Goal: Information Seeking & Learning: Learn about a topic

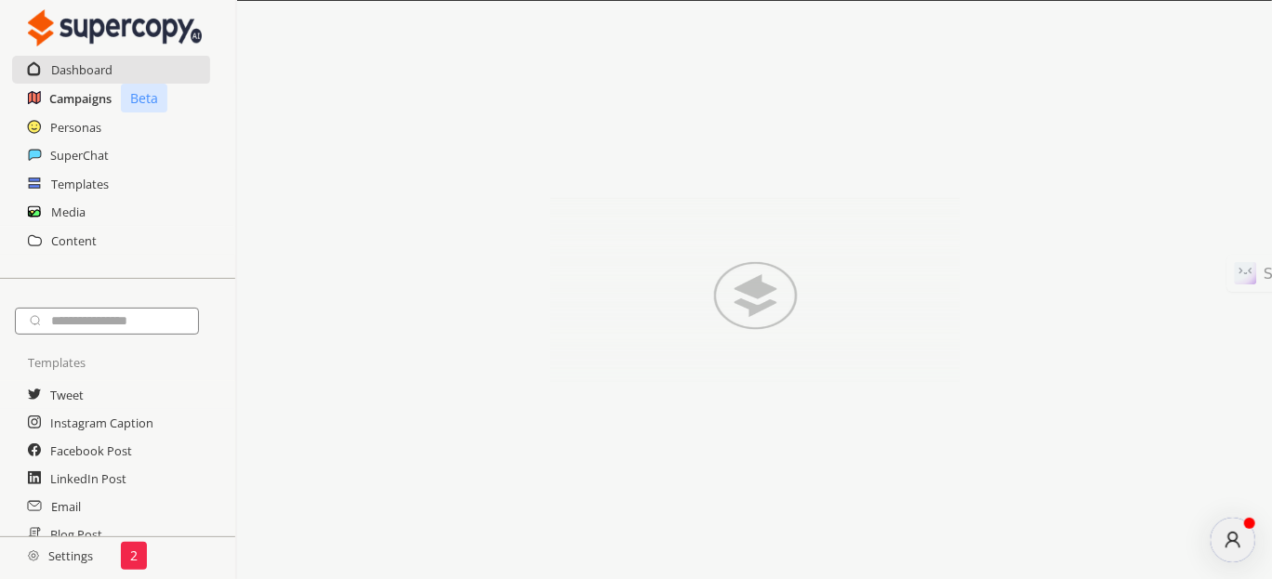
drag, startPoint x: 606, startPoint y: 12, endPoint x: 73, endPoint y: 102, distance: 541.4
click at [73, 102] on h2 "Campaigns" at bounding box center [80, 99] width 62 height 28
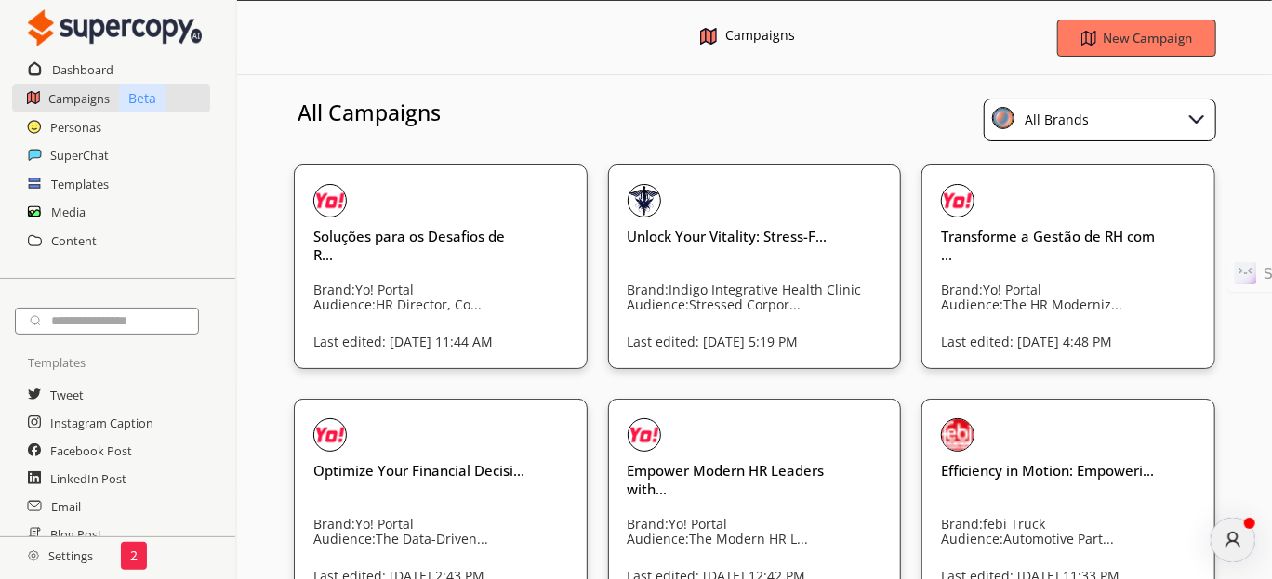
click at [1044, 102] on div "All Brands" at bounding box center [1100, 120] width 233 height 43
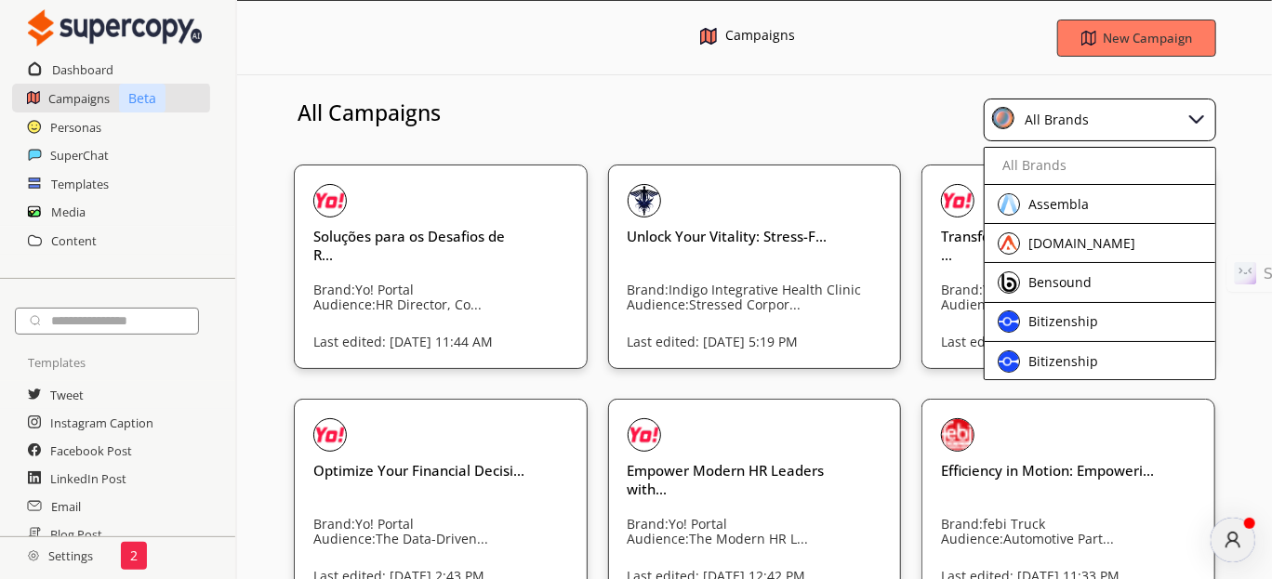
click at [1071, 116] on div "All Brands" at bounding box center [1053, 120] width 71 height 26
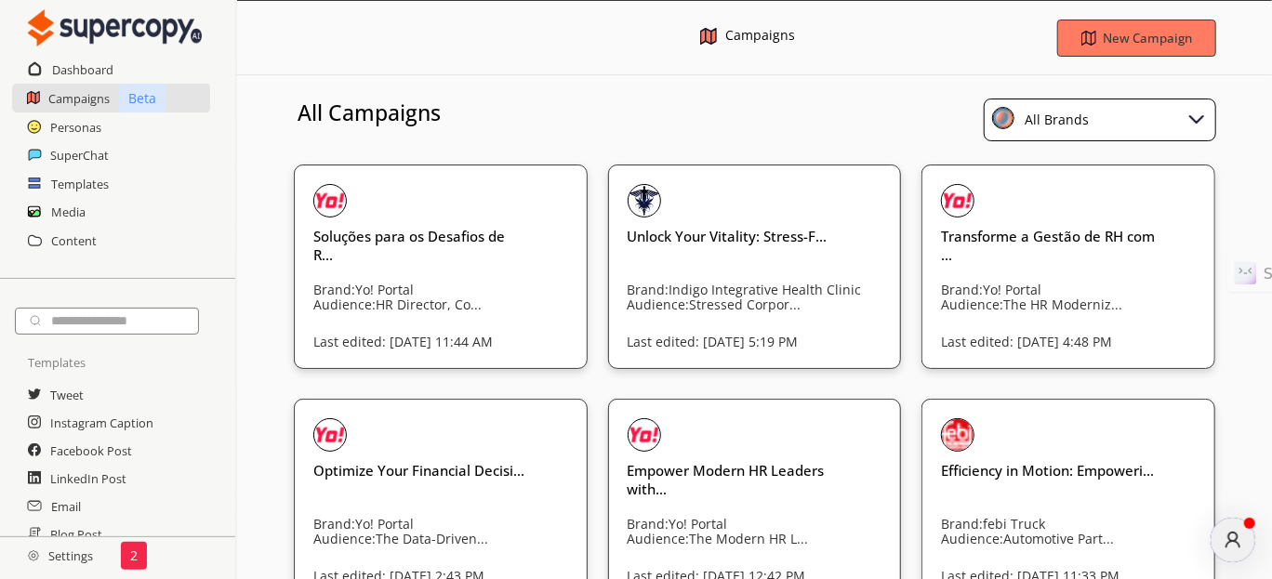
click at [1071, 116] on div "All Brands" at bounding box center [1053, 120] width 71 height 26
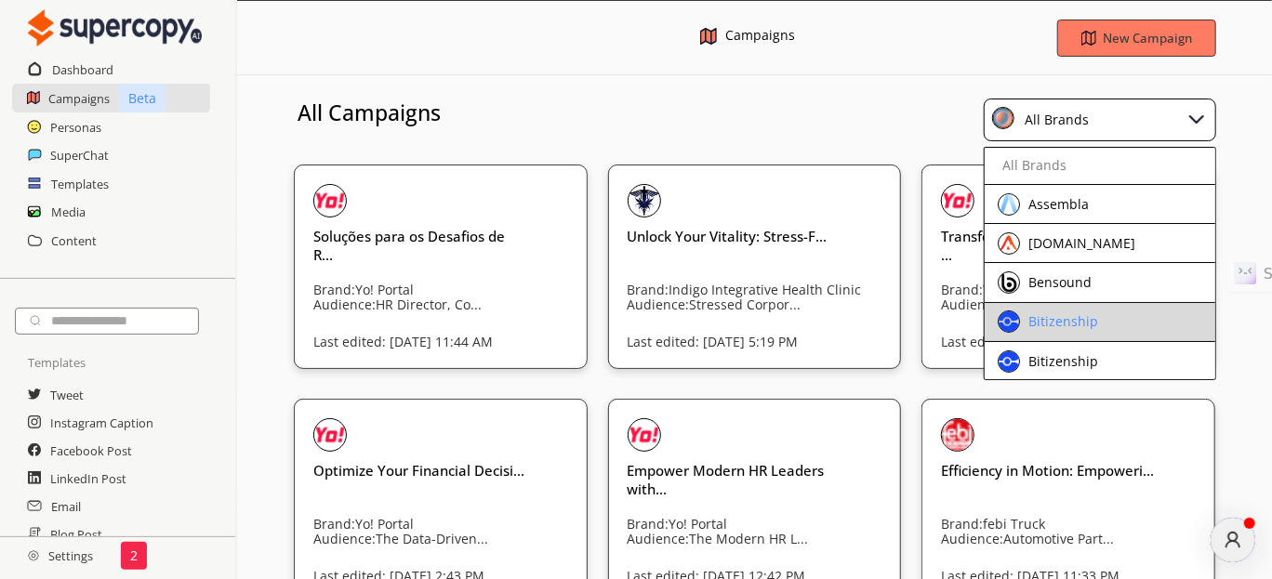
click at [1045, 334] on li "Bitizenship" at bounding box center [1100, 322] width 231 height 39
click at [1062, 325] on div "Bitizenship" at bounding box center [1061, 321] width 74 height 15
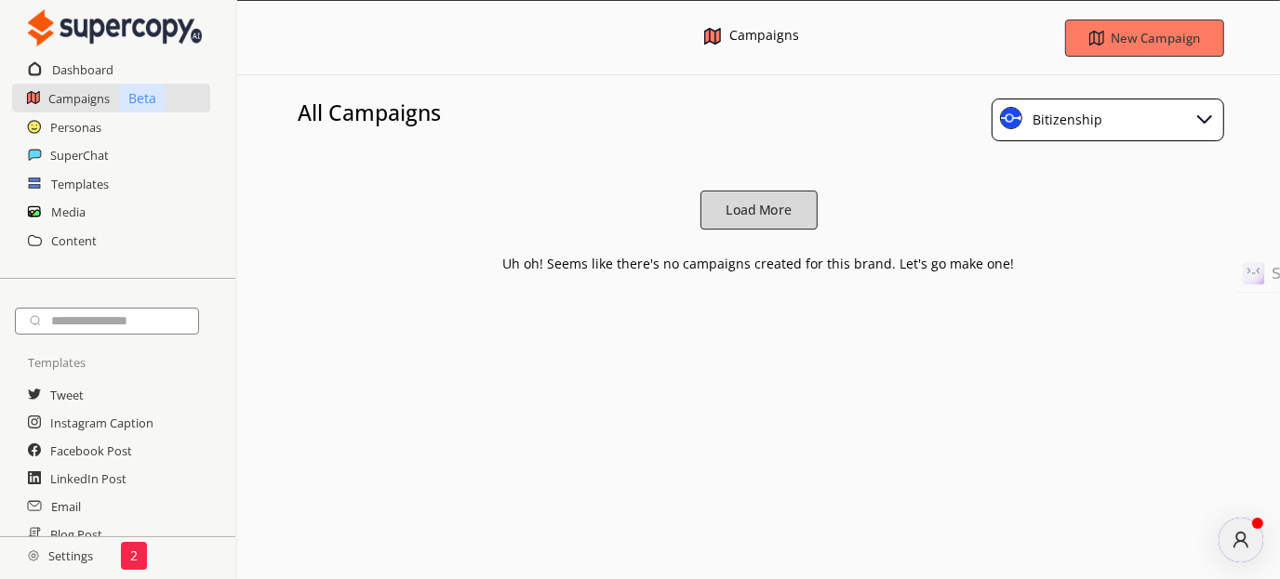
click at [759, 208] on b "Load More" at bounding box center [758, 211] width 66 height 18
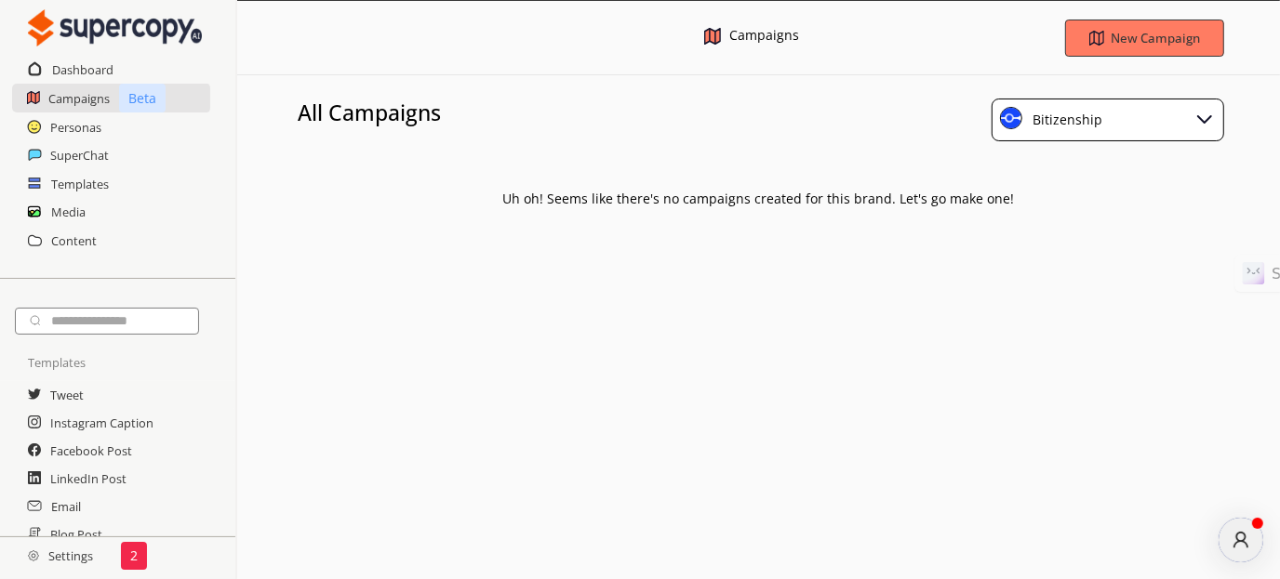
click at [1089, 123] on div "Bitizenship" at bounding box center [1064, 120] width 76 height 26
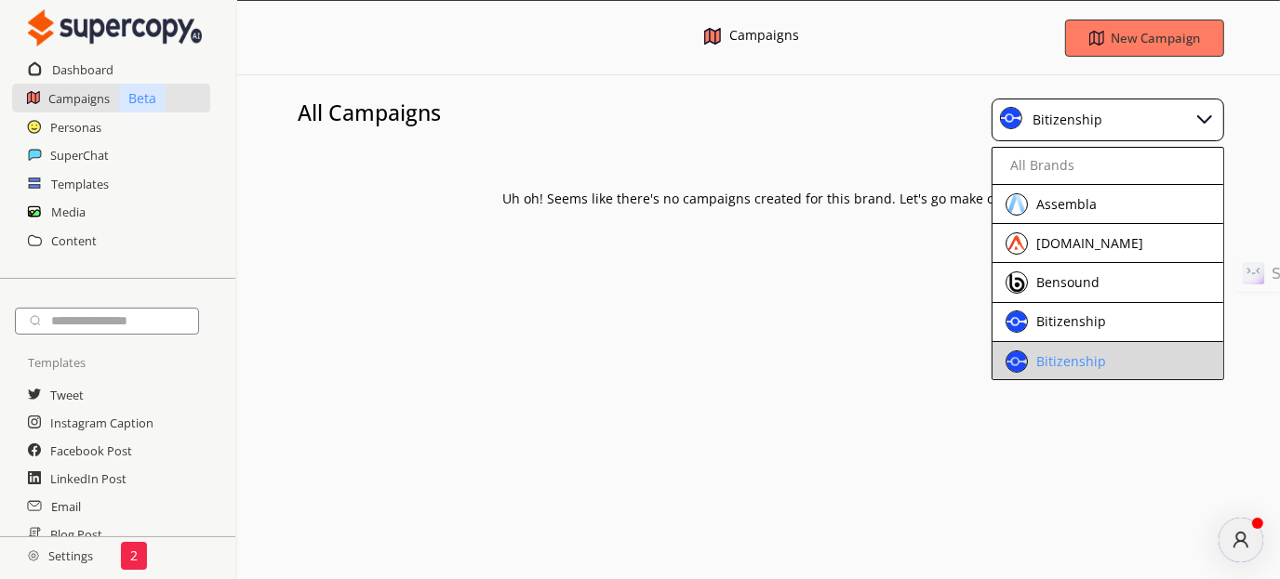
click at [1046, 374] on li "Bitizenship" at bounding box center [1107, 361] width 231 height 39
click at [1106, 352] on div "Bitizenship" at bounding box center [1092, 362] width 174 height 22
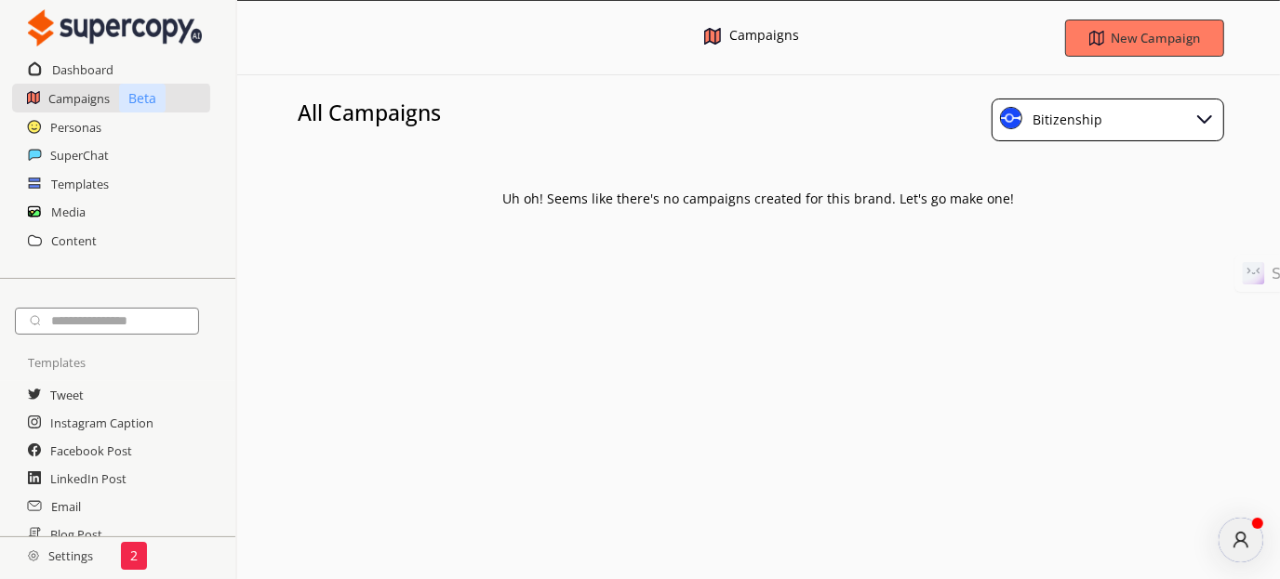
click at [1254, 550] on div "atlas-message-author-avatar" at bounding box center [1240, 540] width 45 height 45
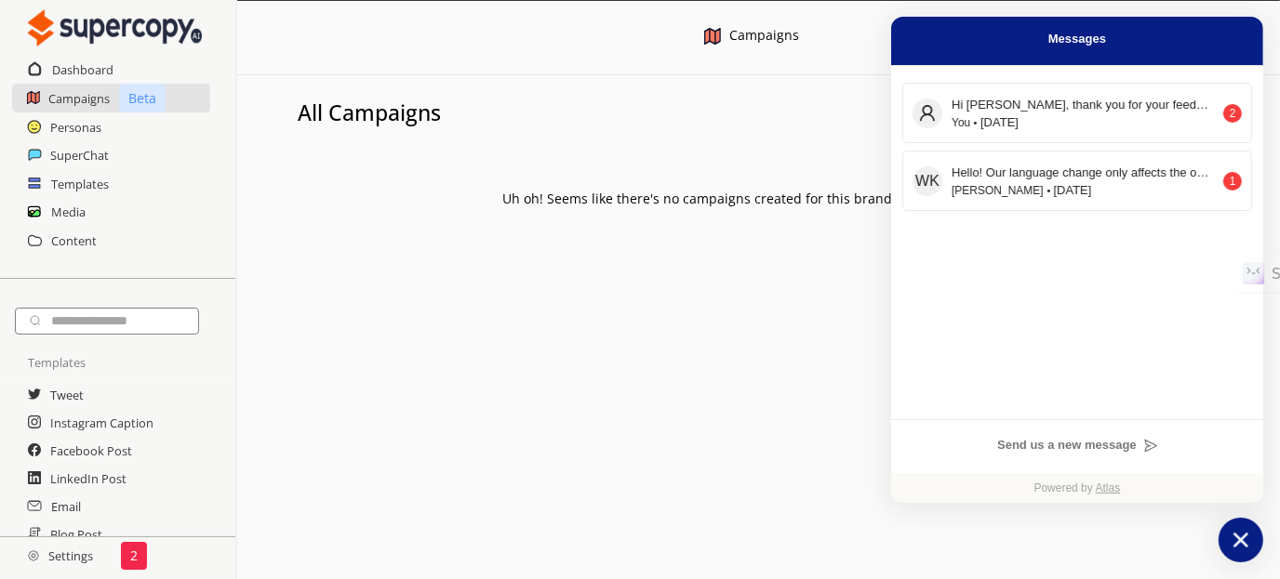
click at [824, 82] on div "Campaigns New Campaign All Campaigns Bitizenship Uh oh! Seems like there's no c…" at bounding box center [758, 104] width 1043 height 206
drag, startPoint x: 754, startPoint y: 99, endPoint x: 110, endPoint y: 128, distance: 645.2
click at [545, 119] on div "All Campaigns Bitizenship" at bounding box center [758, 112] width 1043 height 47
click at [71, 125] on h2 "Personas" at bounding box center [76, 127] width 52 height 28
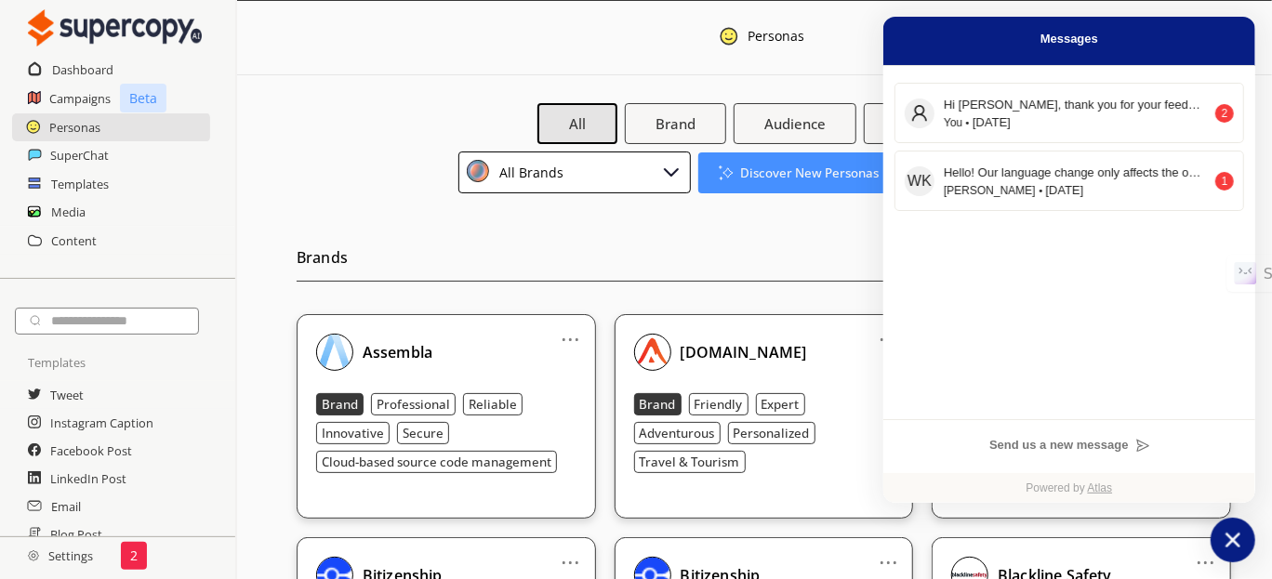
click at [502, 260] on h2 "Brands" at bounding box center [764, 263] width 935 height 38
click at [1229, 547] on icon "atlas-launcher" at bounding box center [1233, 540] width 27 height 27
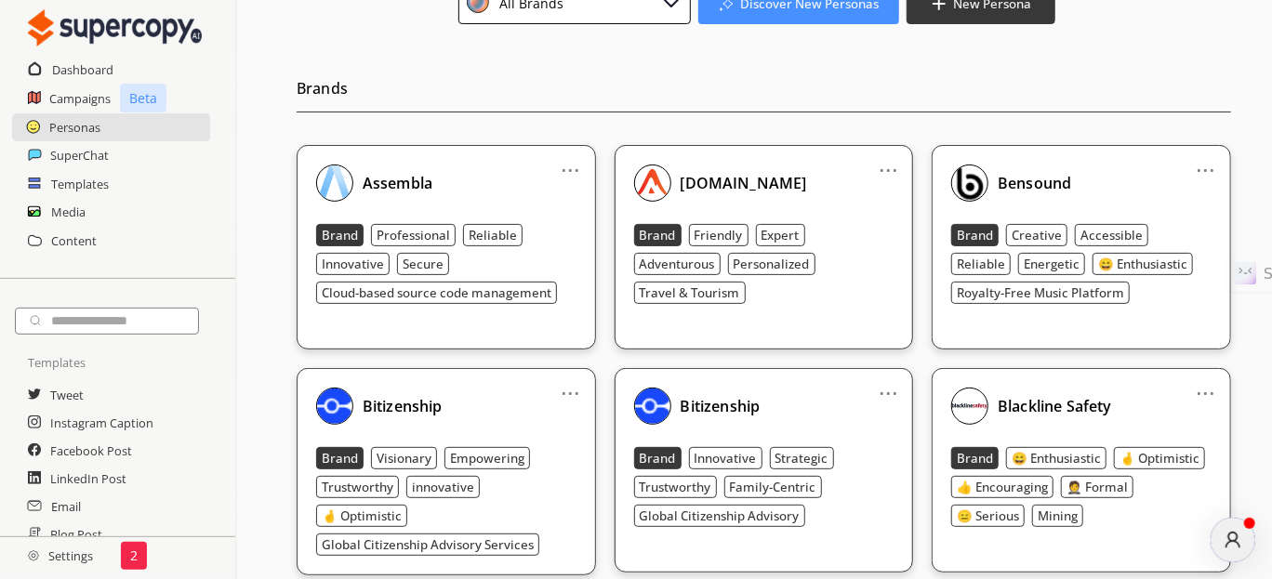
scroll to position [279, 0]
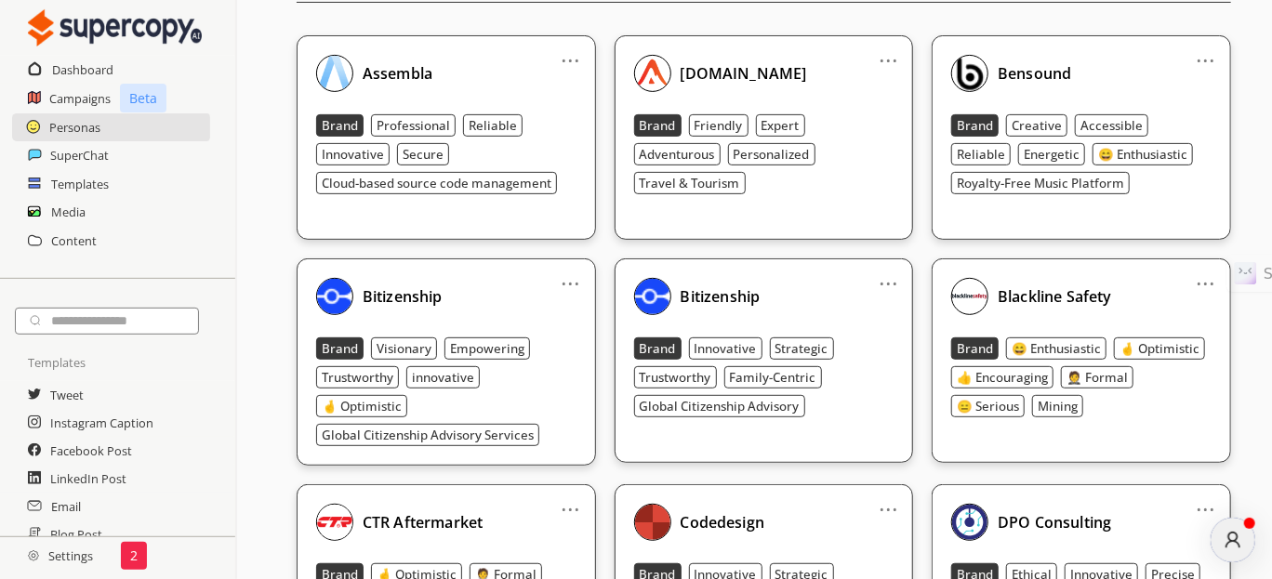
drag, startPoint x: 711, startPoint y: 299, endPoint x: 790, endPoint y: 285, distance: 79.4
click at [717, 299] on b "Bitizenship" at bounding box center [721, 296] width 80 height 20
click at [891, 282] on link "..." at bounding box center [889, 276] width 20 height 15
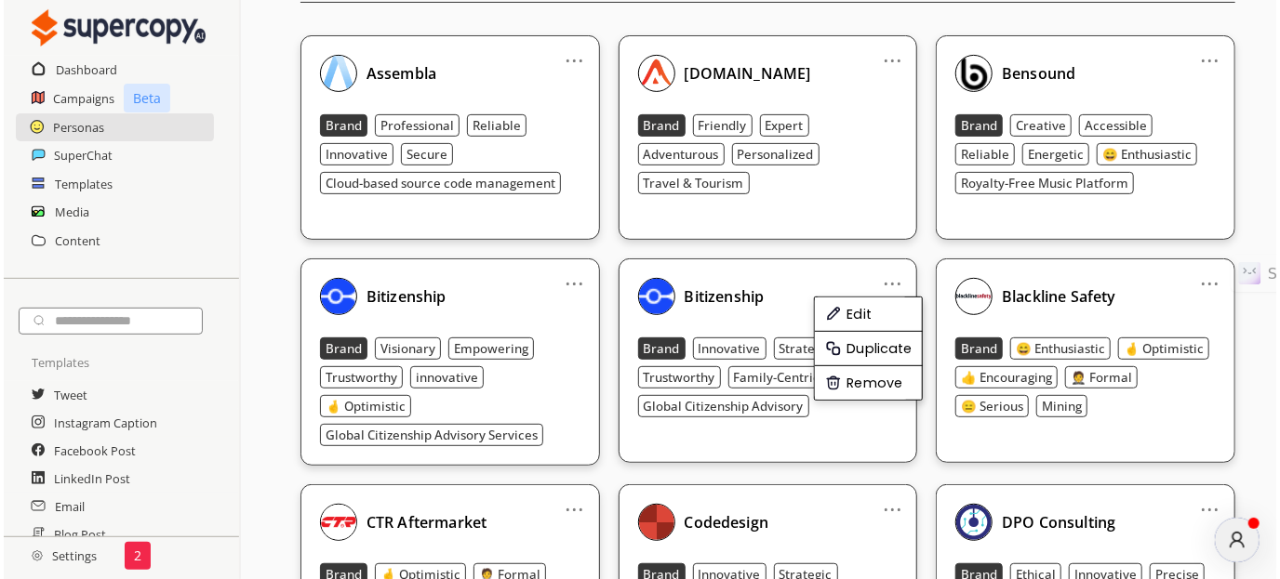
scroll to position [0, 0]
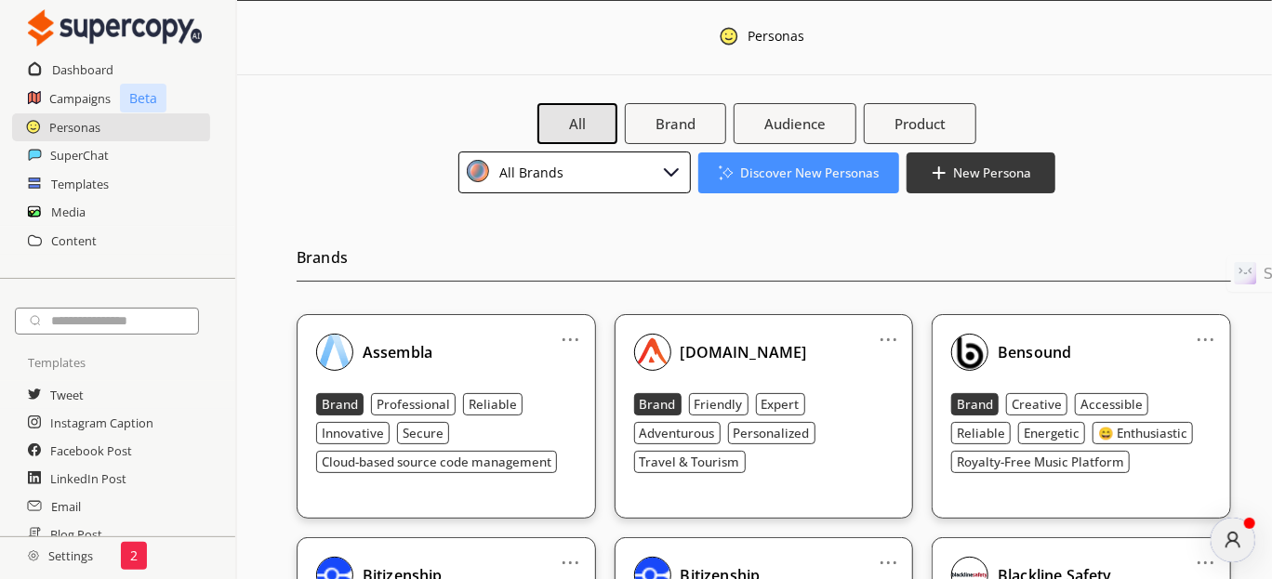
click at [636, 143] on div "All Brand Audience Product All Brands Discover New Personas New Persona" at bounding box center [757, 148] width 919 height 90
click at [641, 122] on button "Brand" at bounding box center [675, 123] width 106 height 43
click at [586, 160] on div "All Brands" at bounding box center [575, 173] width 233 height 42
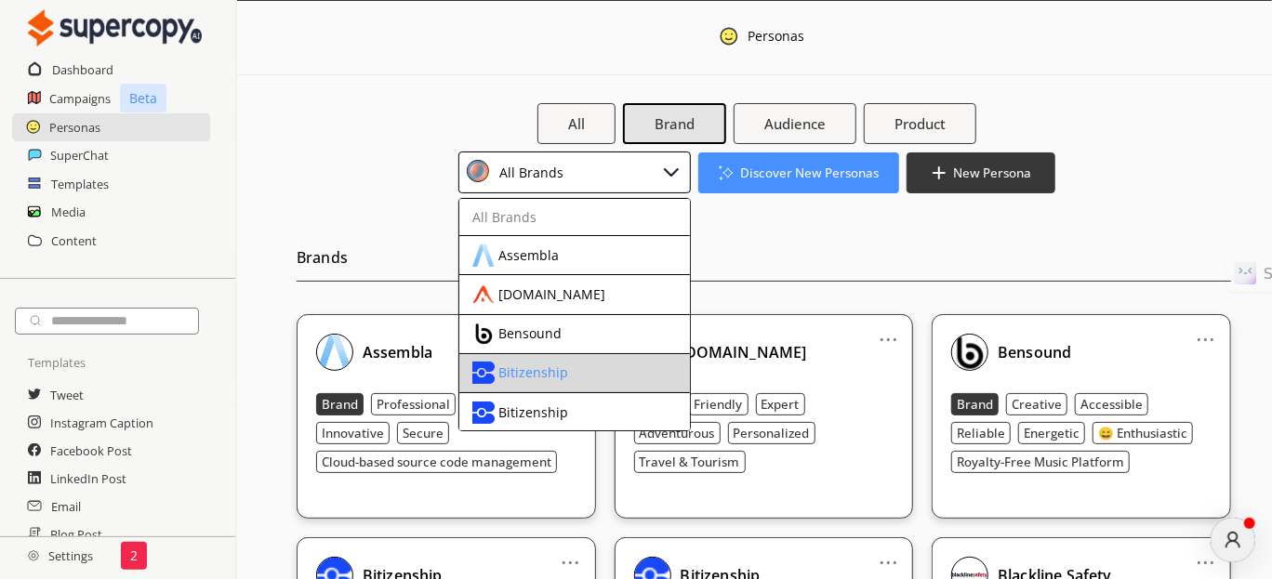
click at [539, 367] on div "Bitizenship" at bounding box center [533, 373] width 70 height 15
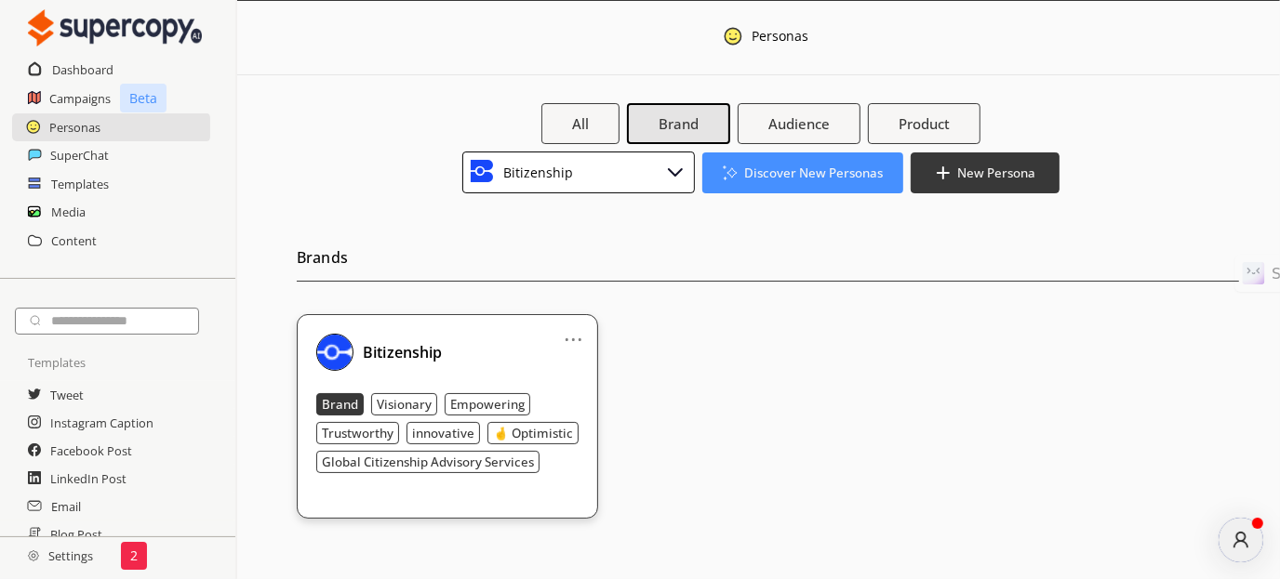
drag, startPoint x: 559, startPoint y: 299, endPoint x: 472, endPoint y: 310, distance: 88.1
click at [552, 305] on div "Brands ... Bitizenship Brand Visionary Empowering Trustworthy innovative 🤞 Opti…" at bounding box center [768, 367] width 942 height 303
drag, startPoint x: 471, startPoint y: 311, endPoint x: 407, endPoint y: 354, distance: 76.9
click at [462, 320] on div "Brands ... Bitizenship Brand Visionary Empowering Trustworthy innovative 🤞 Opti…" at bounding box center [768, 367] width 942 height 303
click at [407, 354] on b "Bitizenship" at bounding box center [403, 352] width 80 height 20
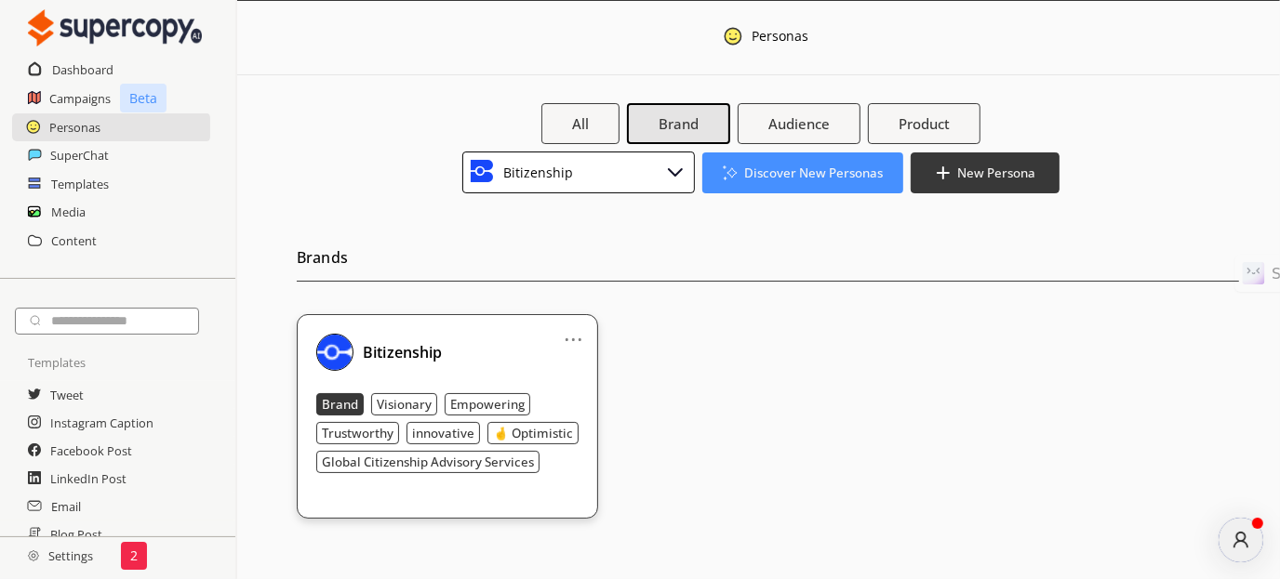
drag, startPoint x: 374, startPoint y: 352, endPoint x: 312, endPoint y: 349, distance: 61.4
click at [354, 352] on div "Bitizenship" at bounding box center [397, 353] width 89 height 16
click at [312, 349] on div "... Bitizenship Brand Visionary Empowering Trustworthy innovative 🤞 Optimistic …" at bounding box center [447, 416] width 301 height 205
drag, startPoint x: 311, startPoint y: 349, endPoint x: 672, endPoint y: 279, distance: 368.4
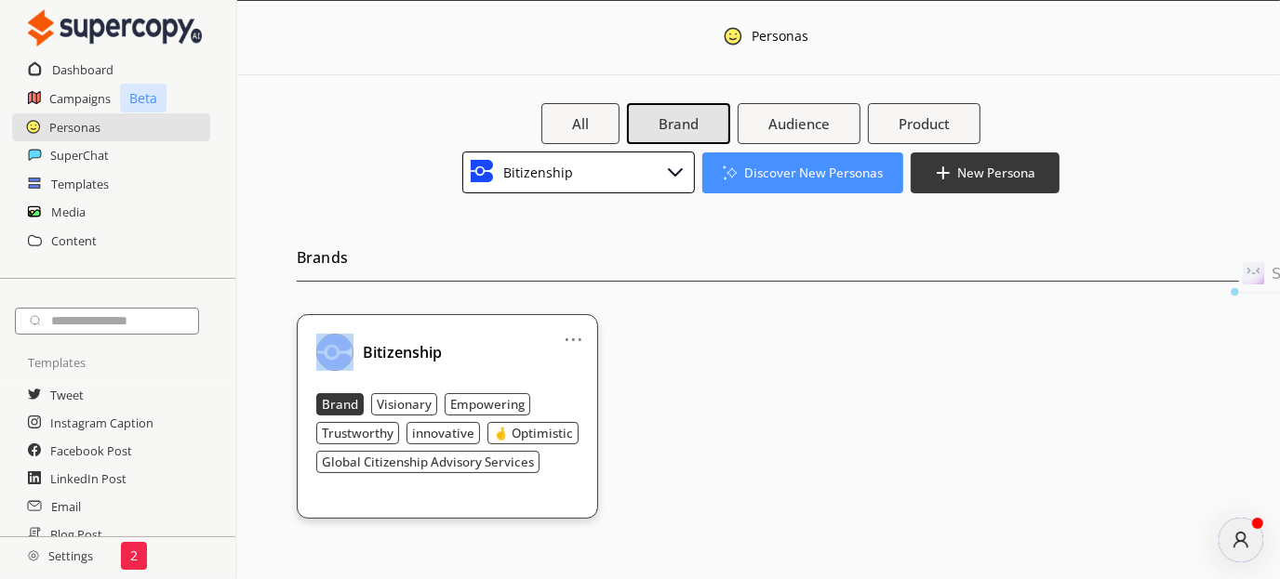
click at [311, 348] on div "... Bitizenship Brand Visionary Empowering Trustworthy innovative 🤞 Optimistic …" at bounding box center [447, 416] width 301 height 205
click at [790, 129] on b "Audience" at bounding box center [798, 124] width 64 height 20
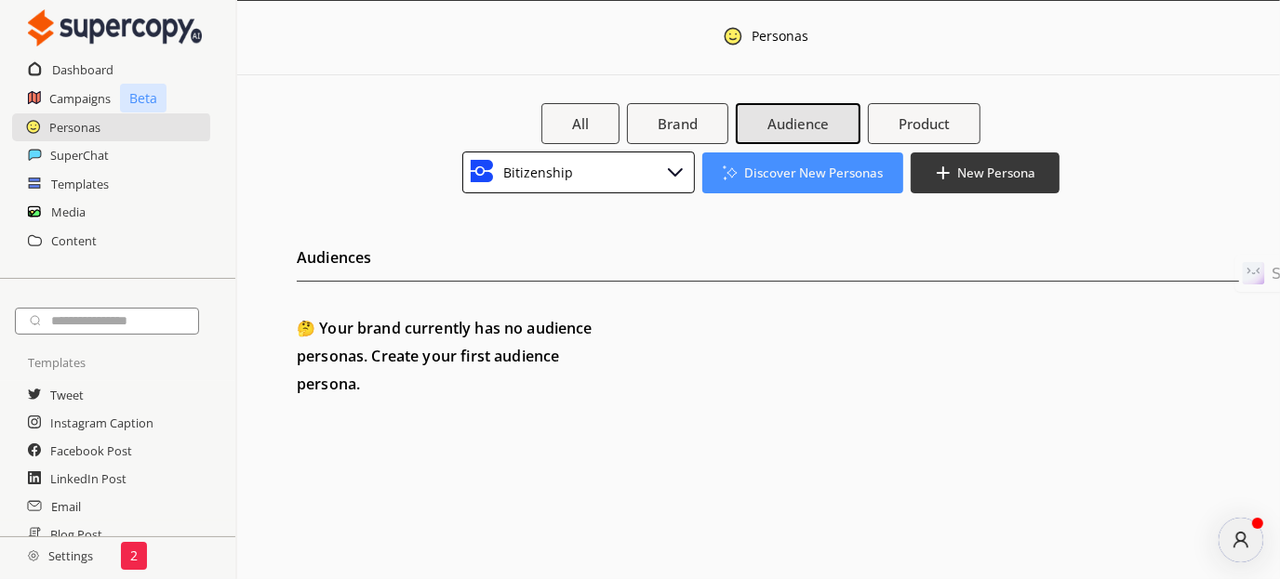
click at [620, 169] on div "Bitizenship" at bounding box center [578, 173] width 233 height 42
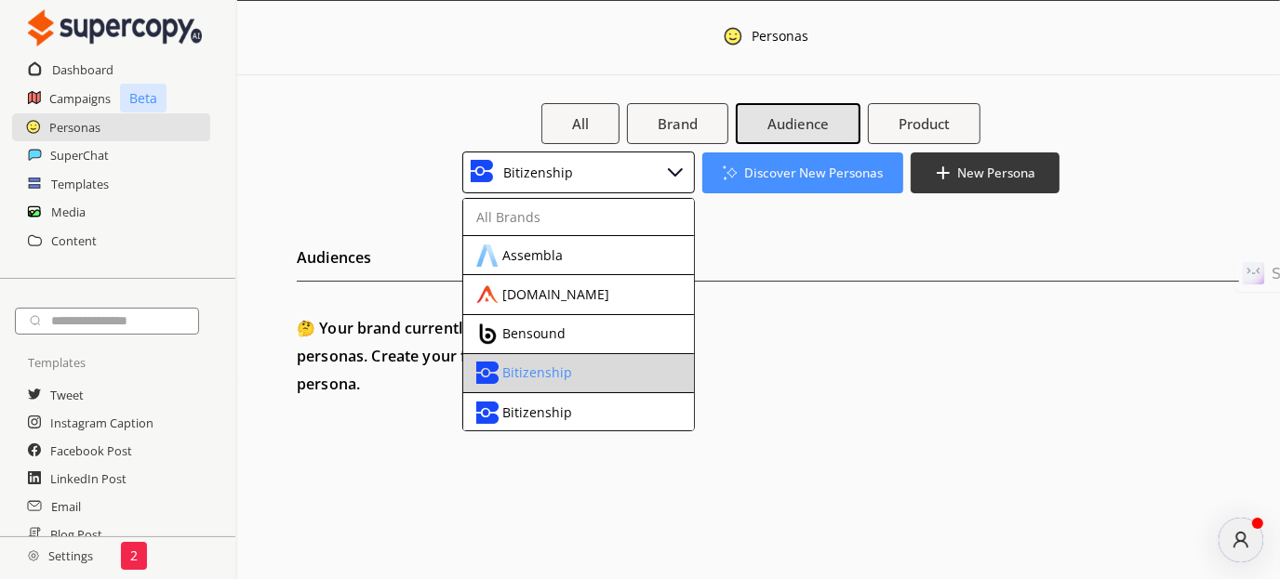
click at [538, 376] on div "Bitizenship" at bounding box center [537, 373] width 70 height 15
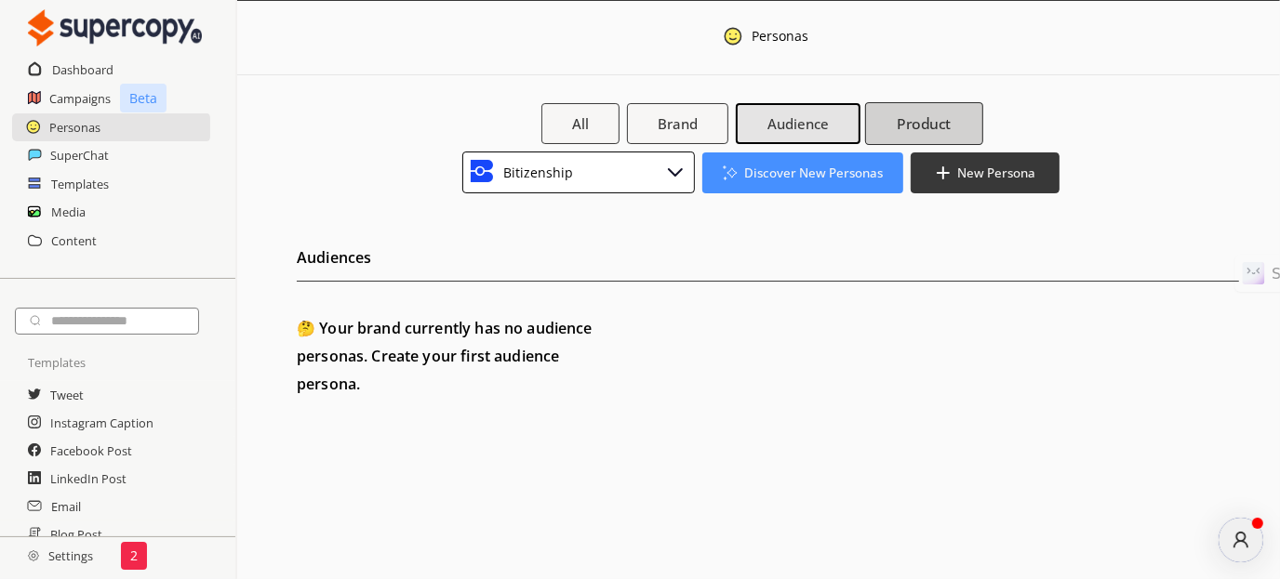
click at [918, 129] on b "Product" at bounding box center [924, 124] width 54 height 20
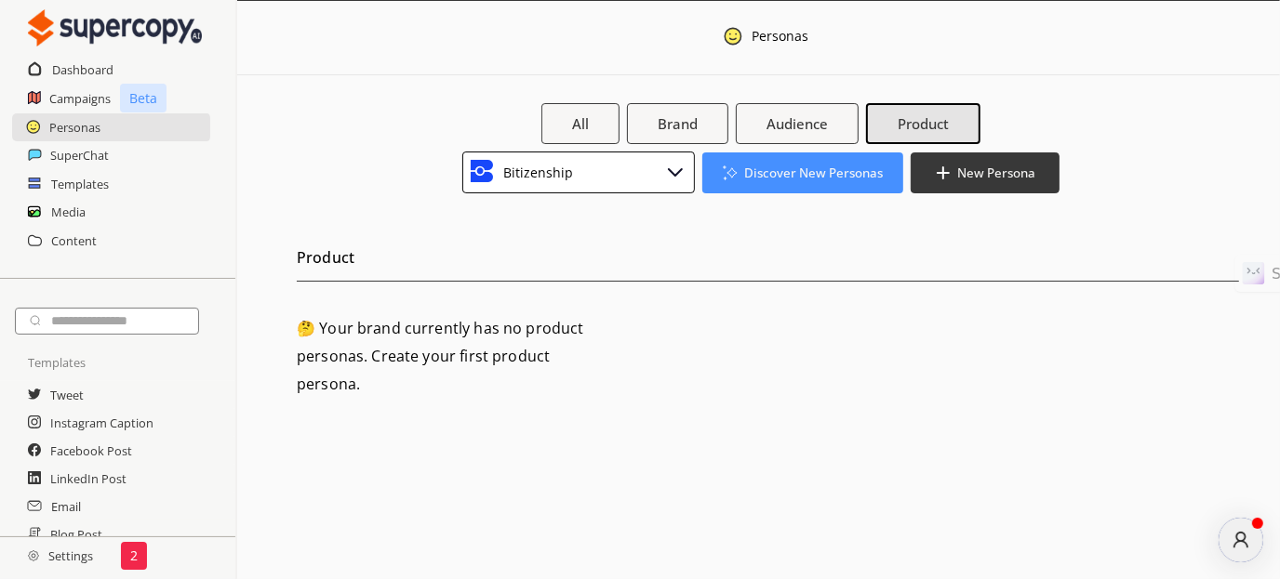
click at [525, 176] on div "Bitizenship" at bounding box center [535, 172] width 76 height 25
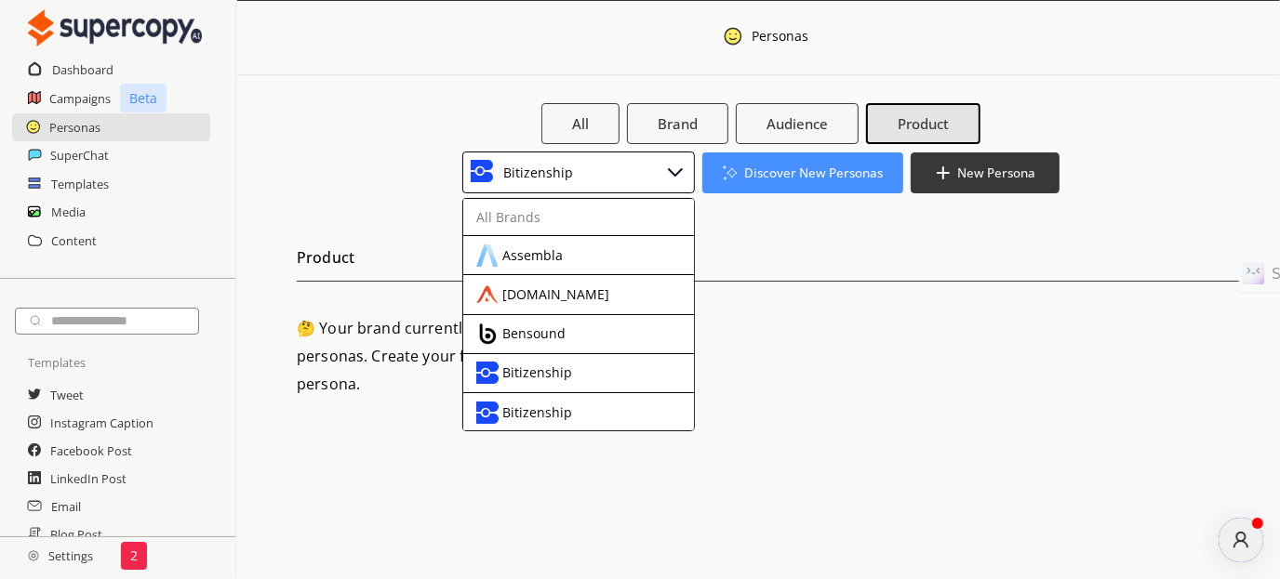
click at [525, 176] on div "Bitizenship" at bounding box center [535, 172] width 76 height 25
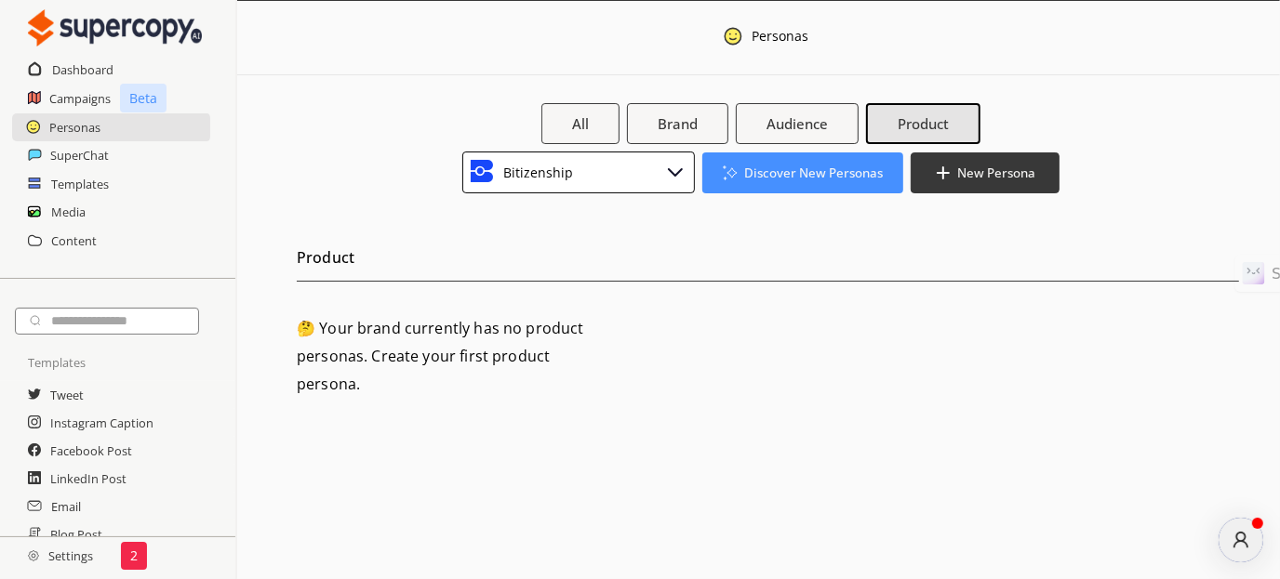
click at [525, 176] on div "Bitizenship" at bounding box center [535, 172] width 76 height 25
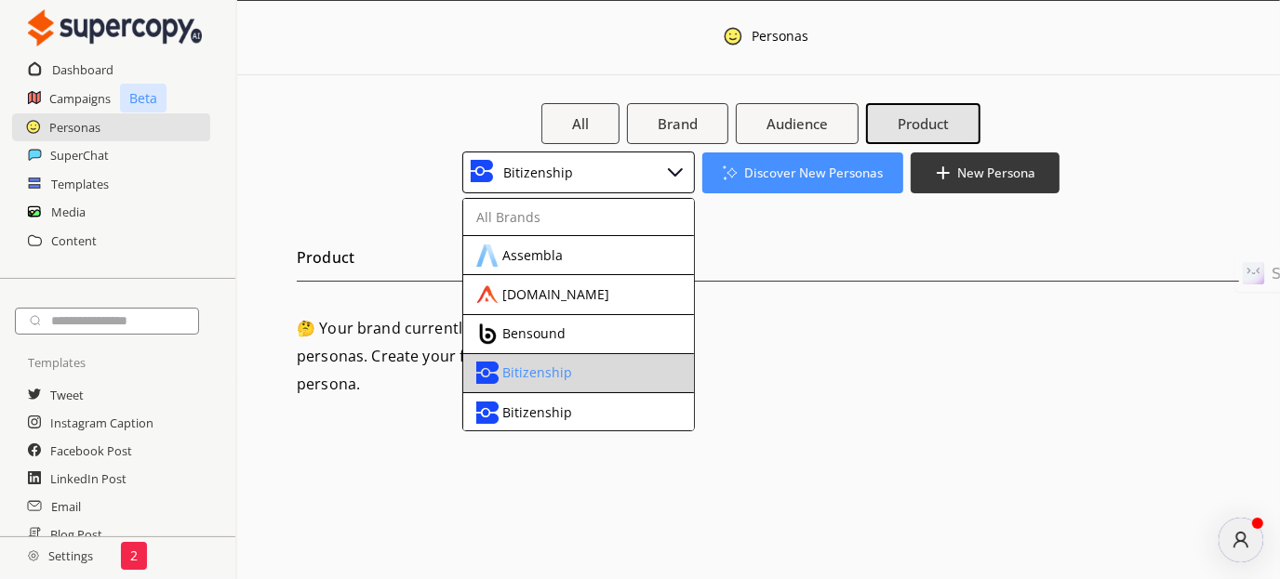
click at [524, 366] on div "Bitizenship" at bounding box center [537, 373] width 70 height 15
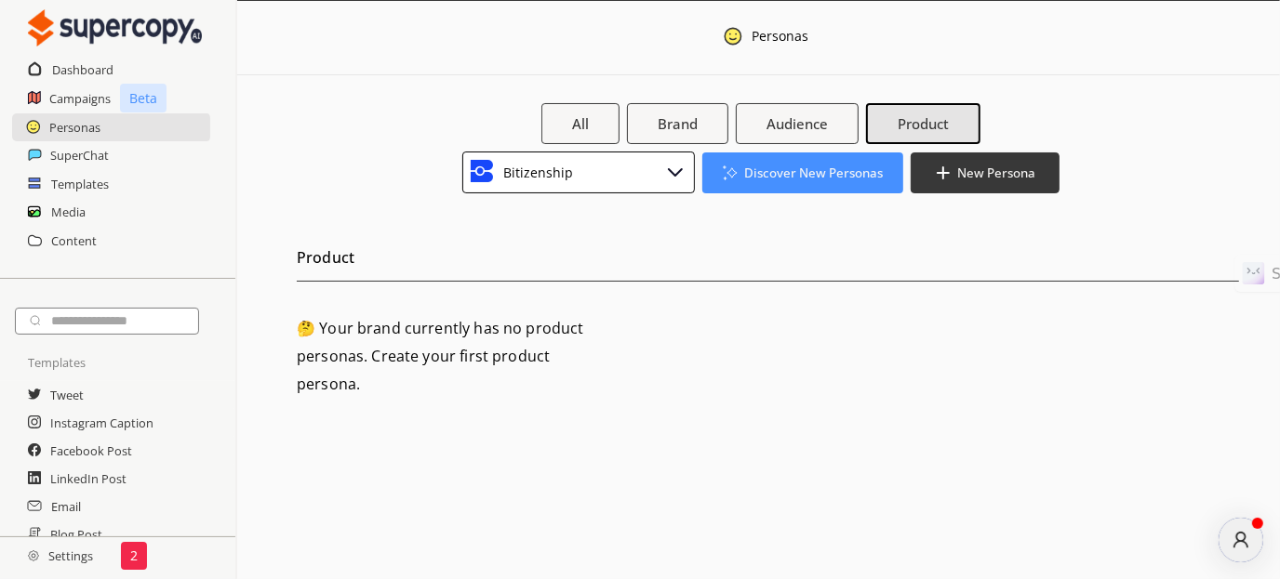
click at [590, 179] on div "Bitizenship" at bounding box center [578, 173] width 233 height 42
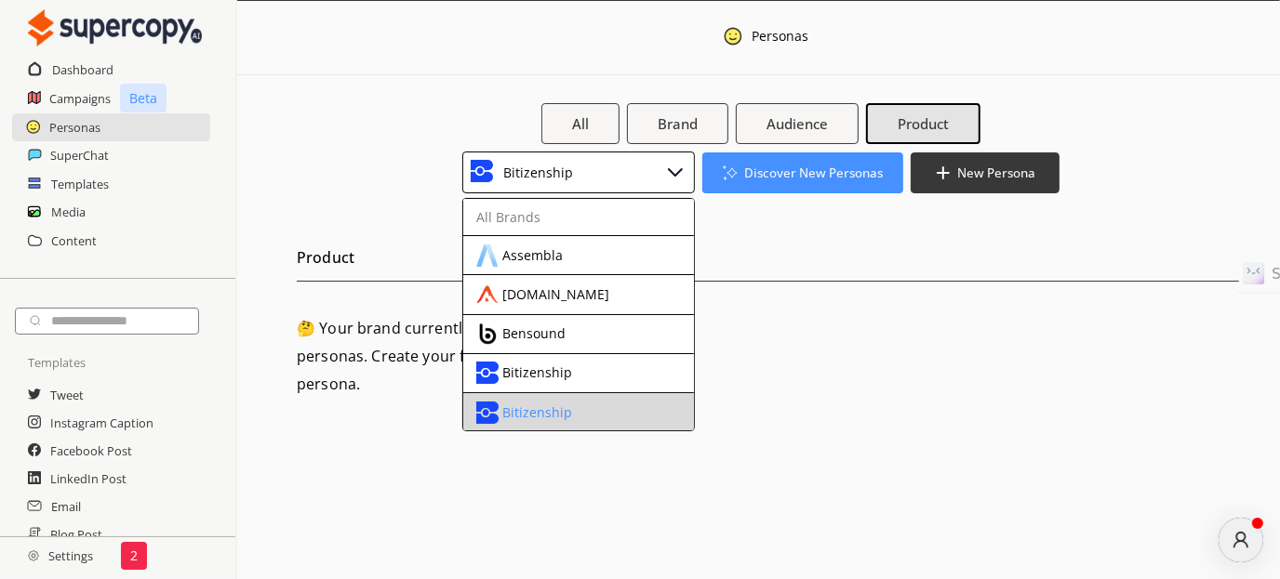
click at [555, 408] on div "Bitizenship" at bounding box center [537, 412] width 70 height 15
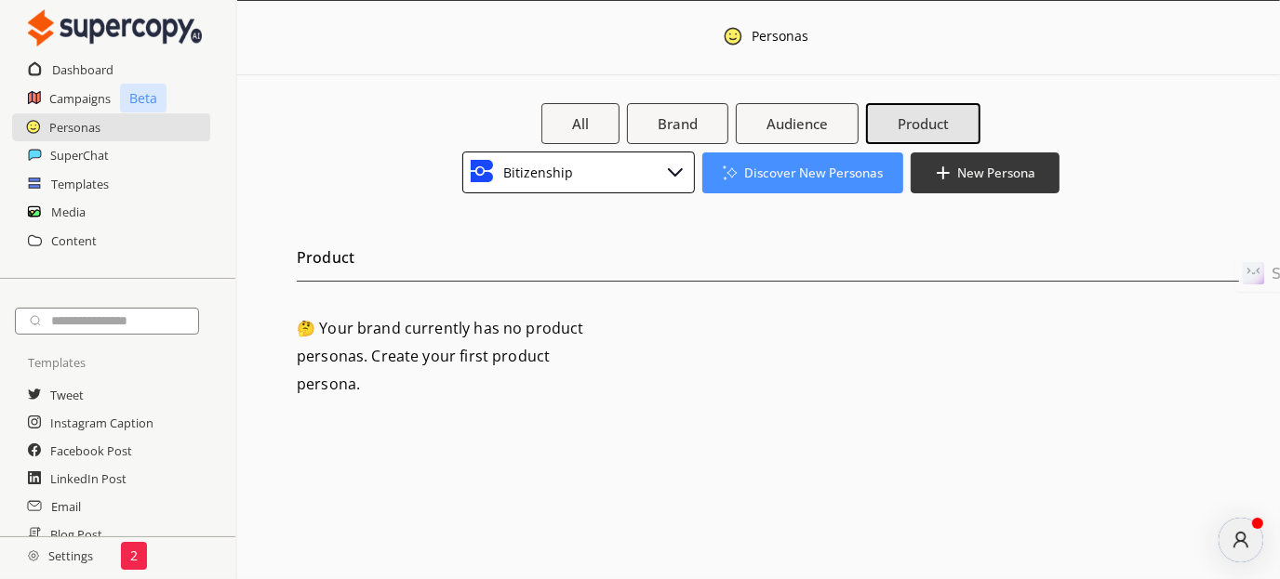
click at [603, 170] on div "Bitizenship" at bounding box center [578, 173] width 233 height 42
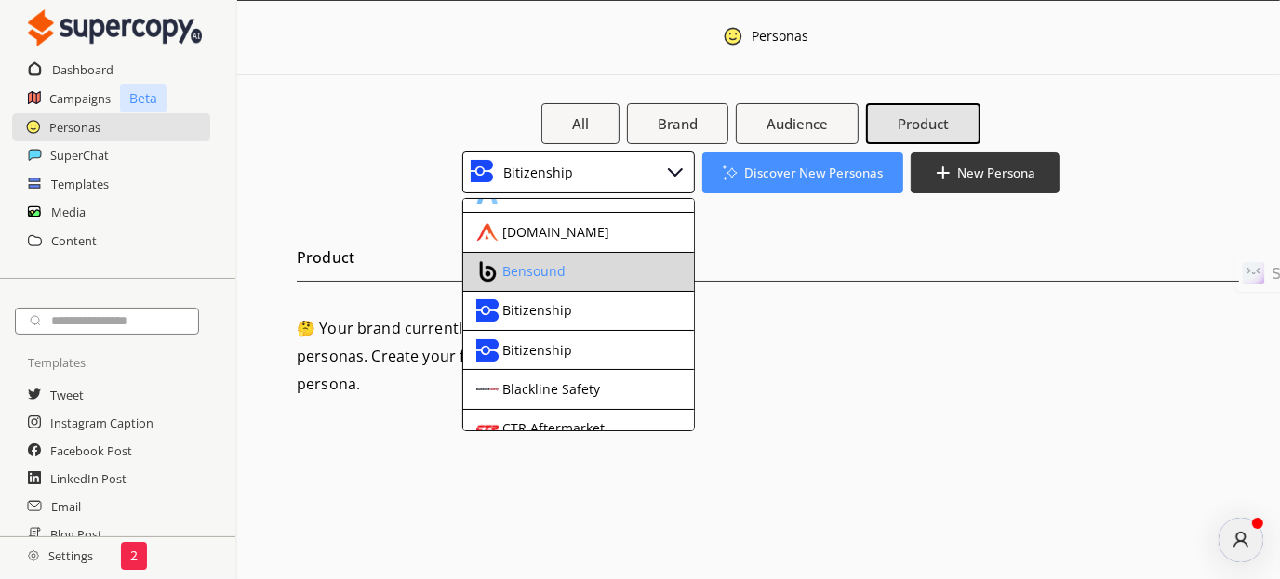
scroll to position [93, 0]
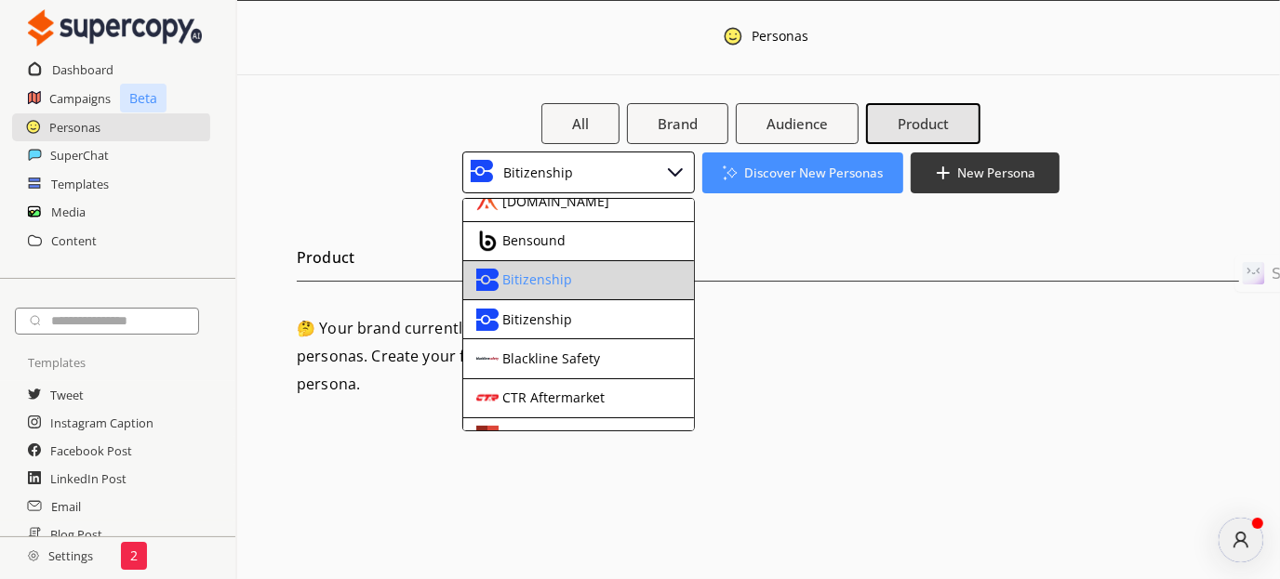
click at [562, 274] on div "Bitizenship" at bounding box center [537, 279] width 70 height 15
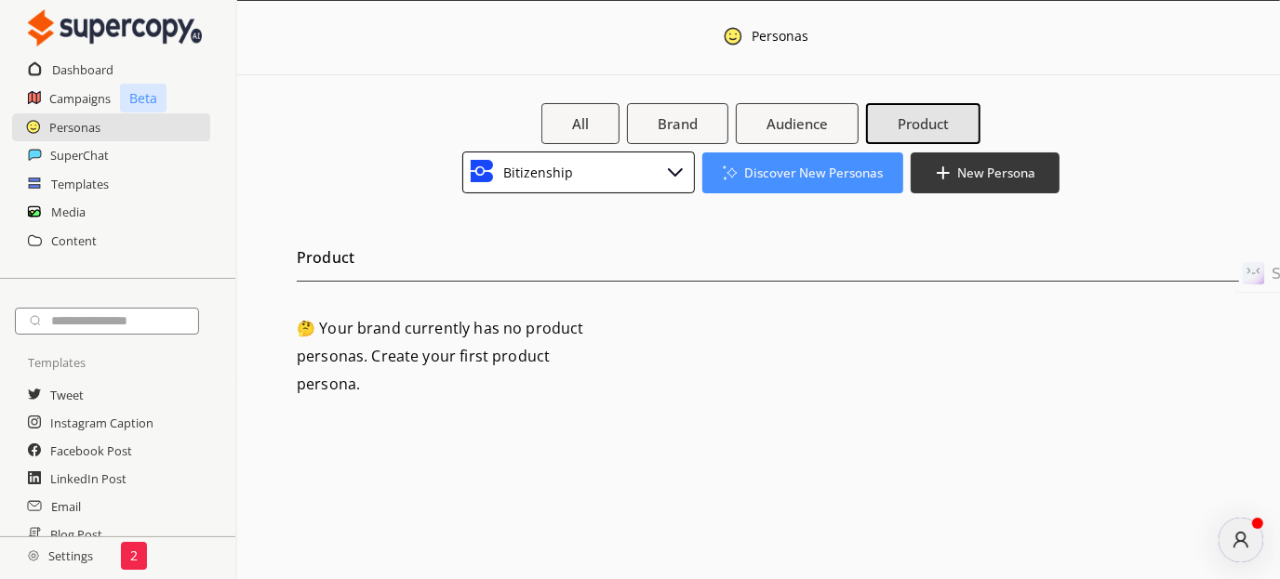
click at [818, 104] on div at bounding box center [843, 121] width 53 height 39
click at [790, 120] on b "Audience" at bounding box center [796, 124] width 64 height 20
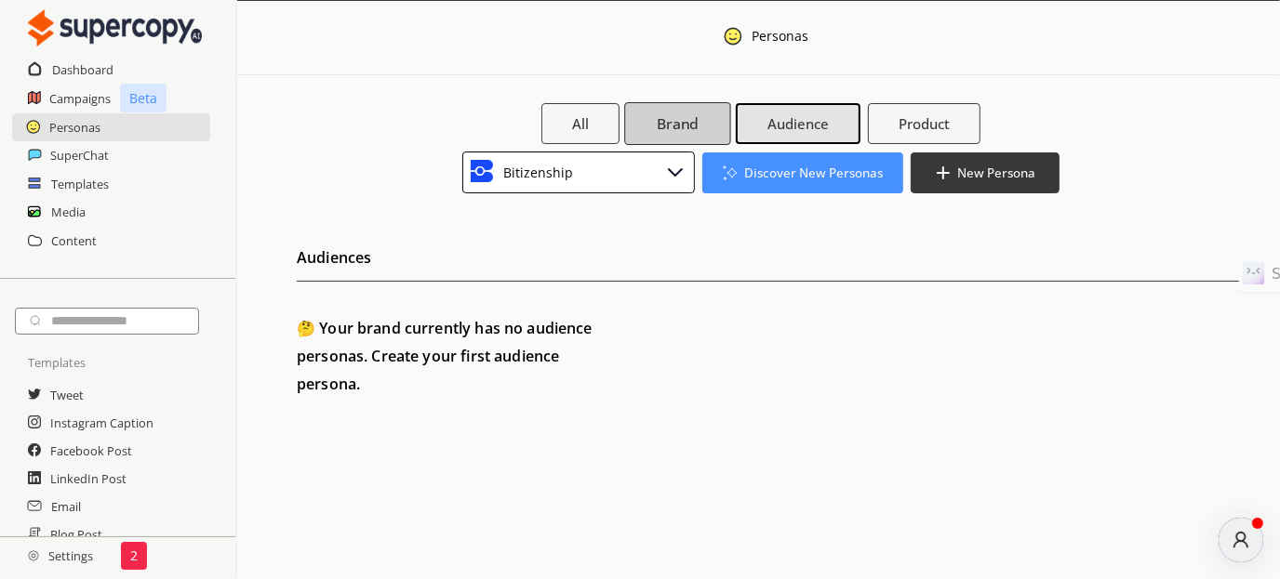
click at [659, 125] on b "Brand" at bounding box center [678, 124] width 42 height 20
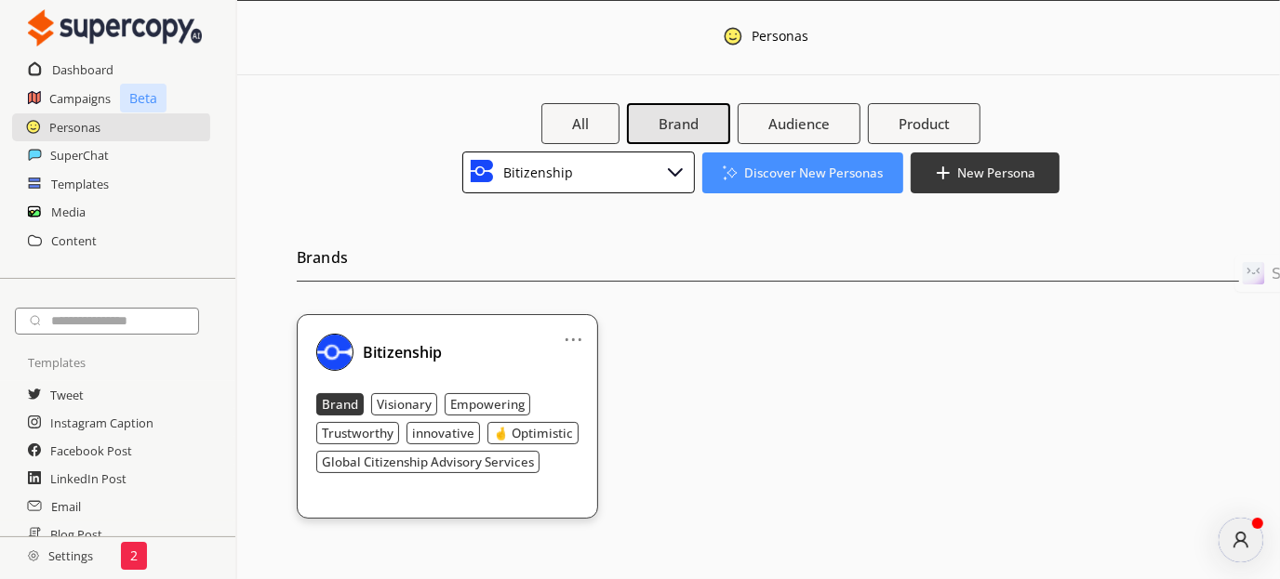
click at [573, 331] on link "..." at bounding box center [574, 332] width 20 height 15
click at [552, 369] on li "Edit" at bounding box center [550, 370] width 108 height 34
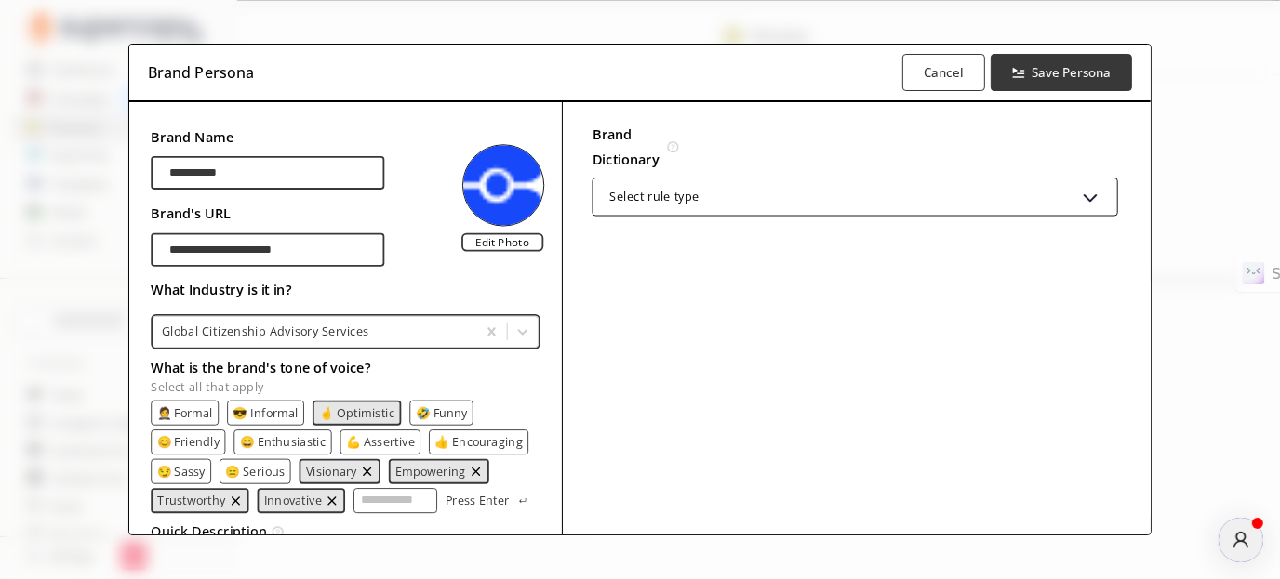
scroll to position [265, 0]
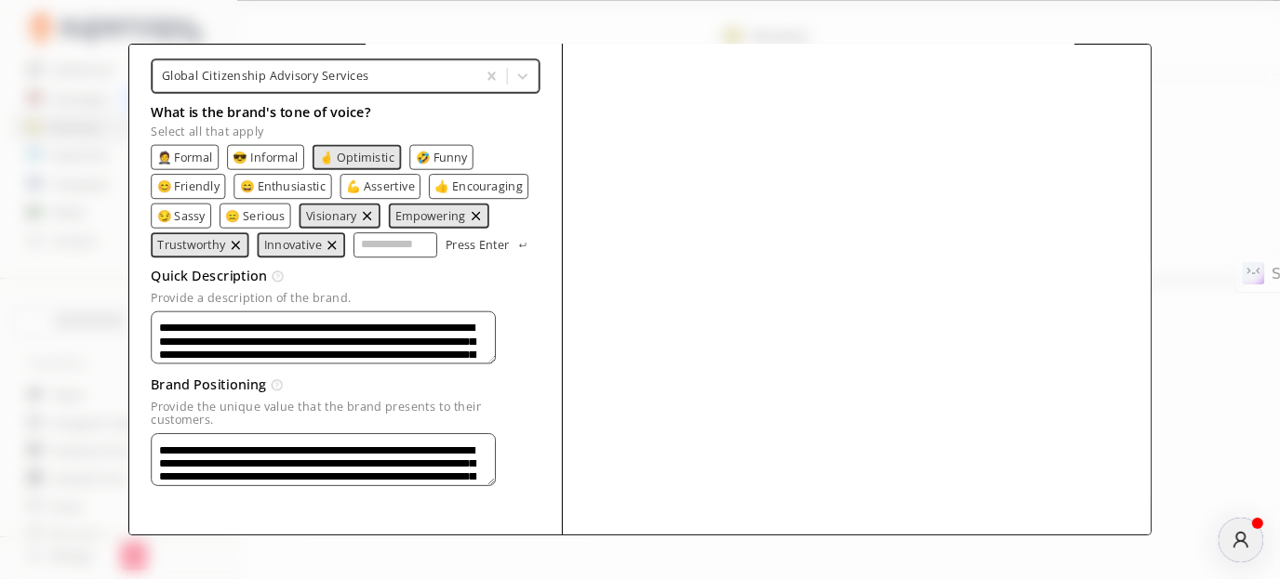
click at [1060, 34] on div "**********" at bounding box center [640, 289] width 1280 height 579
click at [1213, 414] on div "**********" at bounding box center [640, 289] width 1280 height 579
drag, startPoint x: 1215, startPoint y: 414, endPoint x: 1205, endPoint y: 402, distance: 15.3
click at [1216, 411] on div "**********" at bounding box center [640, 289] width 1280 height 579
click at [1221, 148] on div "**********" at bounding box center [640, 289] width 1280 height 579
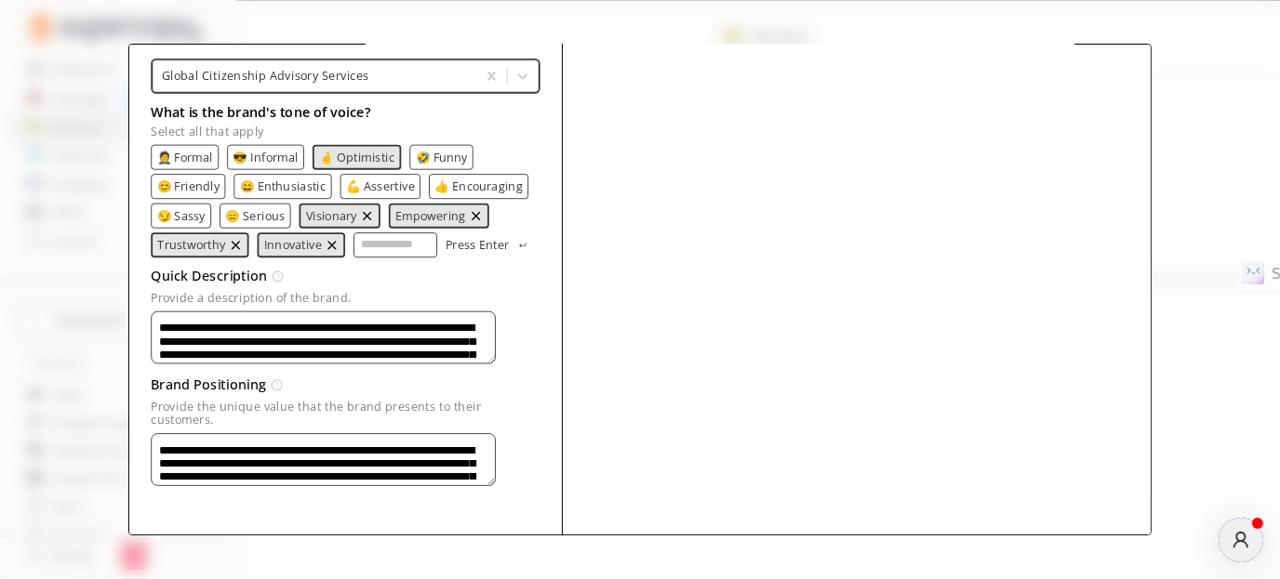
click at [840, 19] on div "**********" at bounding box center [640, 289] width 1280 height 579
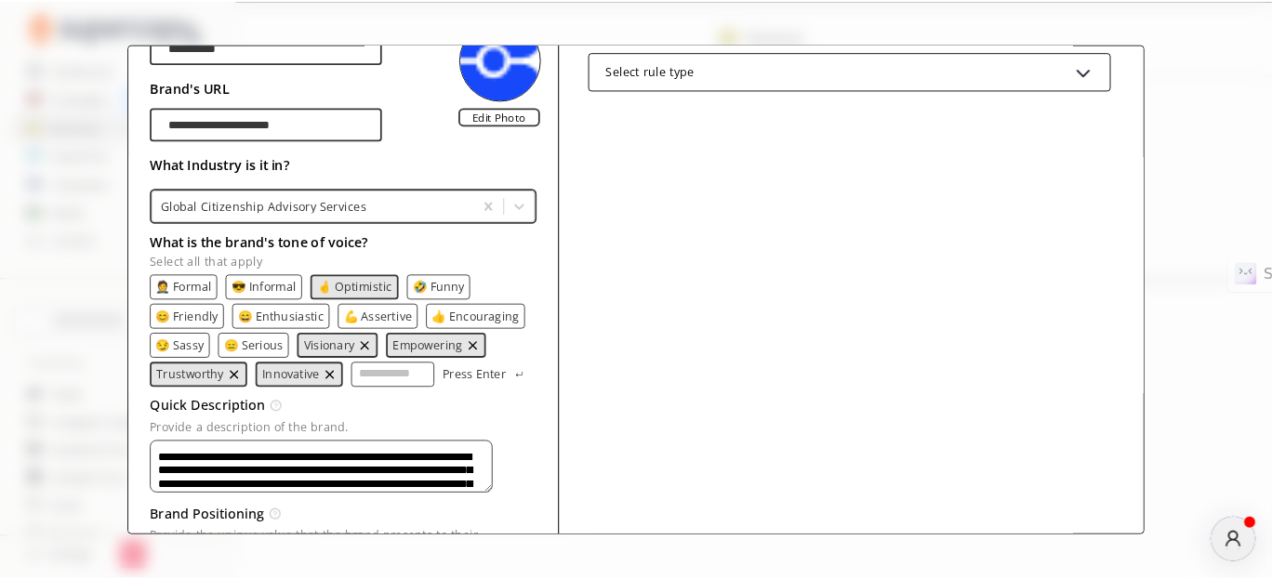
scroll to position [0, 0]
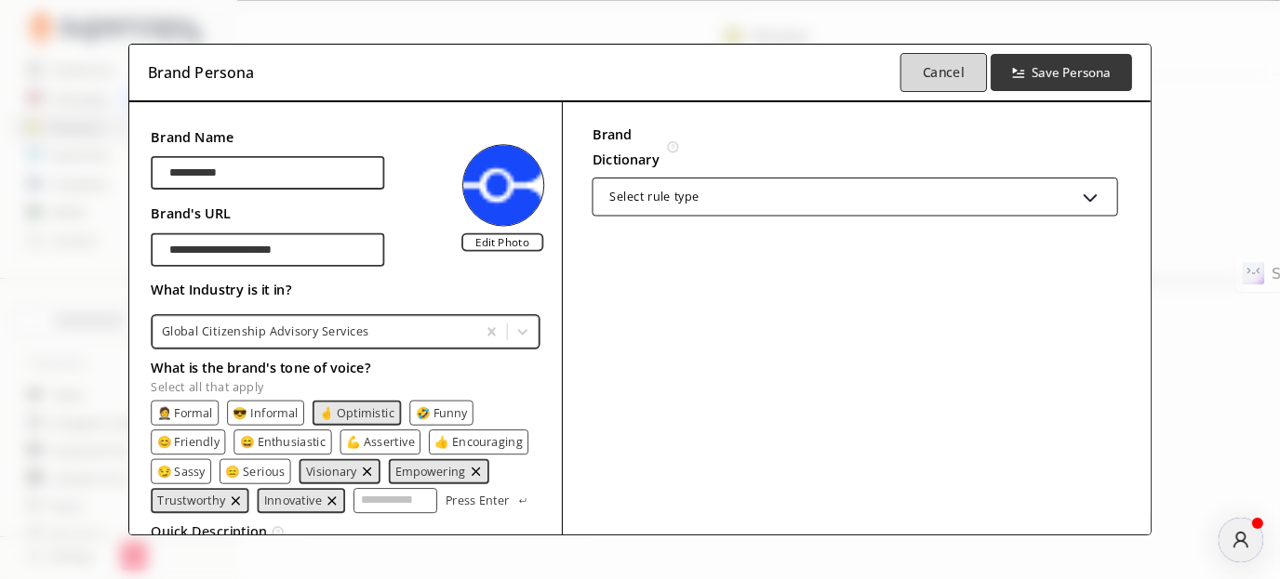
click at [939, 77] on b "Cancel" at bounding box center [944, 72] width 42 height 18
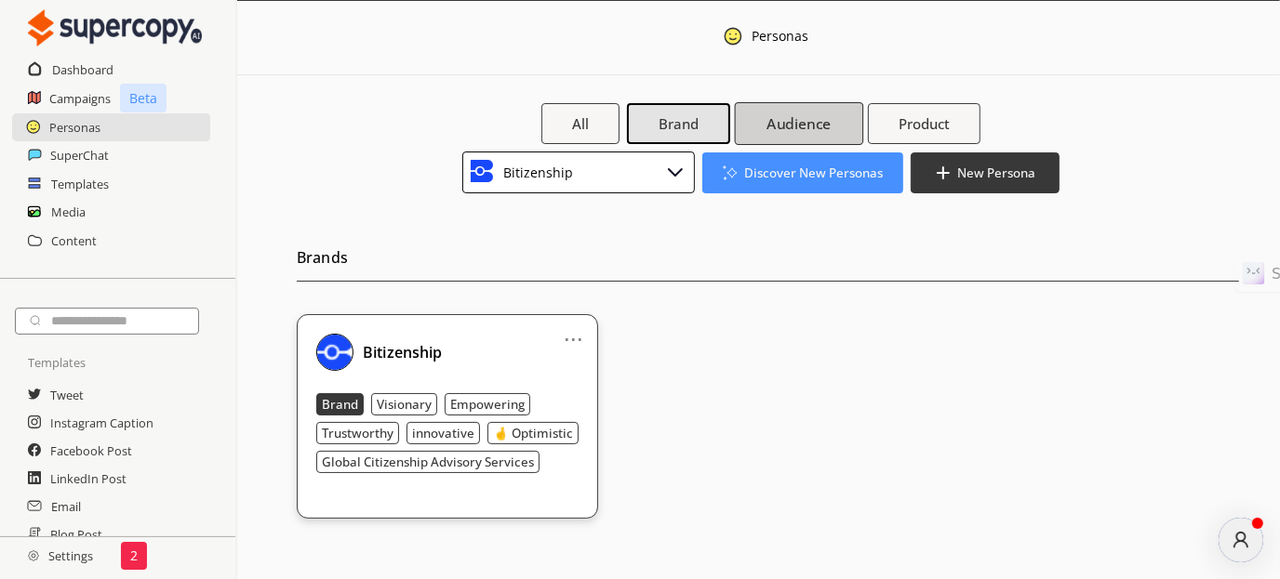
click at [801, 133] on b "Audience" at bounding box center [798, 124] width 64 height 20
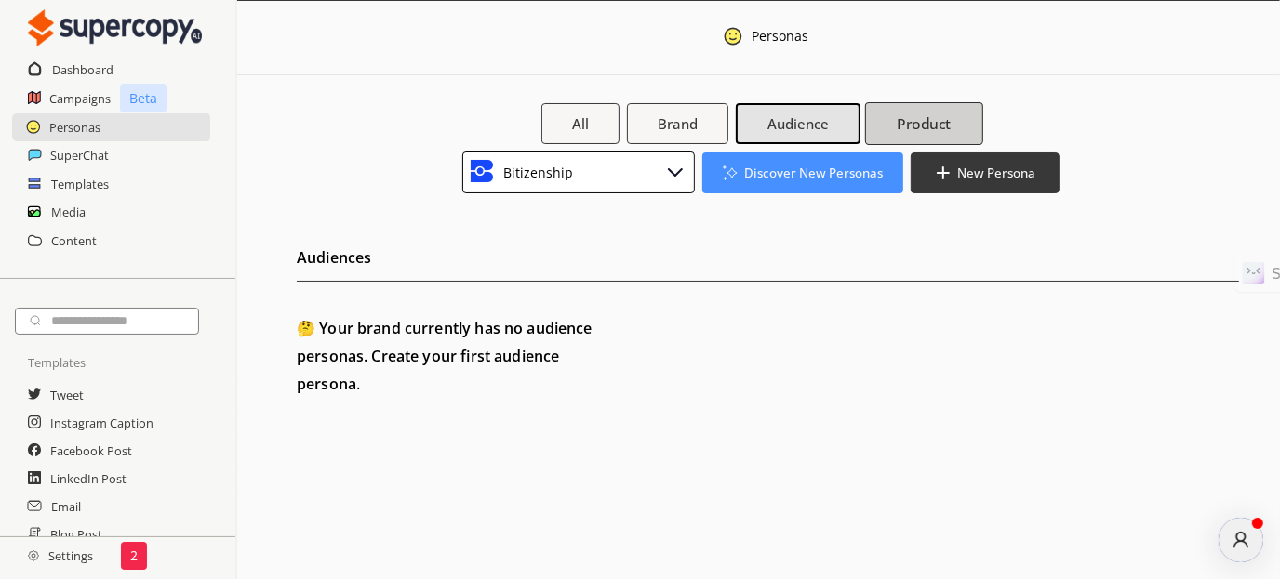
click at [942, 107] on button "Product" at bounding box center [924, 123] width 118 height 43
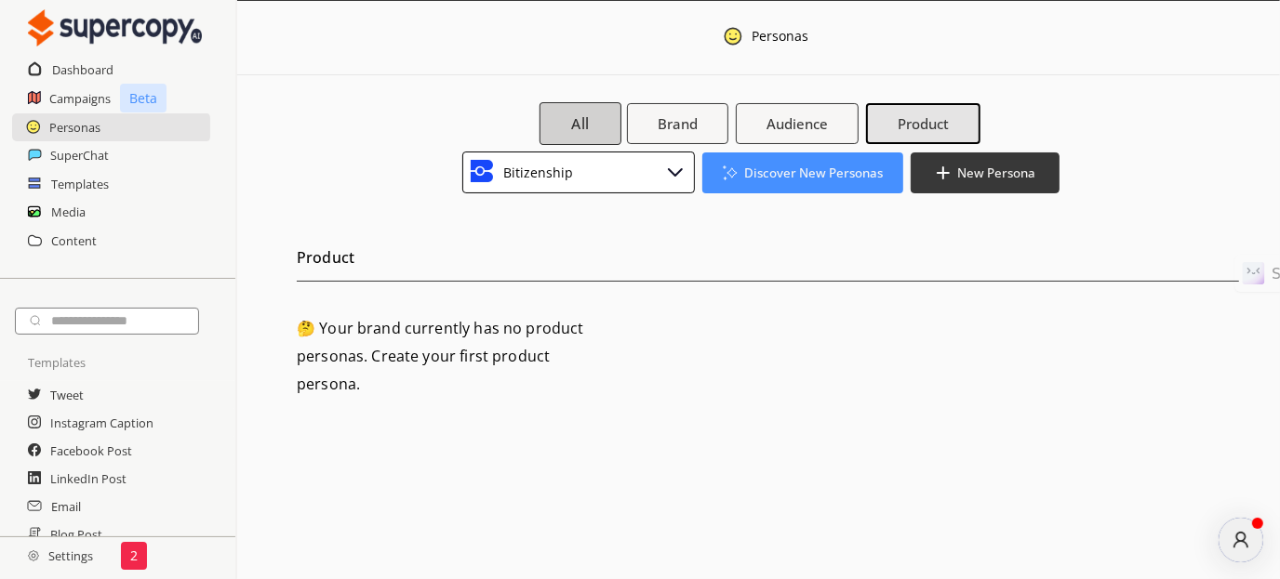
click at [599, 132] on button "All" at bounding box center [580, 123] width 82 height 43
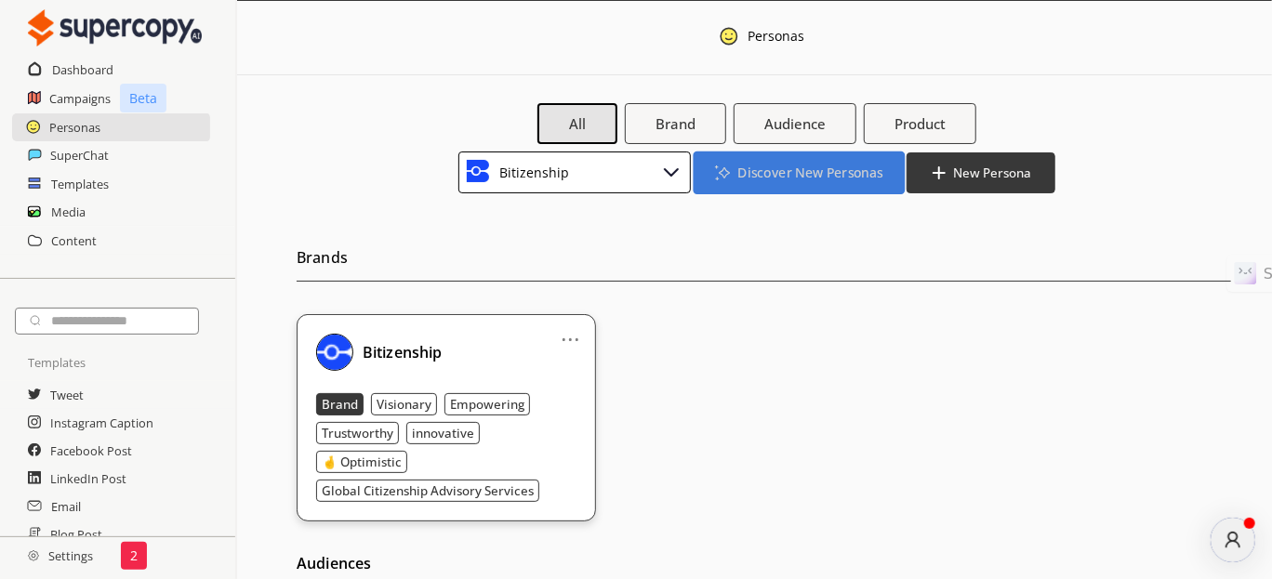
click at [786, 169] on b "Discover New Personas" at bounding box center [810, 173] width 145 height 18
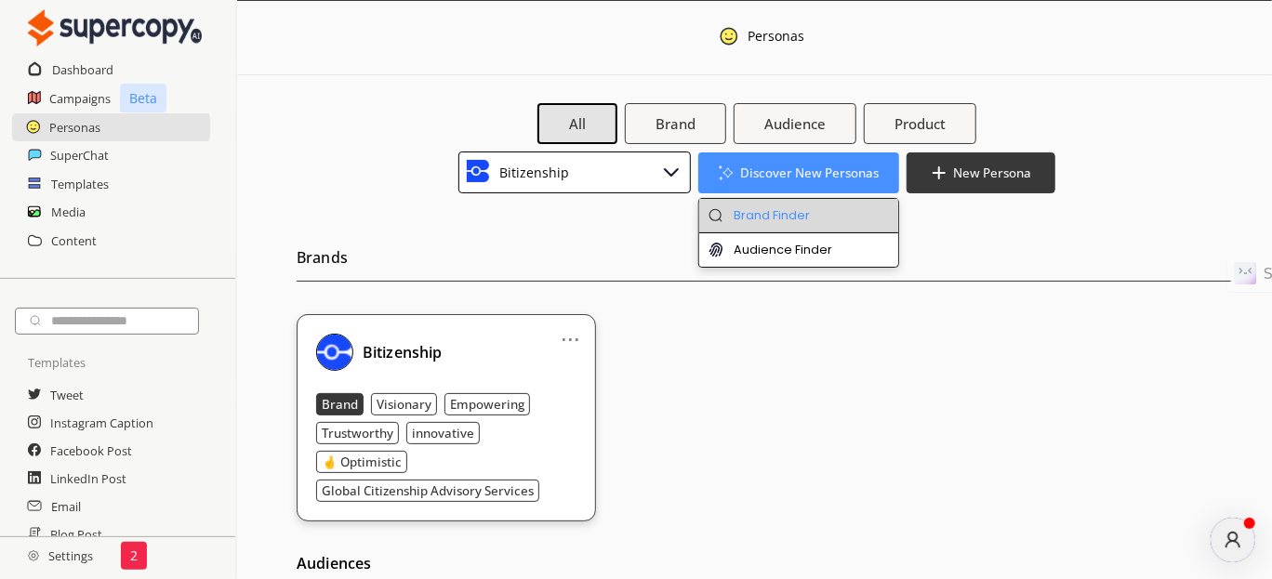
click at [804, 219] on li "Brand Finder" at bounding box center [799, 216] width 200 height 34
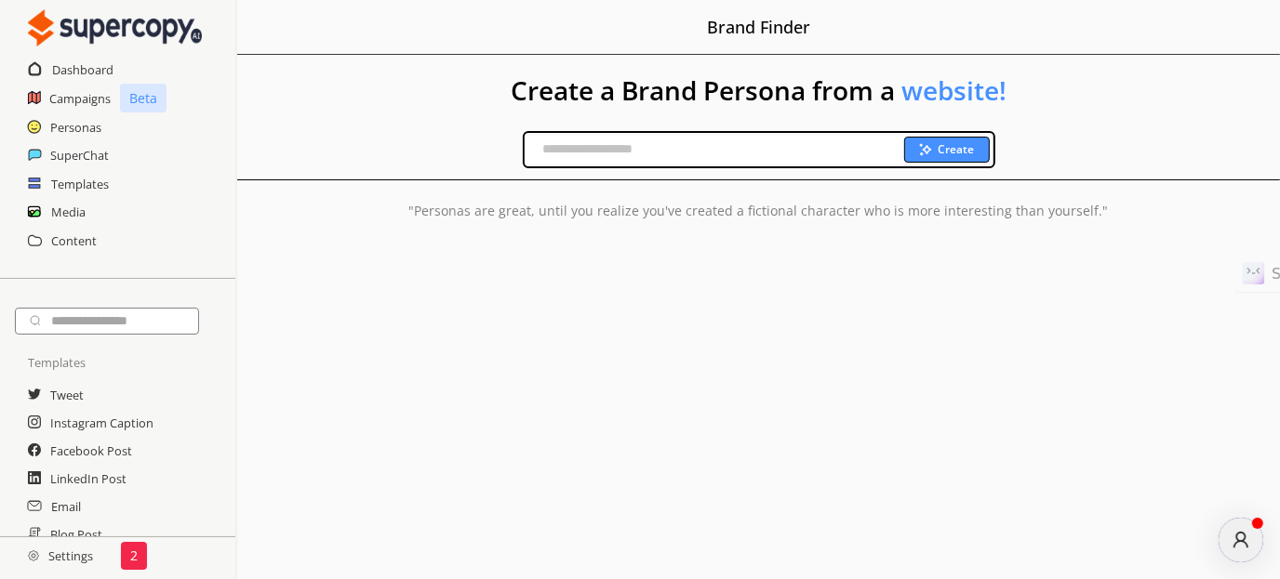
click at [663, 159] on input "text" at bounding box center [714, 150] width 379 height 28
drag, startPoint x: 625, startPoint y: 124, endPoint x: 561, endPoint y: 150, distance: 69.3
paste input "**********"
type input "**********"
click at [965, 150] on b "Create" at bounding box center [956, 149] width 36 height 15
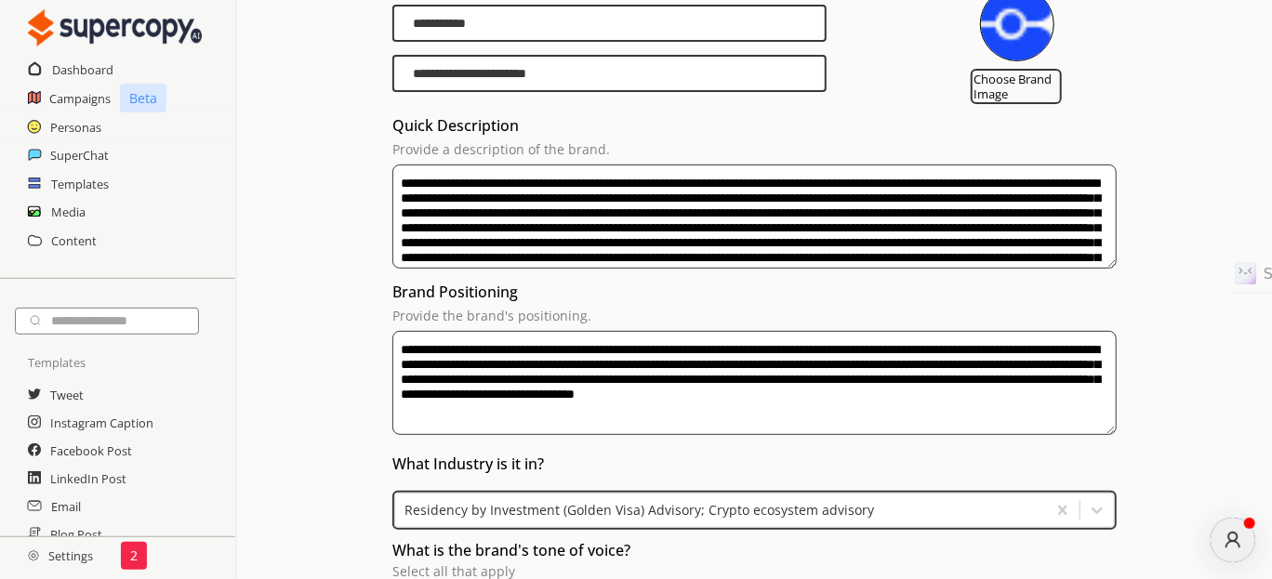
scroll to position [279, 0]
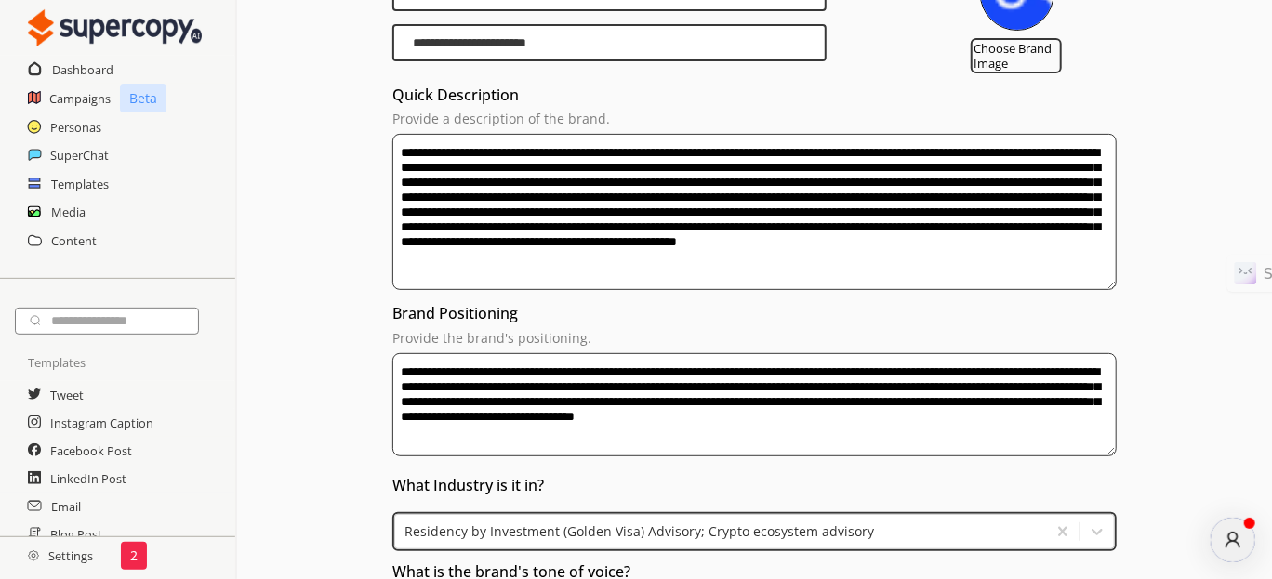
drag, startPoint x: 1114, startPoint y: 231, endPoint x: 1094, endPoint y: 284, distance: 56.8
click at [1094, 284] on textarea "**********" at bounding box center [754, 212] width 724 height 156
drag, startPoint x: 891, startPoint y: 201, endPoint x: 1029, endPoint y: 275, distance: 156.5
click at [1029, 275] on textarea "**********" at bounding box center [754, 212] width 724 height 156
click at [659, 205] on textarea "**********" at bounding box center [754, 212] width 724 height 156
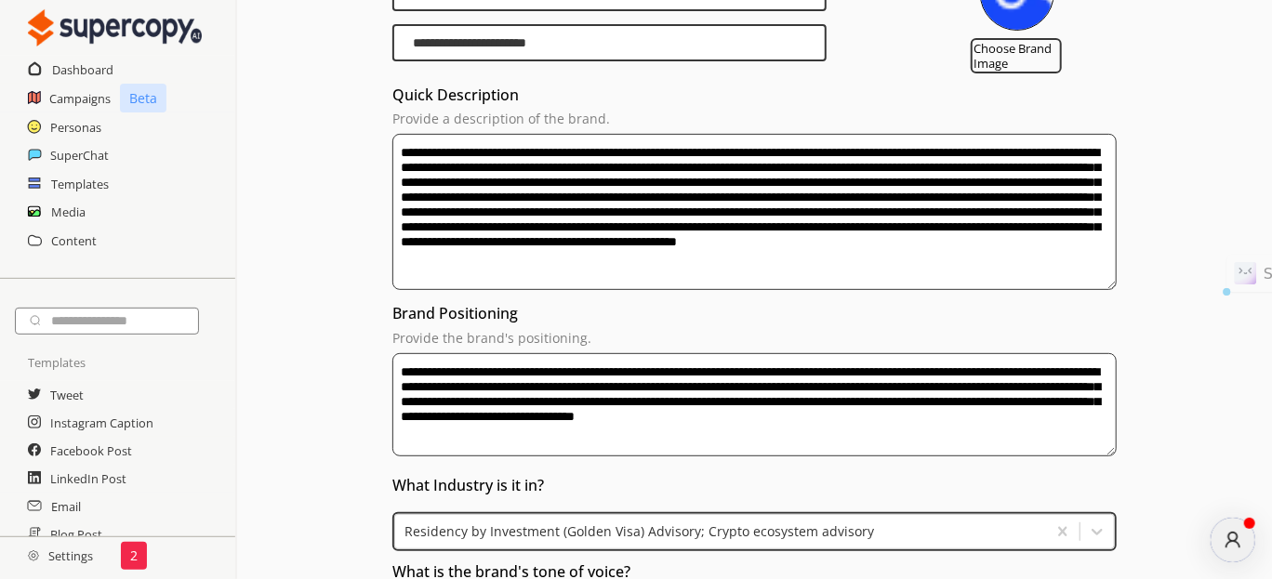
drag, startPoint x: 736, startPoint y: 206, endPoint x: 911, endPoint y: 279, distance: 190.5
click at [911, 279] on textarea "**********" at bounding box center [754, 212] width 724 height 156
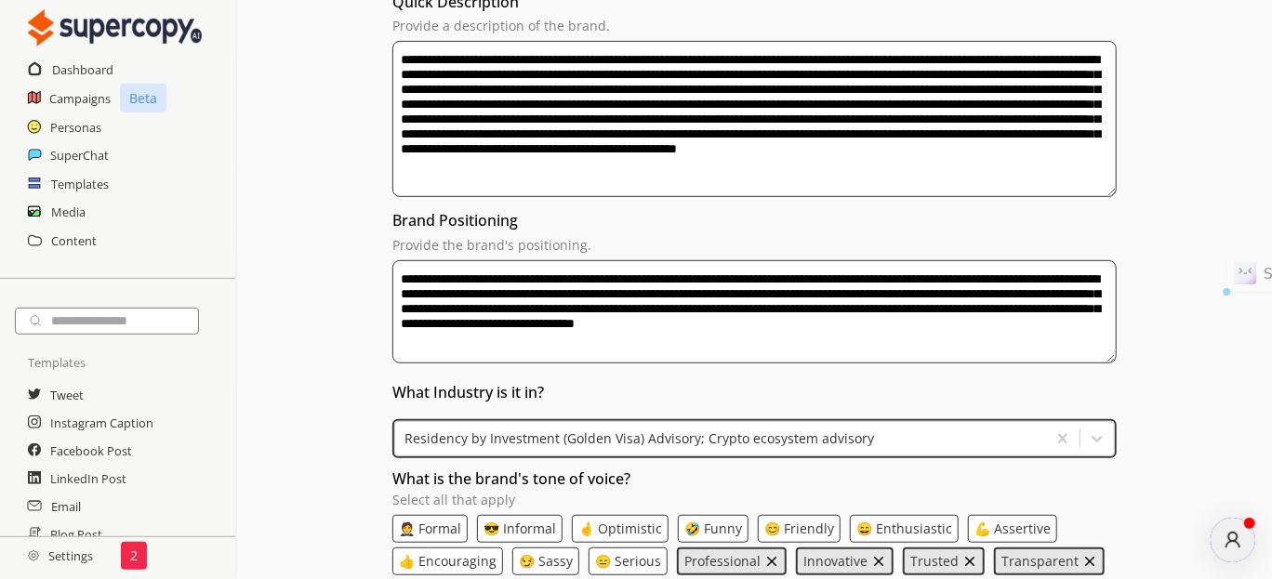
scroll to position [465, 0]
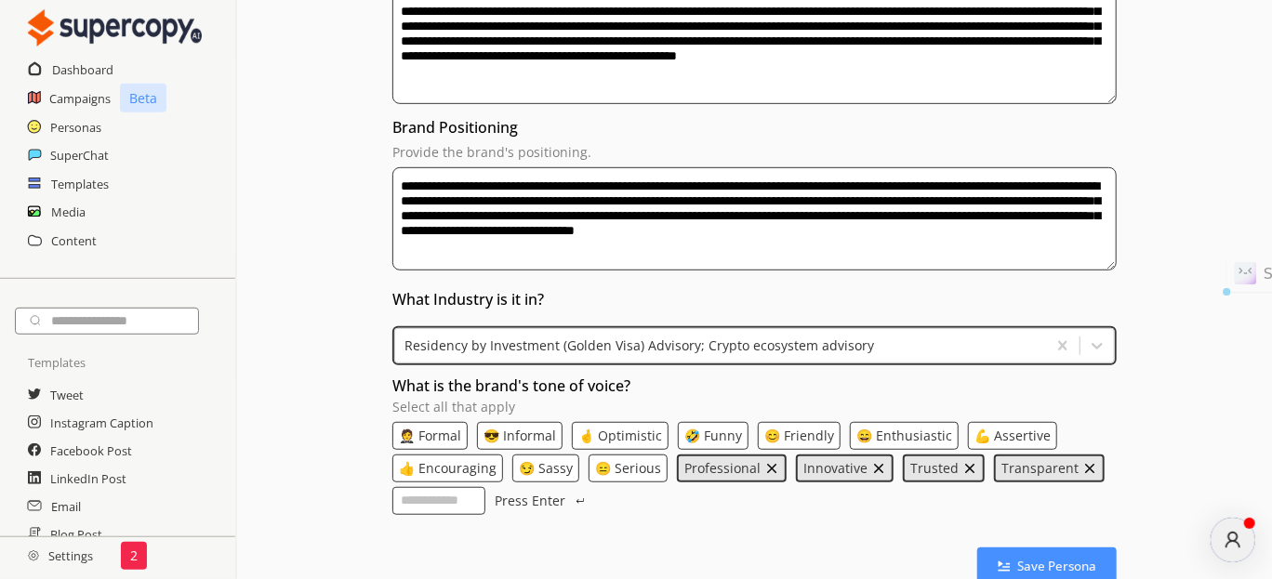
drag, startPoint x: 399, startPoint y: 185, endPoint x: 910, endPoint y: 265, distance: 517.7
click at [910, 265] on textarea "**********" at bounding box center [754, 219] width 724 height 104
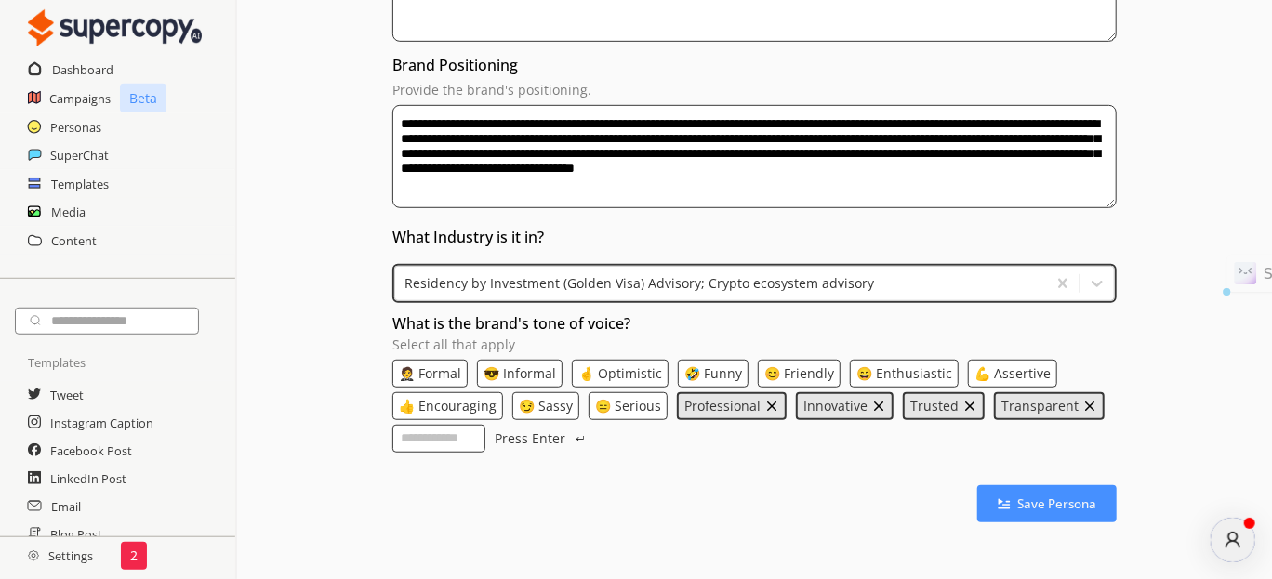
scroll to position [577, 0]
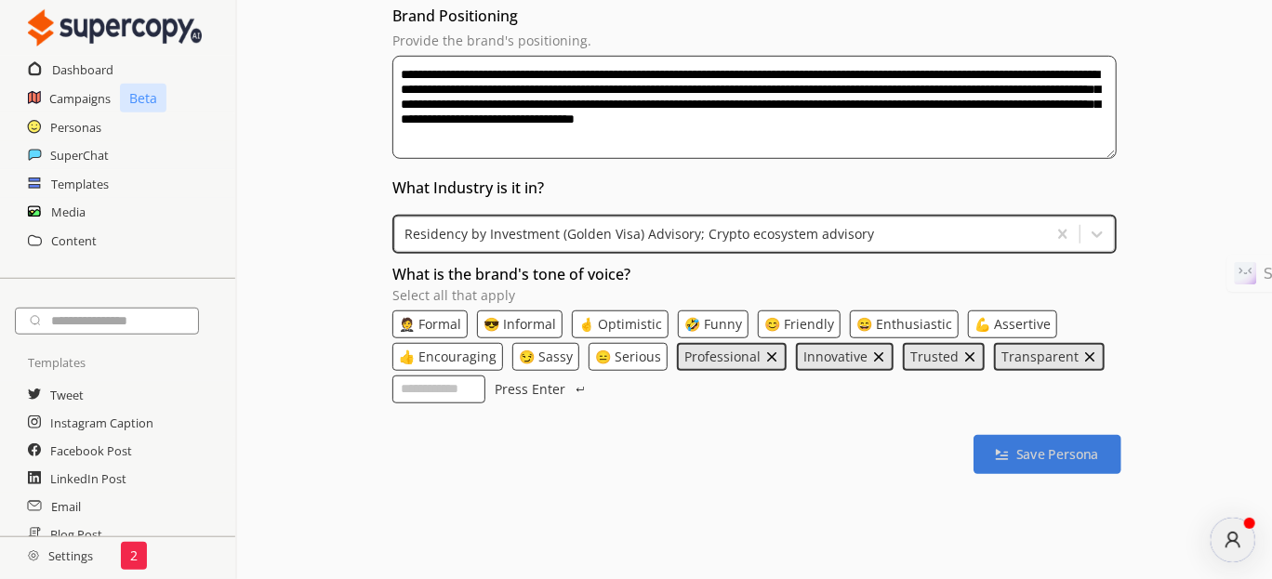
click at [1043, 453] on b "Save Persona" at bounding box center [1058, 455] width 83 height 18
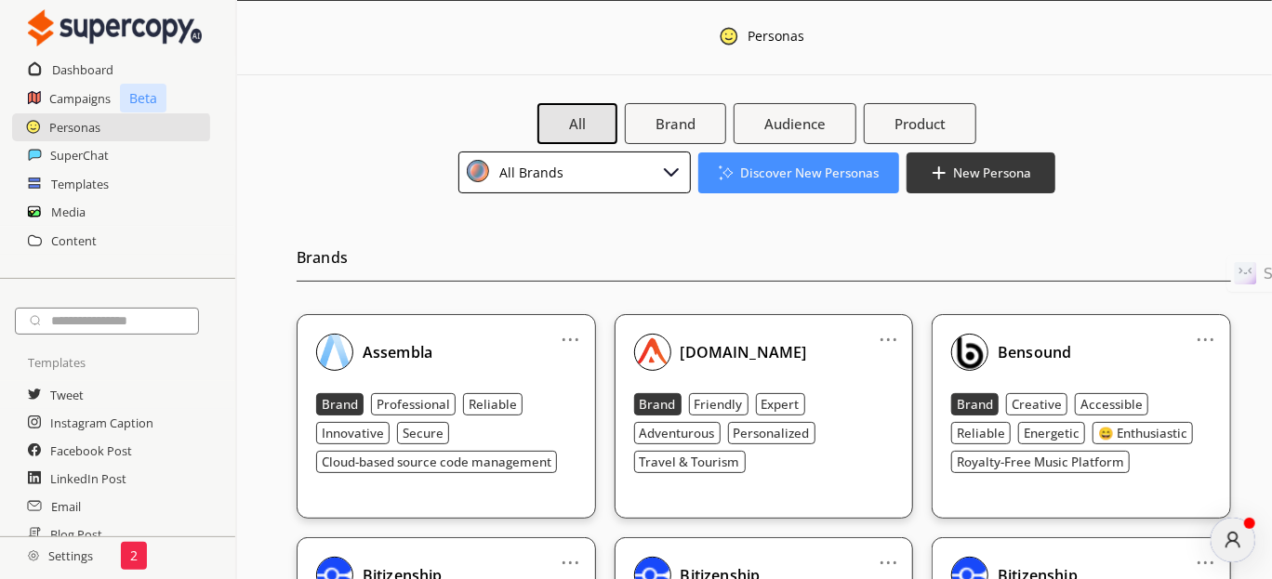
click at [585, 179] on div "All Brands" at bounding box center [575, 173] width 233 height 42
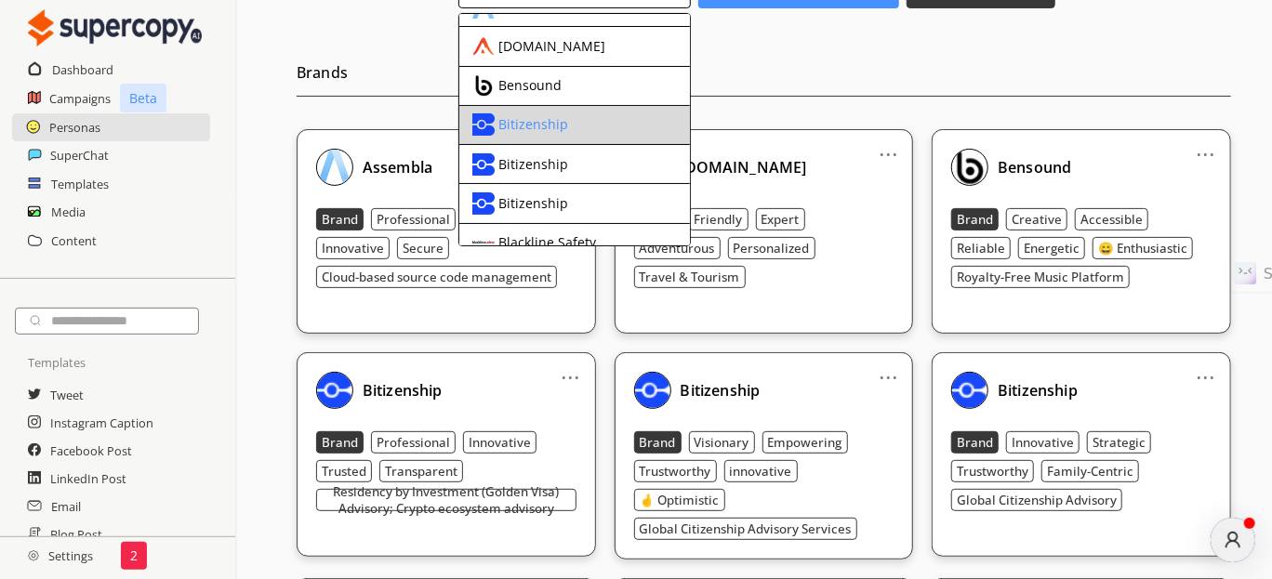
scroll to position [93, 0]
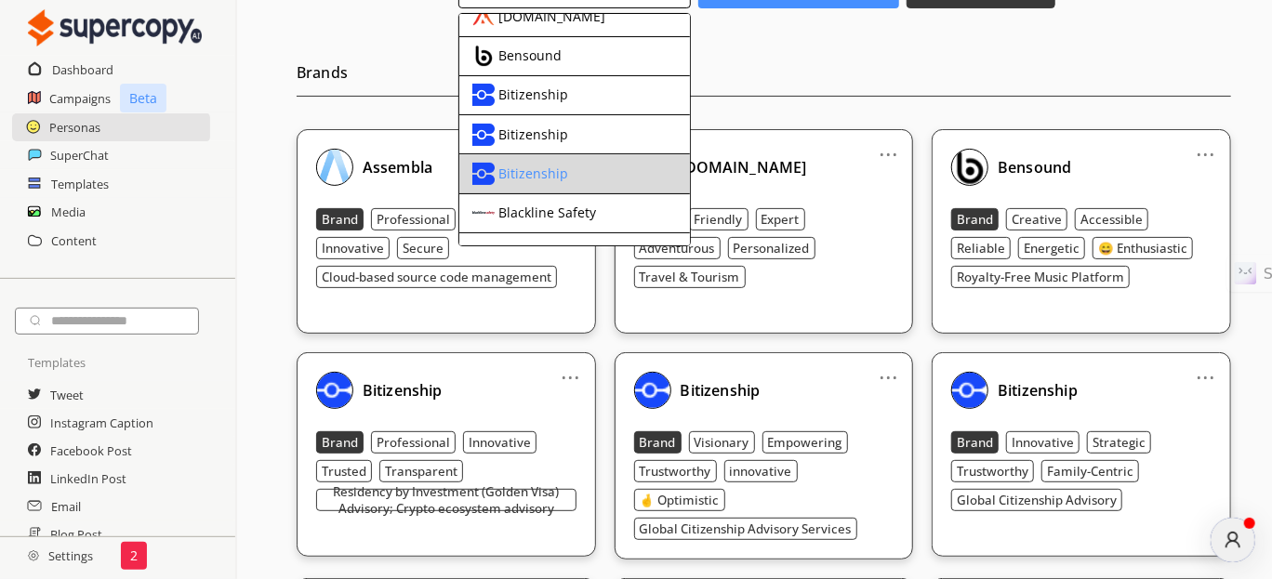
click at [576, 172] on div "Bitizenship" at bounding box center [559, 174] width 174 height 22
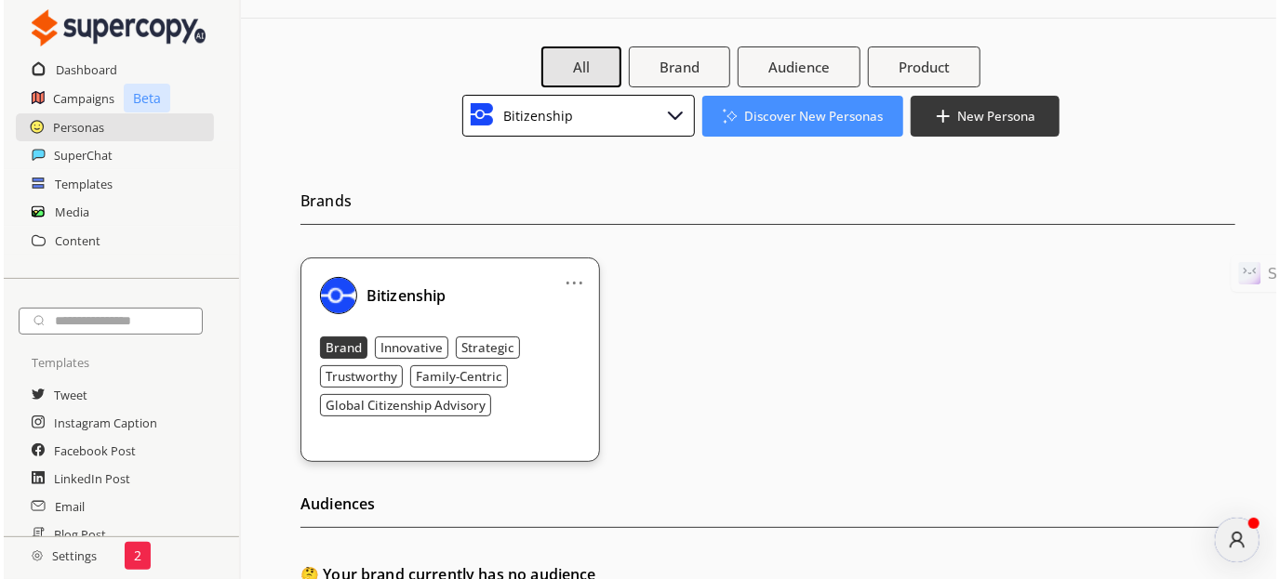
scroll to position [0, 0]
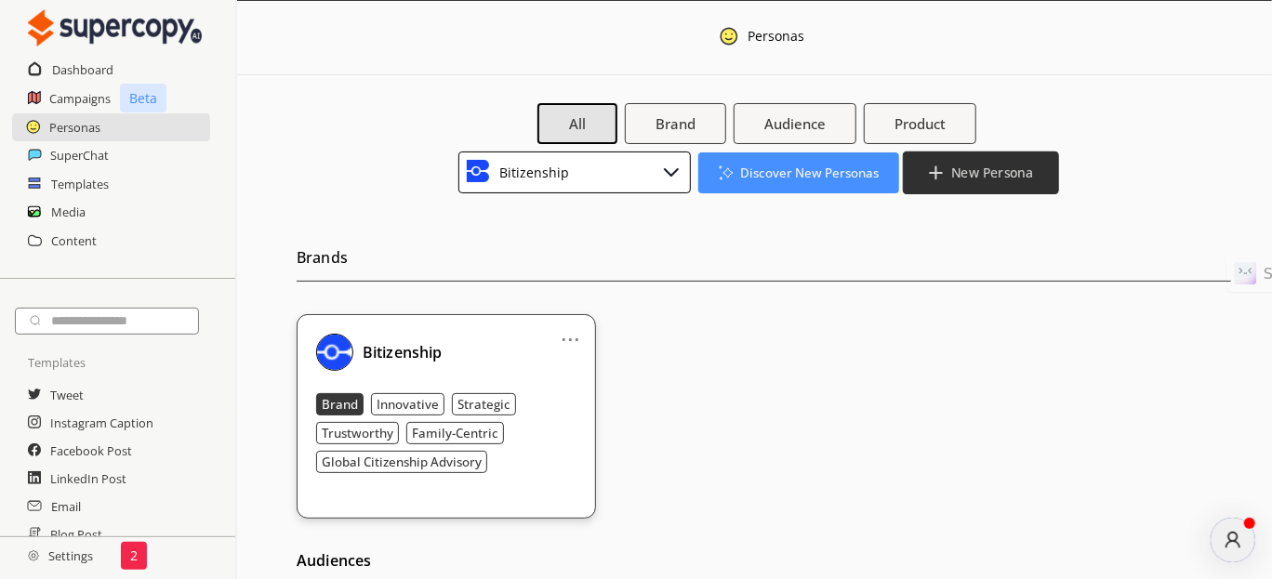
click at [987, 170] on b "New Persona" at bounding box center [992, 173] width 82 height 18
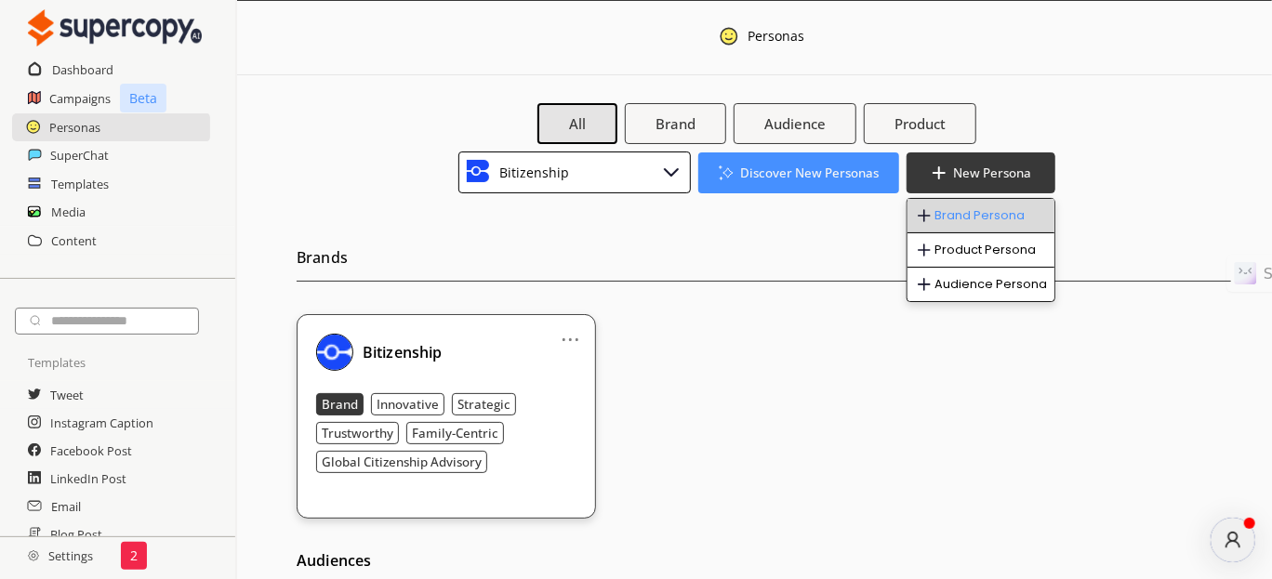
click at [996, 209] on li "Brand Persona" at bounding box center [981, 216] width 147 height 34
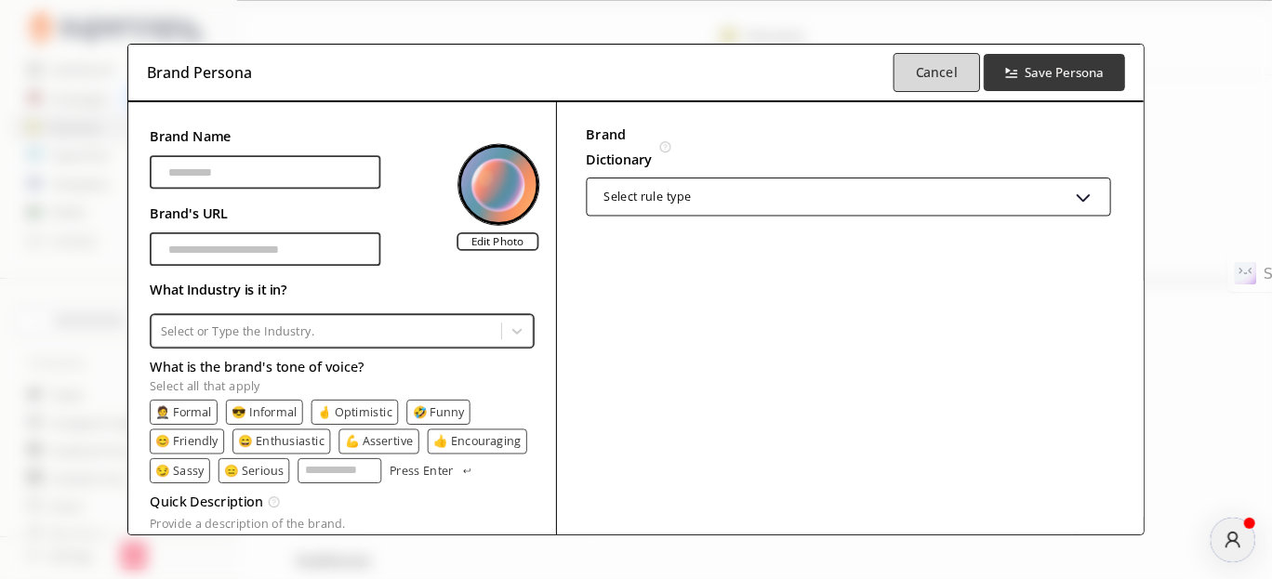
click at [953, 79] on b "Cancel" at bounding box center [937, 72] width 42 height 18
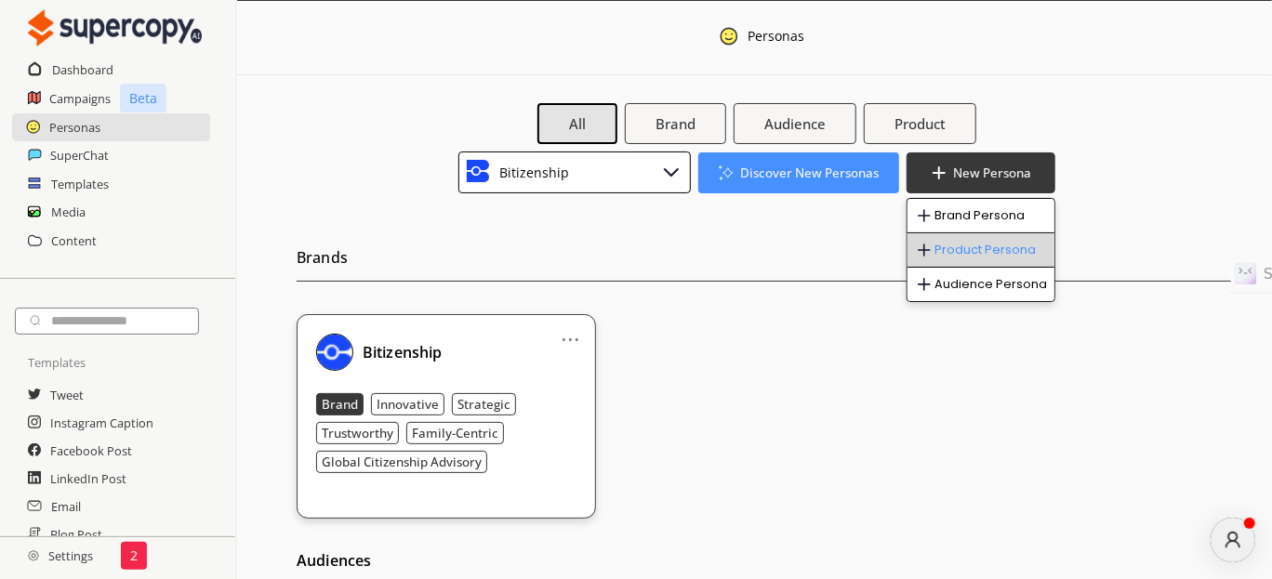
click at [944, 254] on li "Product Persona" at bounding box center [981, 250] width 147 height 34
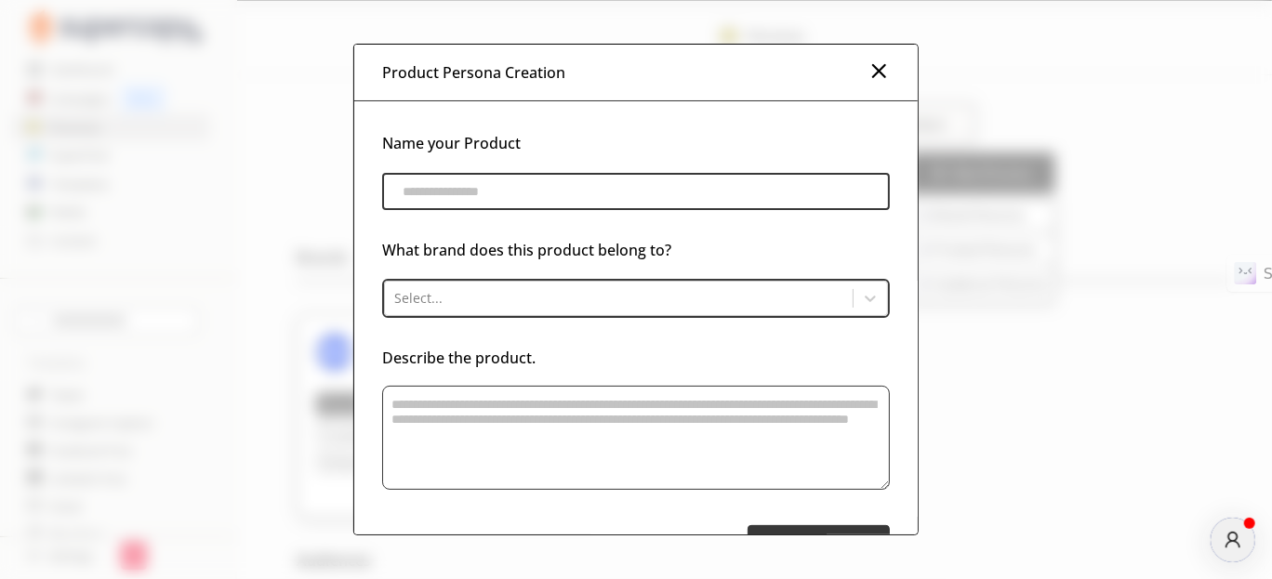
click at [453, 205] on input "product-persona-input-input" at bounding box center [635, 191] width 507 height 37
click at [873, 73] on img at bounding box center [879, 71] width 22 height 22
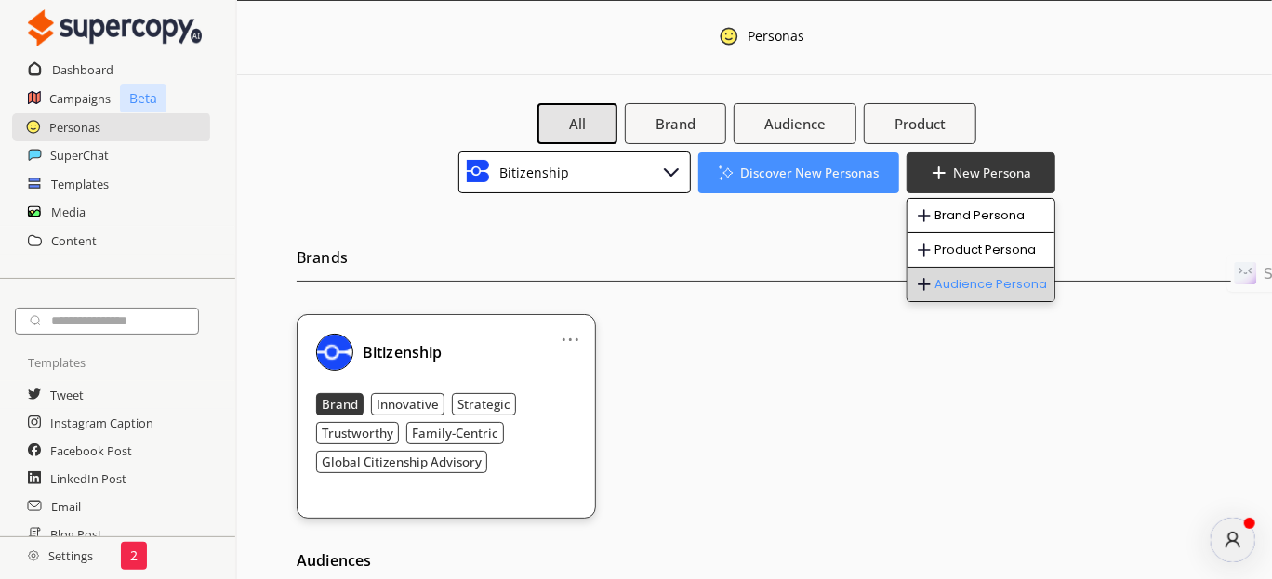
click at [975, 275] on li "Audience Persona" at bounding box center [981, 284] width 147 height 33
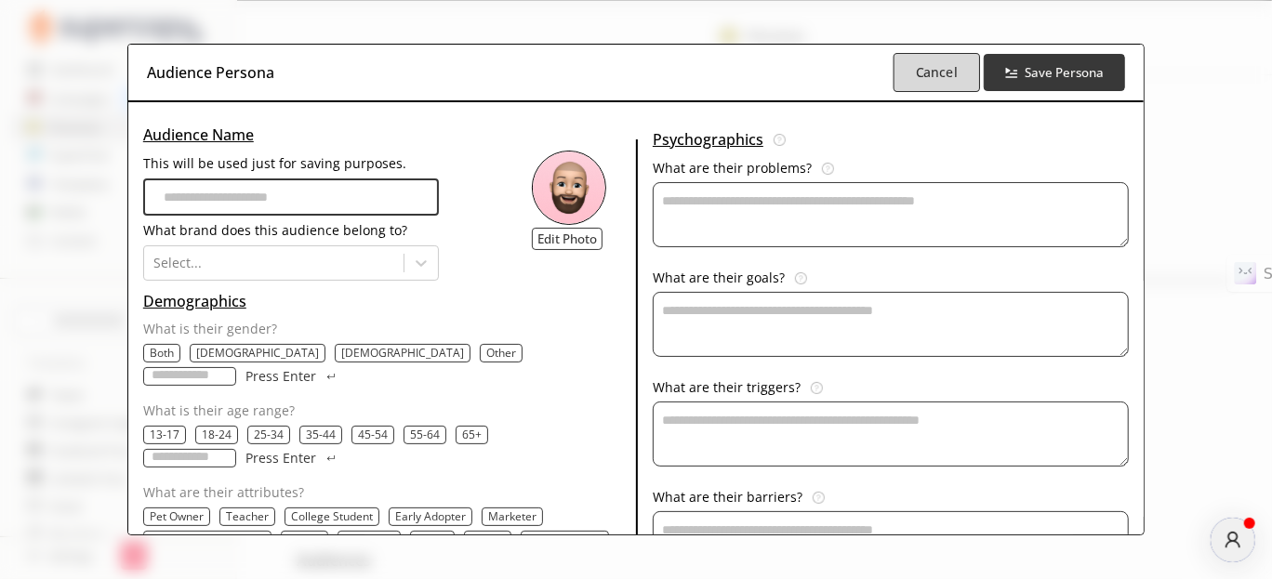
click at [920, 82] on button "Cancel" at bounding box center [936, 72] width 86 height 39
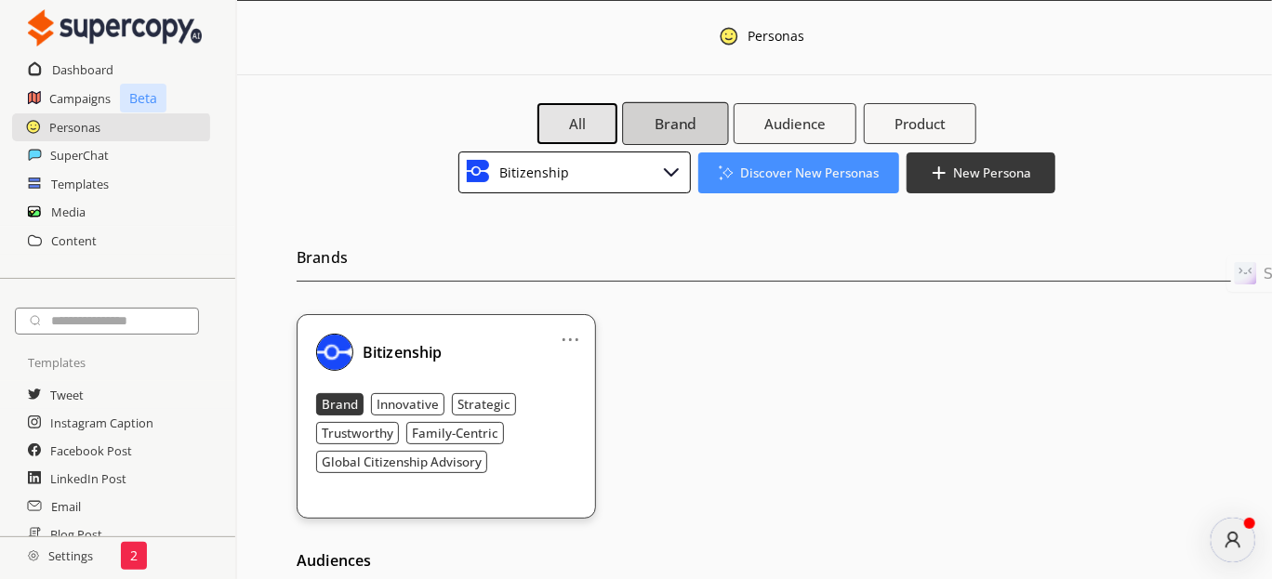
click at [681, 125] on b "Brand" at bounding box center [676, 124] width 42 height 20
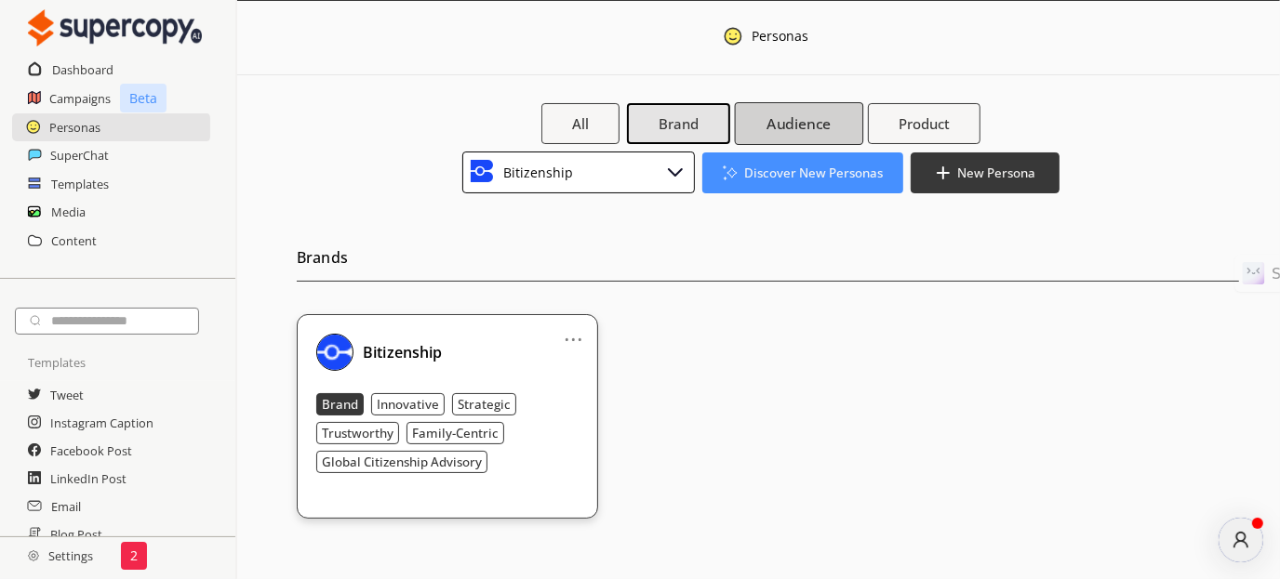
click at [791, 120] on b "Audience" at bounding box center [798, 124] width 64 height 20
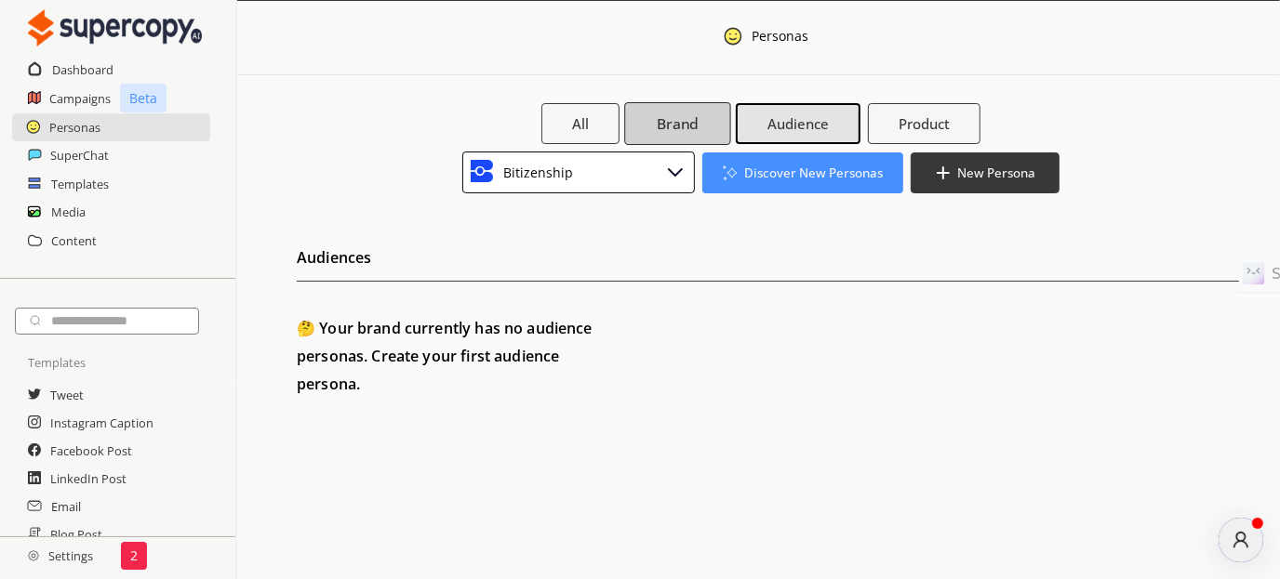
click at [667, 120] on b "Brand" at bounding box center [678, 124] width 42 height 20
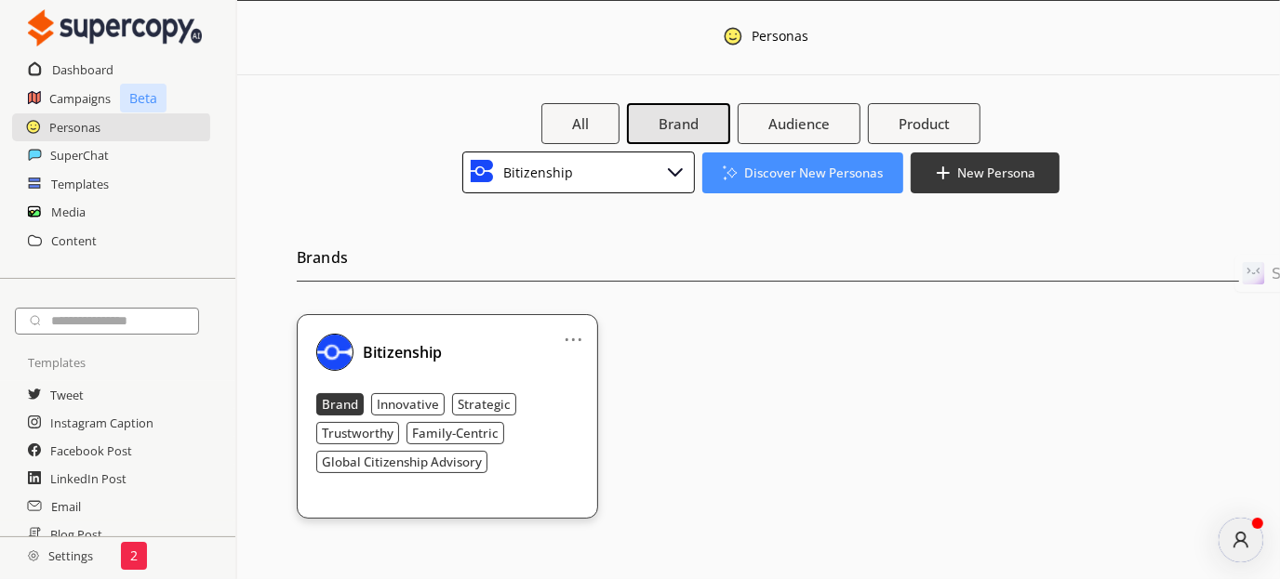
click at [627, 169] on div "Bitizenship" at bounding box center [578, 173] width 233 height 42
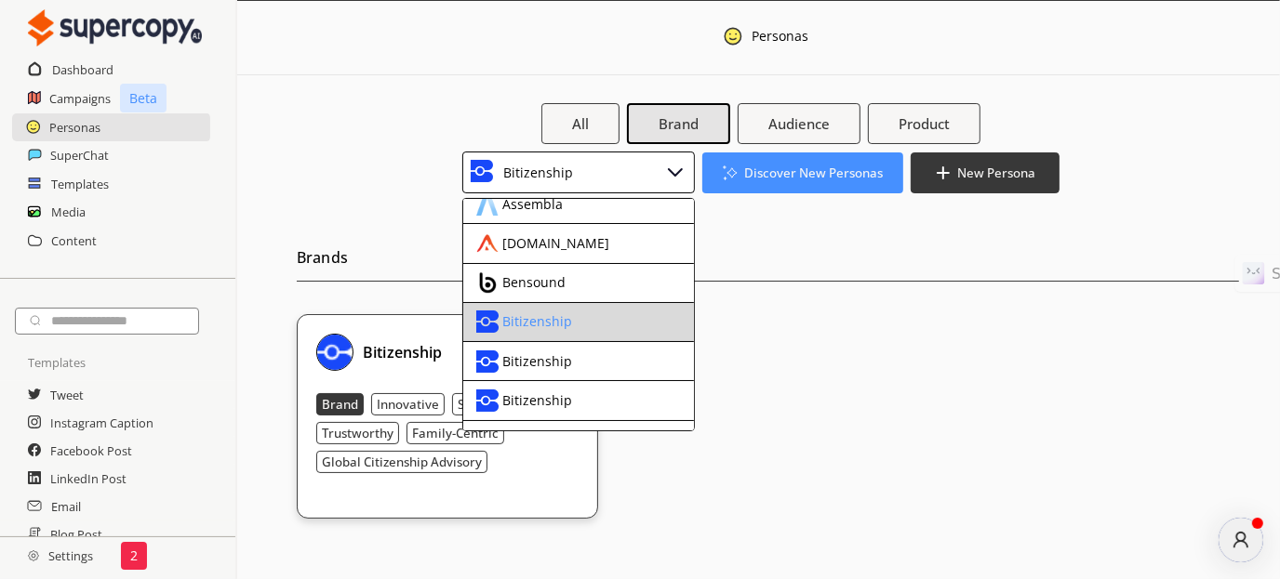
scroll to position [93, 0]
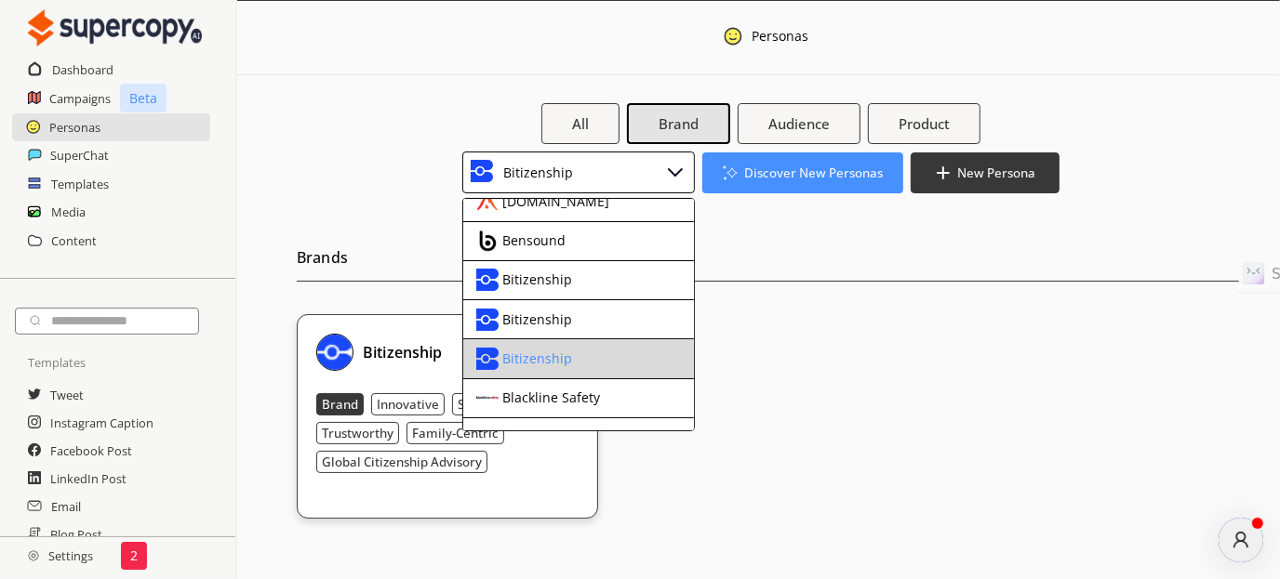
click at [588, 348] on div "Bitizenship" at bounding box center [563, 359] width 174 height 22
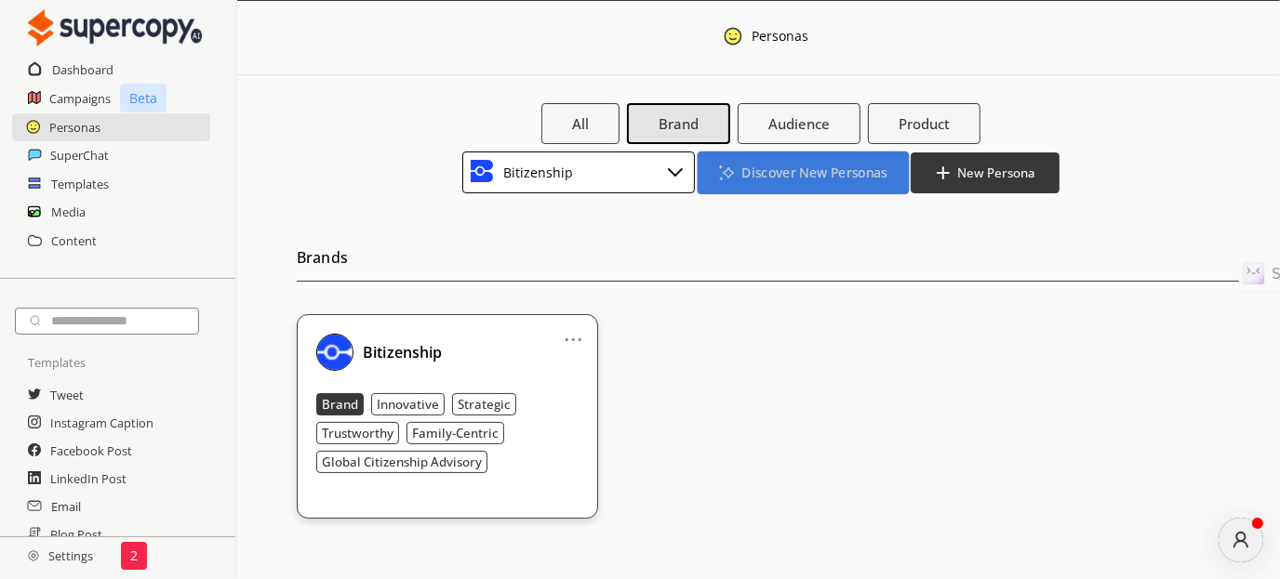
click at [792, 181] on button "Discover New Personas" at bounding box center [802, 172] width 211 height 43
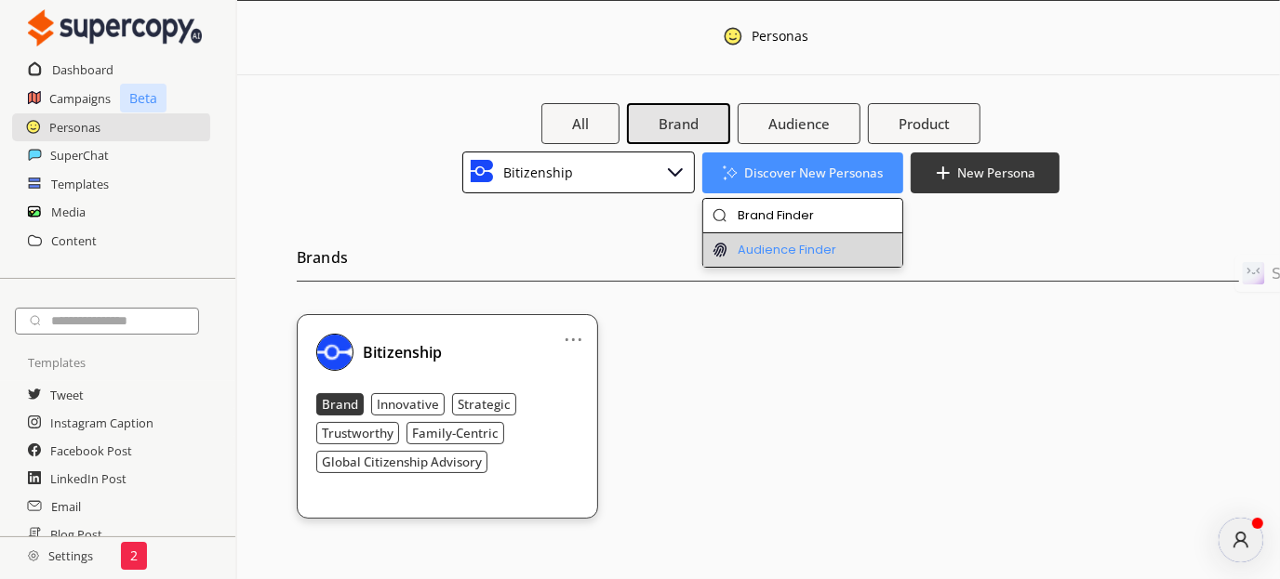
click at [789, 251] on li "Audience Finder" at bounding box center [803, 249] width 200 height 33
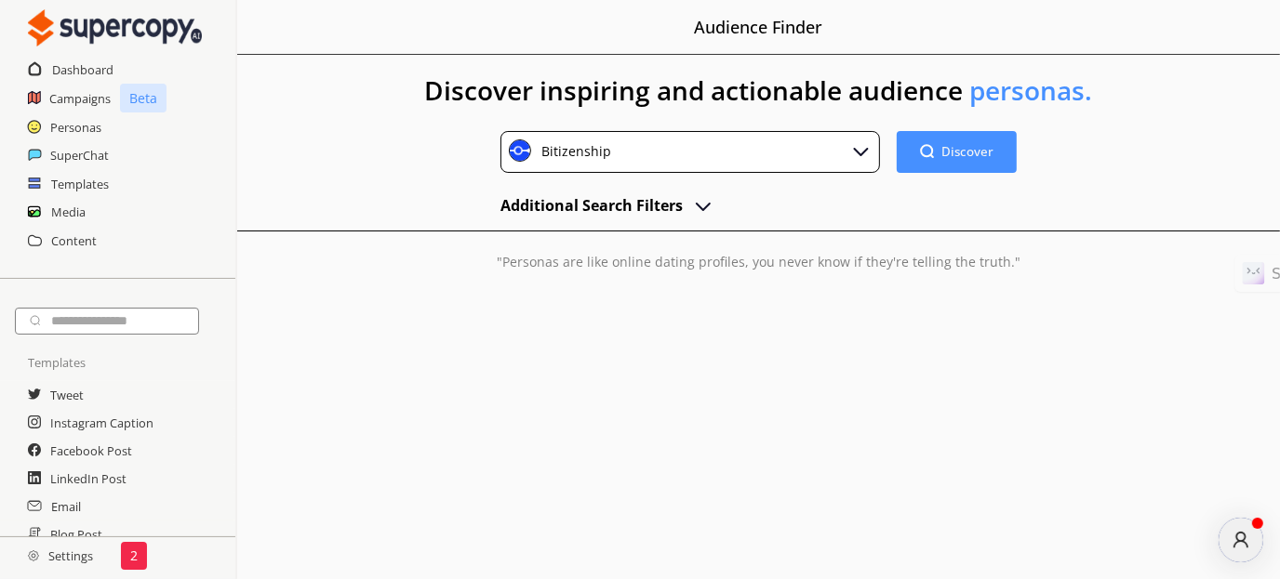
click at [644, 197] on h2 "Additional Search Filters" at bounding box center [591, 206] width 182 height 28
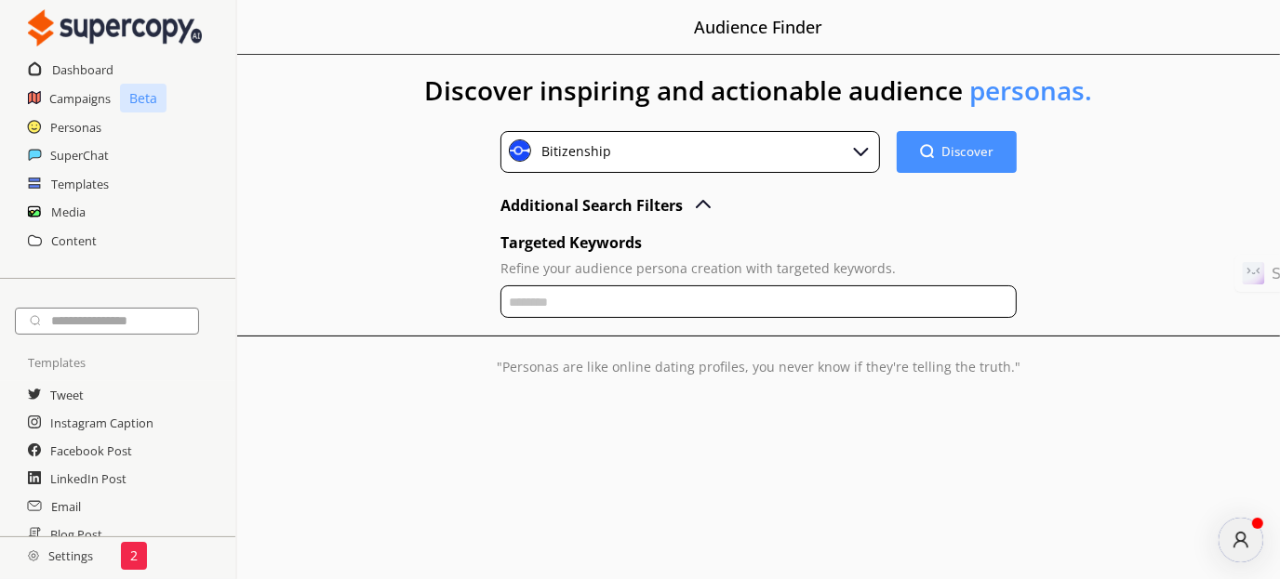
click at [538, 304] on input "text" at bounding box center [758, 302] width 517 height 33
click at [660, 294] on input "text" at bounding box center [758, 302] width 517 height 33
click at [399, 223] on div "Discover inspiring and actionable audience personas. Bitizenship Discover Disco…" at bounding box center [758, 240] width 1043 height 370
click at [581, 306] on input "text" at bounding box center [758, 302] width 517 height 33
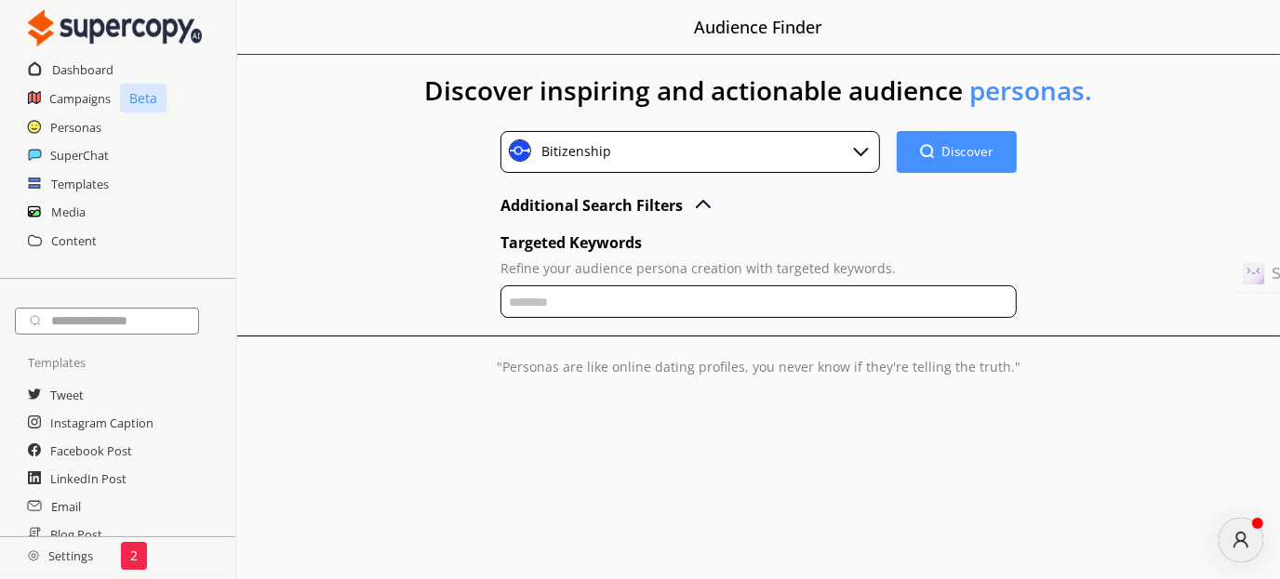
click at [581, 306] on input "text" at bounding box center [758, 302] width 517 height 33
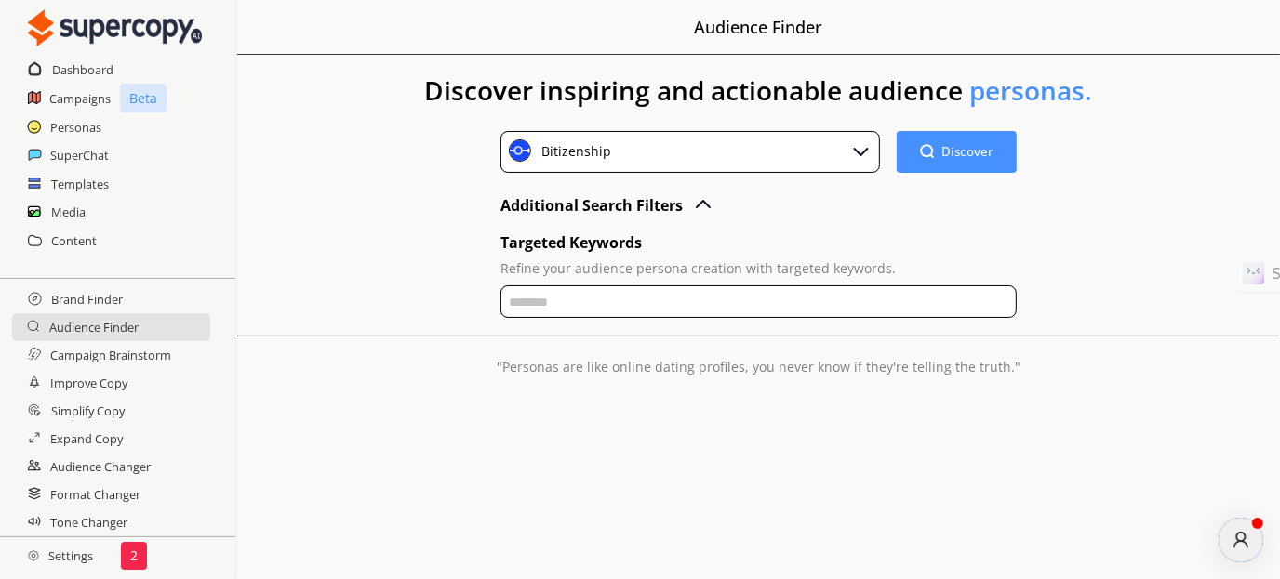
scroll to position [377, 0]
click at [79, 138] on h2 "Personas" at bounding box center [76, 127] width 52 height 28
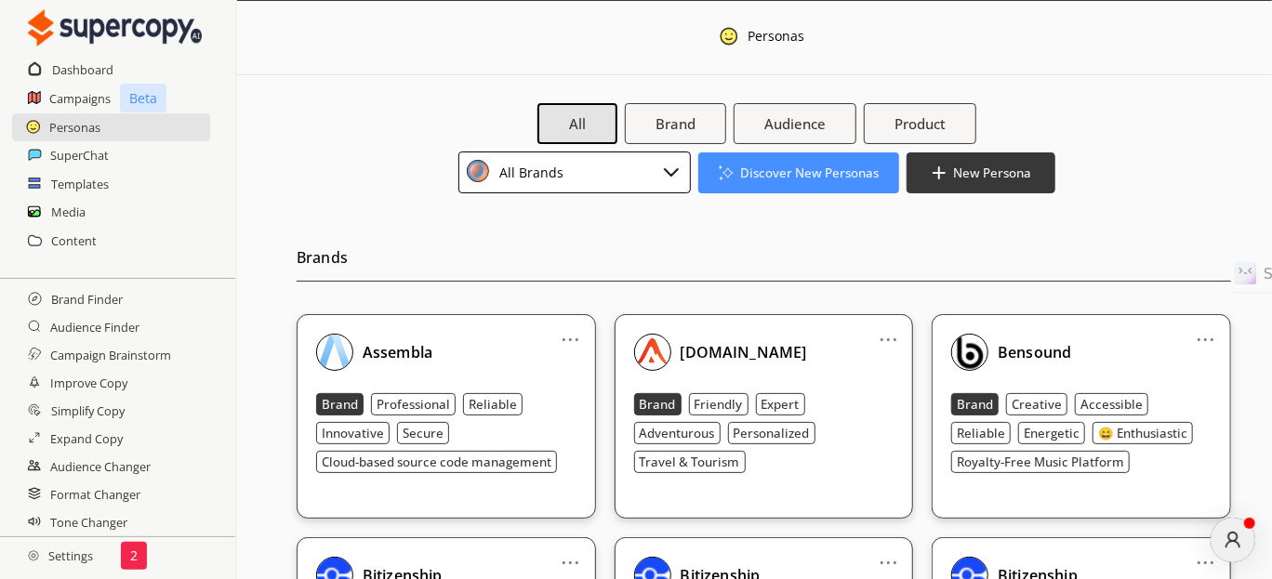
click at [580, 179] on div "All Brands" at bounding box center [575, 173] width 233 height 42
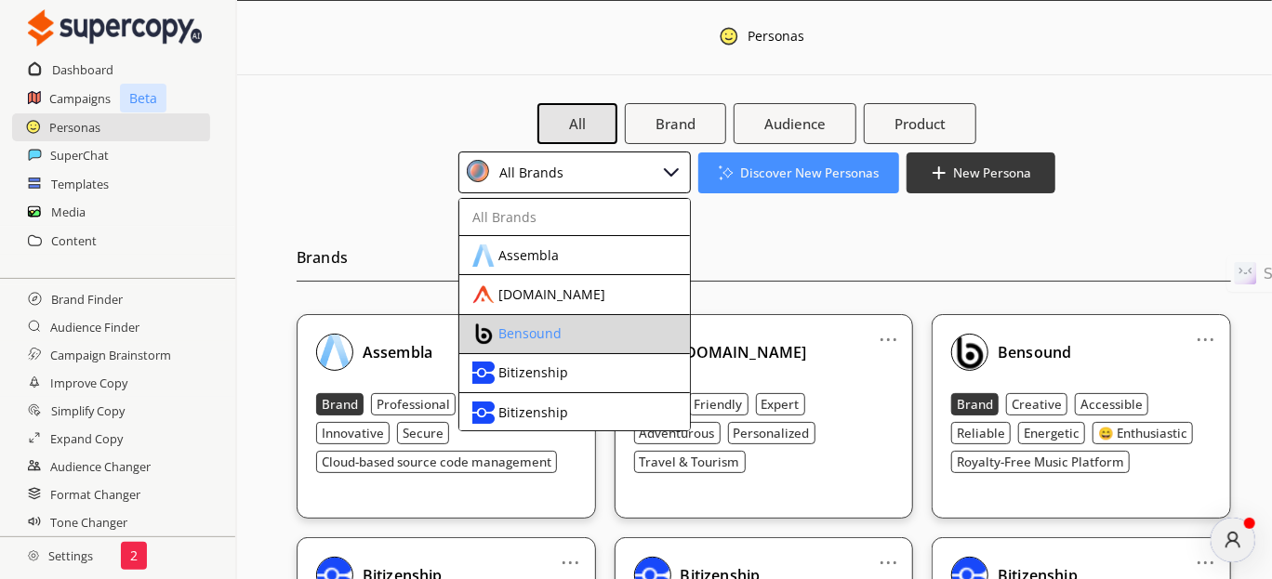
click at [571, 340] on div "Bensound" at bounding box center [559, 334] width 174 height 22
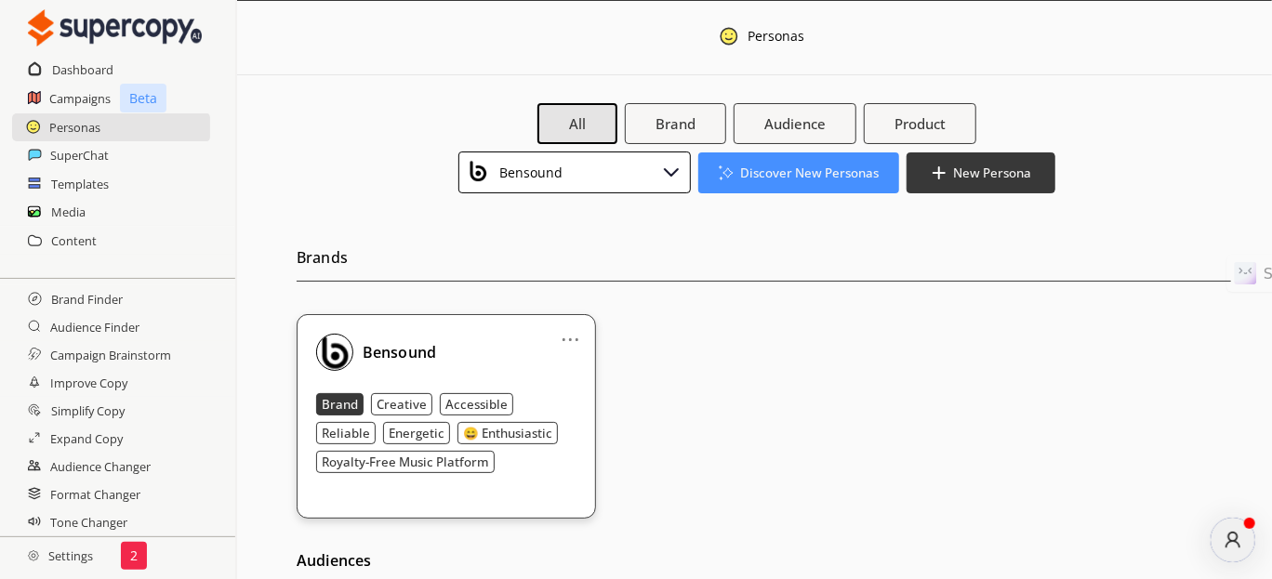
click at [592, 170] on div "Bensound" at bounding box center [575, 173] width 233 height 42
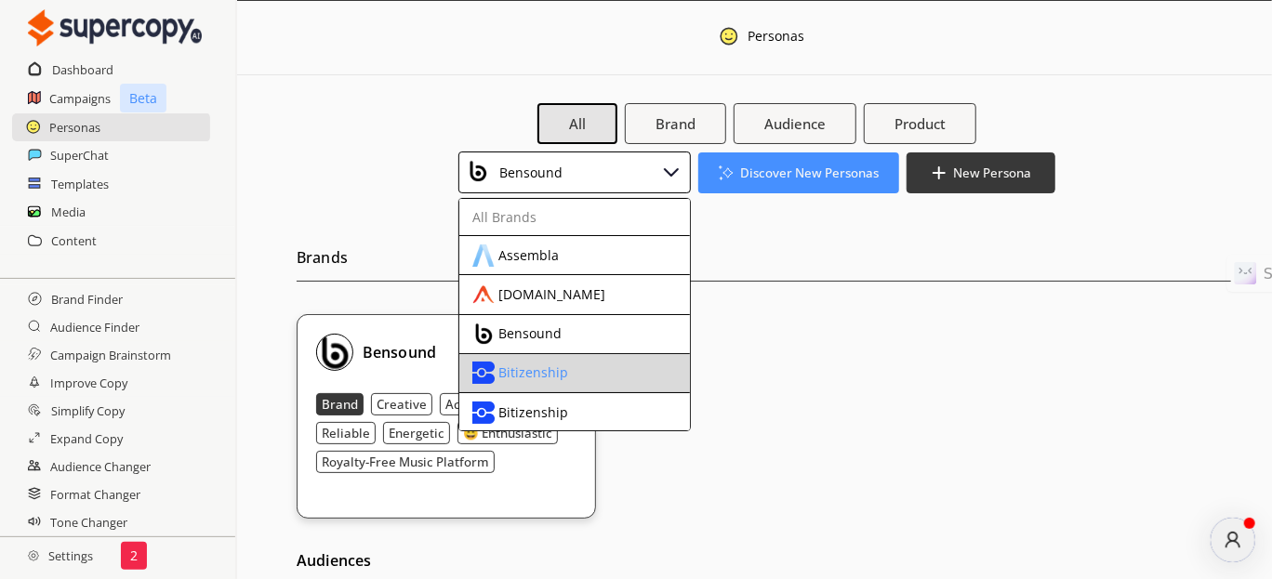
click at [545, 367] on div "Bitizenship" at bounding box center [533, 373] width 70 height 15
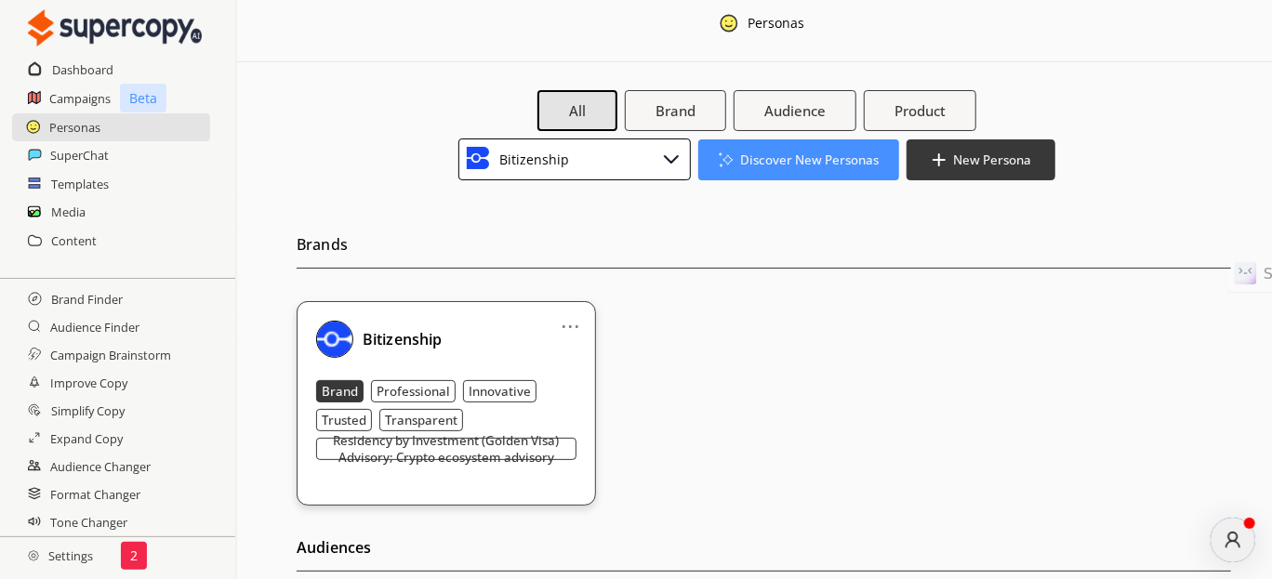
scroll to position [324, 0]
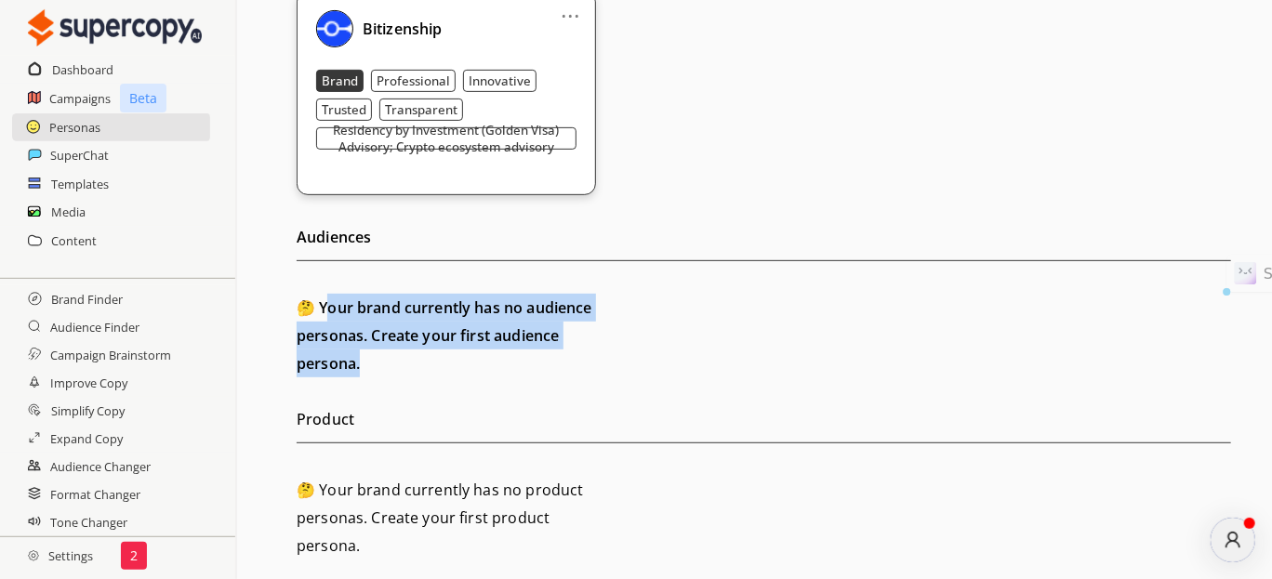
drag, startPoint x: 330, startPoint y: 300, endPoint x: 561, endPoint y: 321, distance: 231.6
click at [539, 351] on h2 "🤔 Your brand currently has no audience personas. Create your first audience per…" at bounding box center [446, 336] width 299 height 84
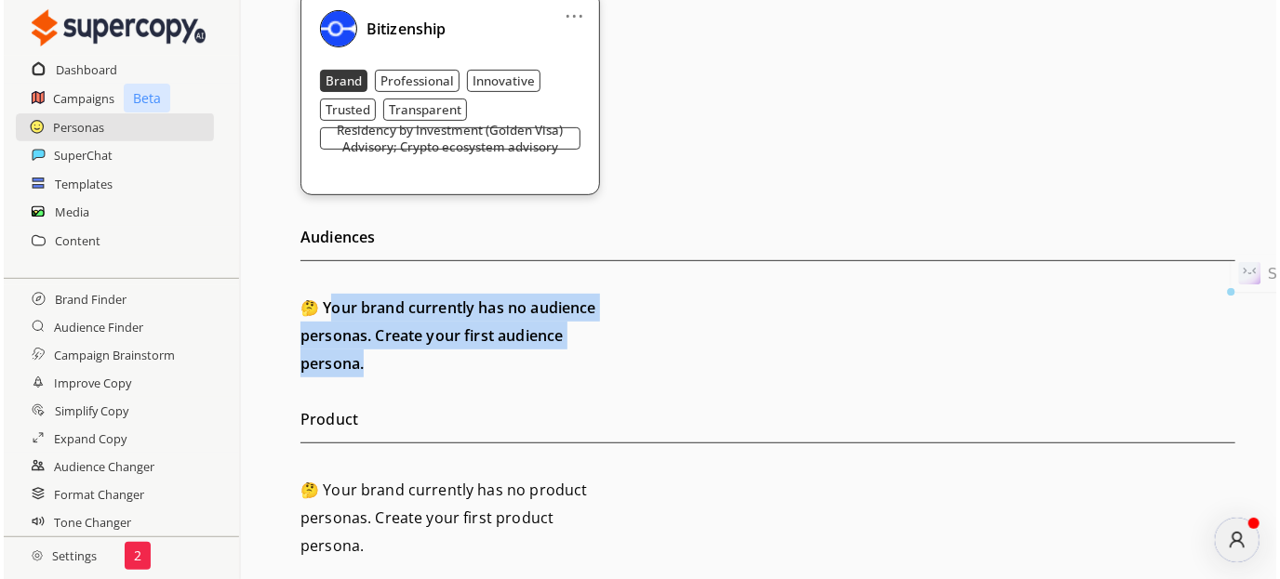
scroll to position [0, 0]
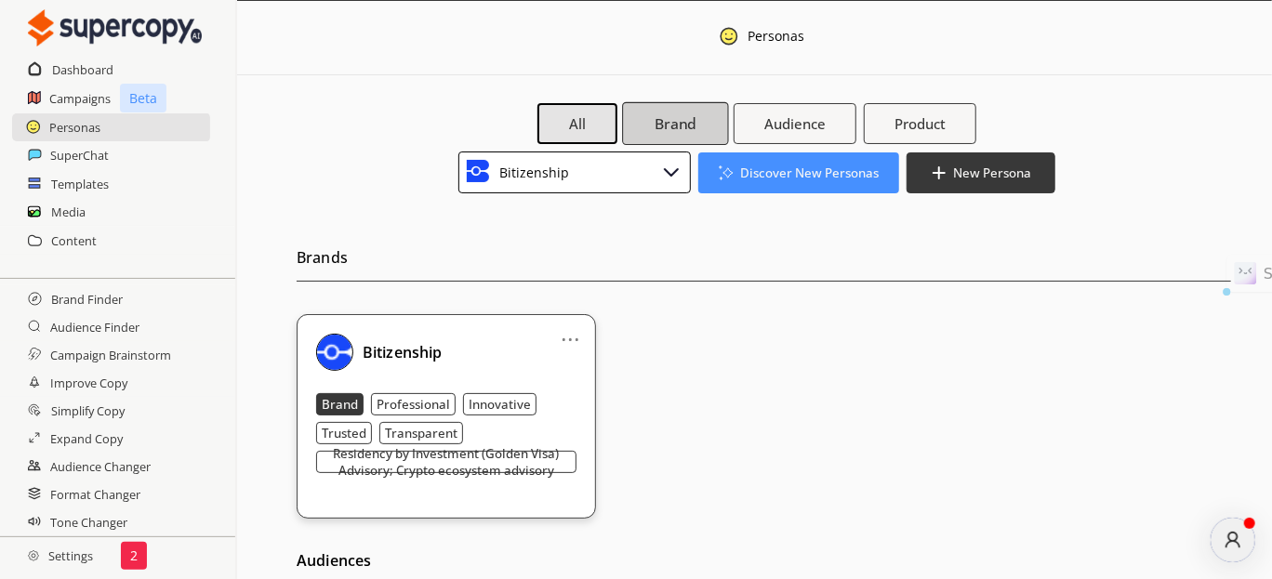
click at [664, 130] on b "Brand" at bounding box center [676, 124] width 42 height 20
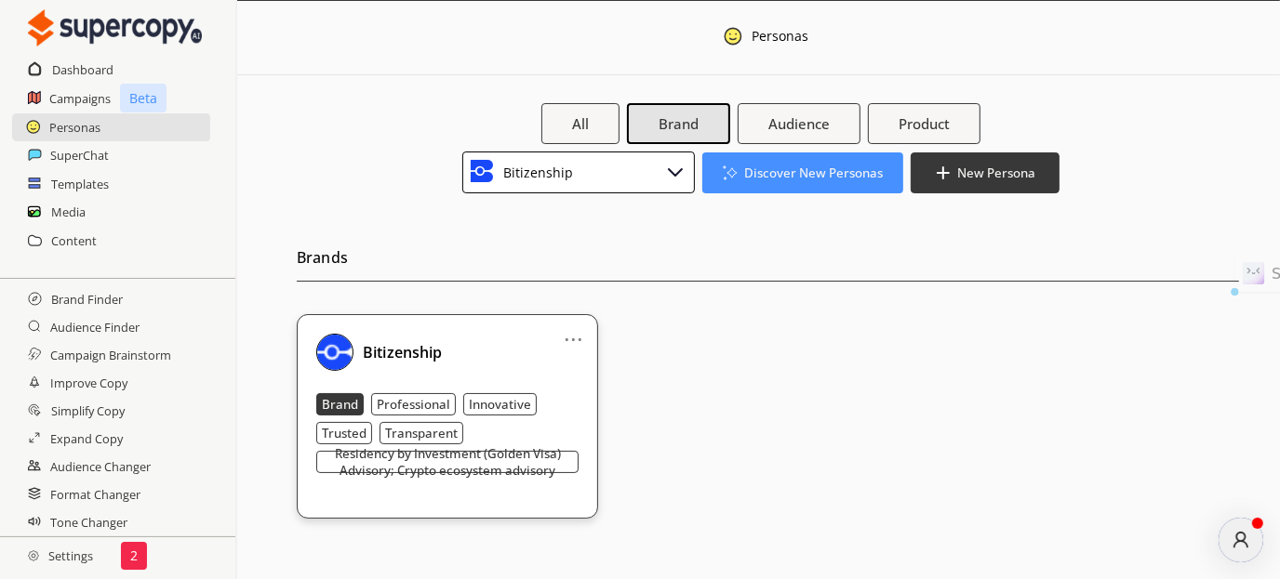
click at [589, 174] on div "Bitizenship" at bounding box center [578, 173] width 233 height 42
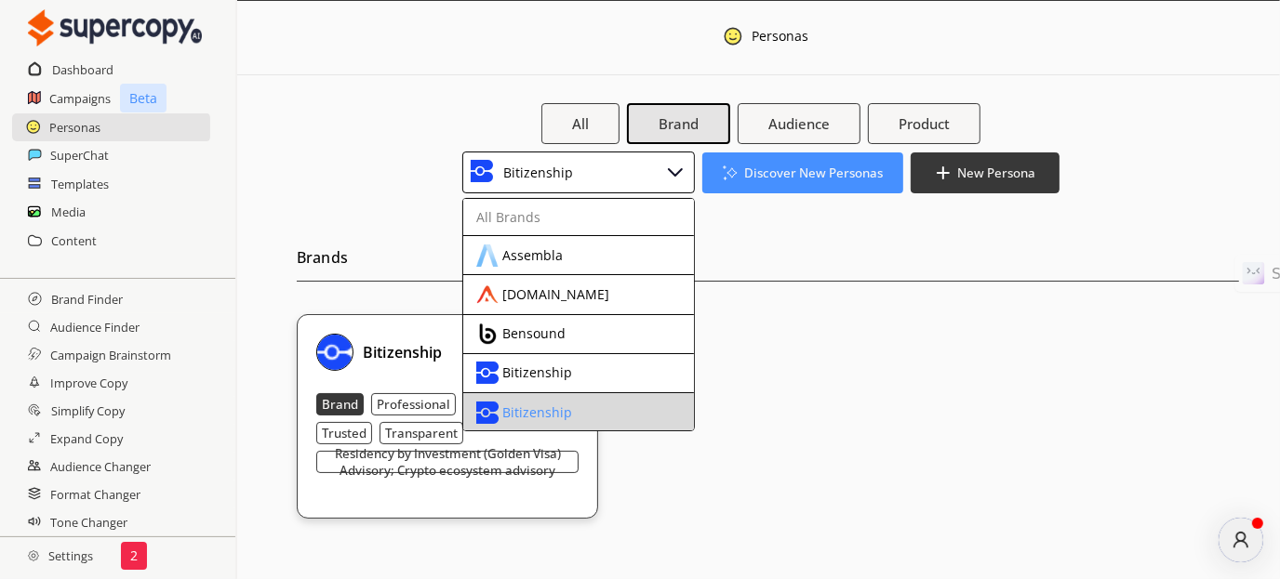
click at [523, 416] on div "Bitizenship" at bounding box center [537, 412] width 70 height 15
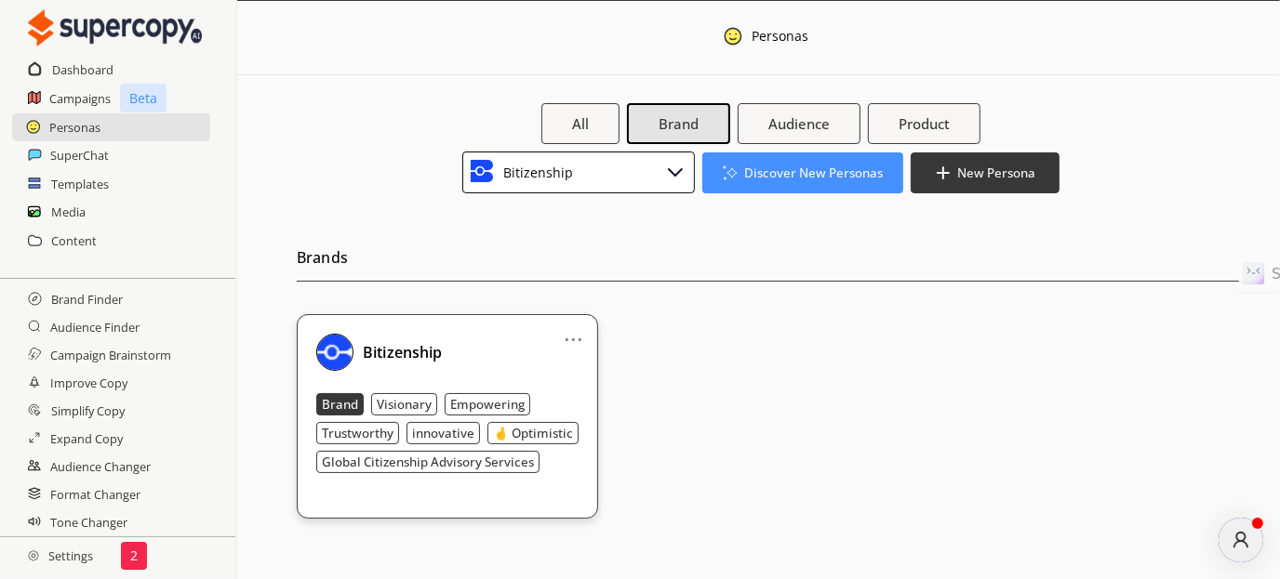
click at [572, 176] on div "Bitizenship" at bounding box center [578, 173] width 233 height 42
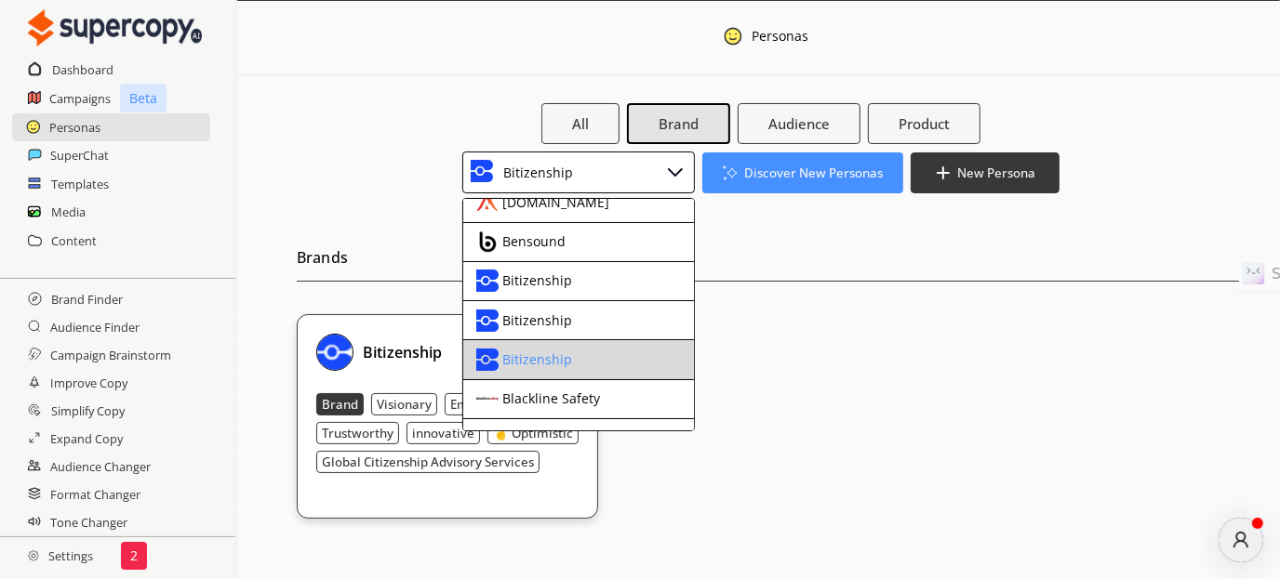
scroll to position [93, 0]
click at [603, 343] on li "Bitizenship" at bounding box center [578, 358] width 231 height 39
click at [595, 359] on div "Bitizenship" at bounding box center [563, 359] width 174 height 22
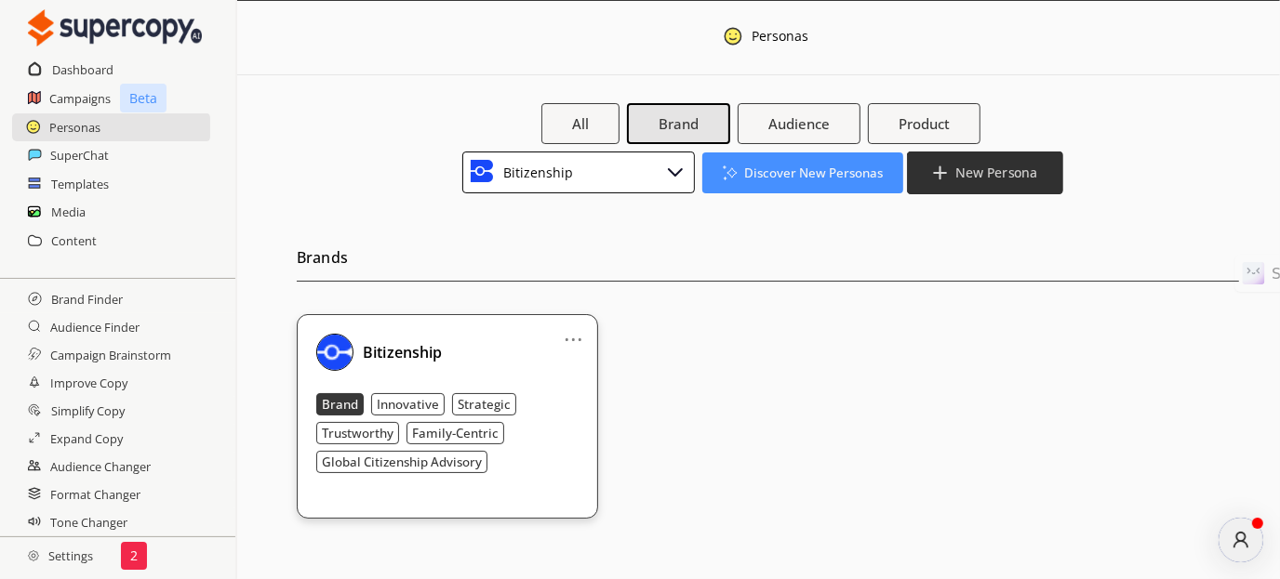
click at [959, 162] on button "New Persona" at bounding box center [985, 172] width 156 height 43
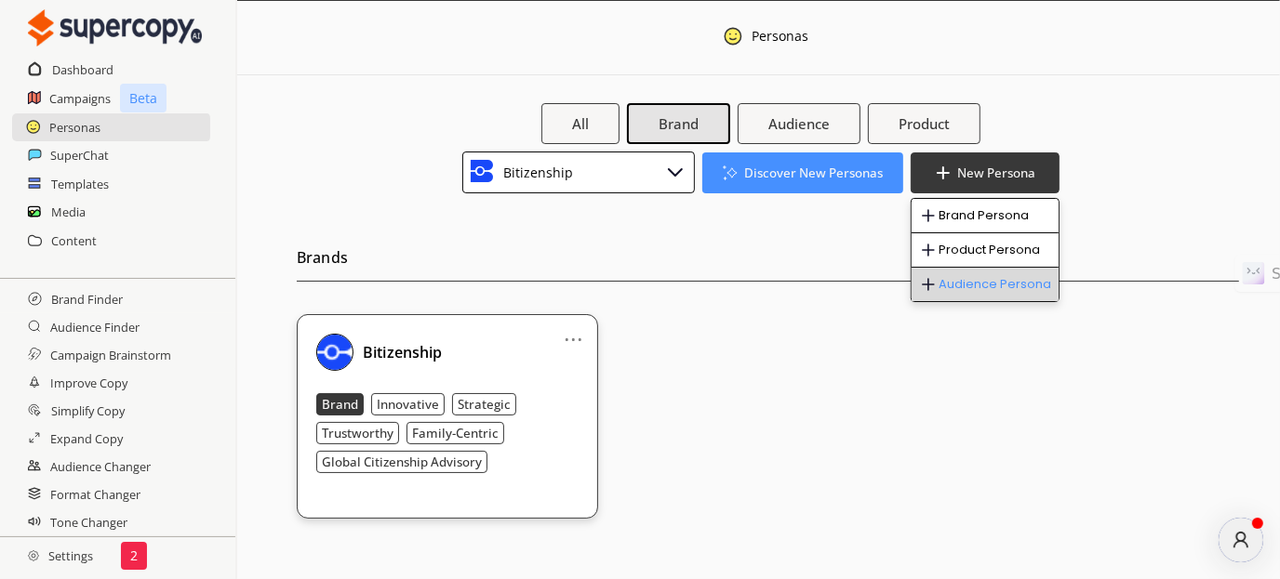
click at [960, 282] on li "Audience Persona" at bounding box center [984, 284] width 147 height 33
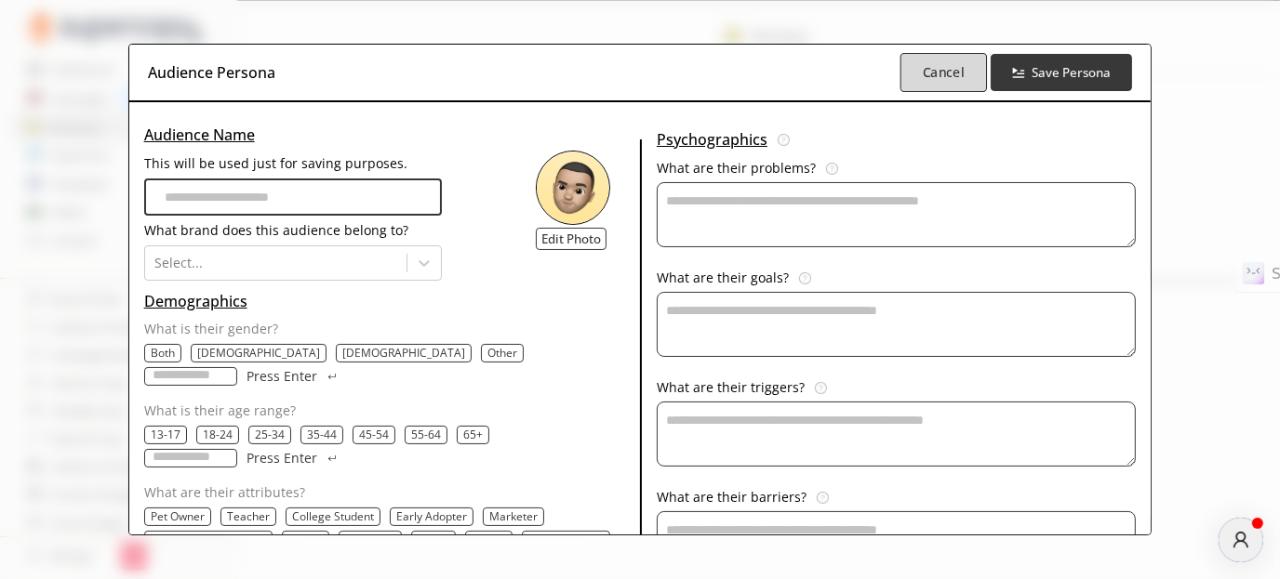
click at [937, 64] on b "Cancel" at bounding box center [944, 72] width 42 height 18
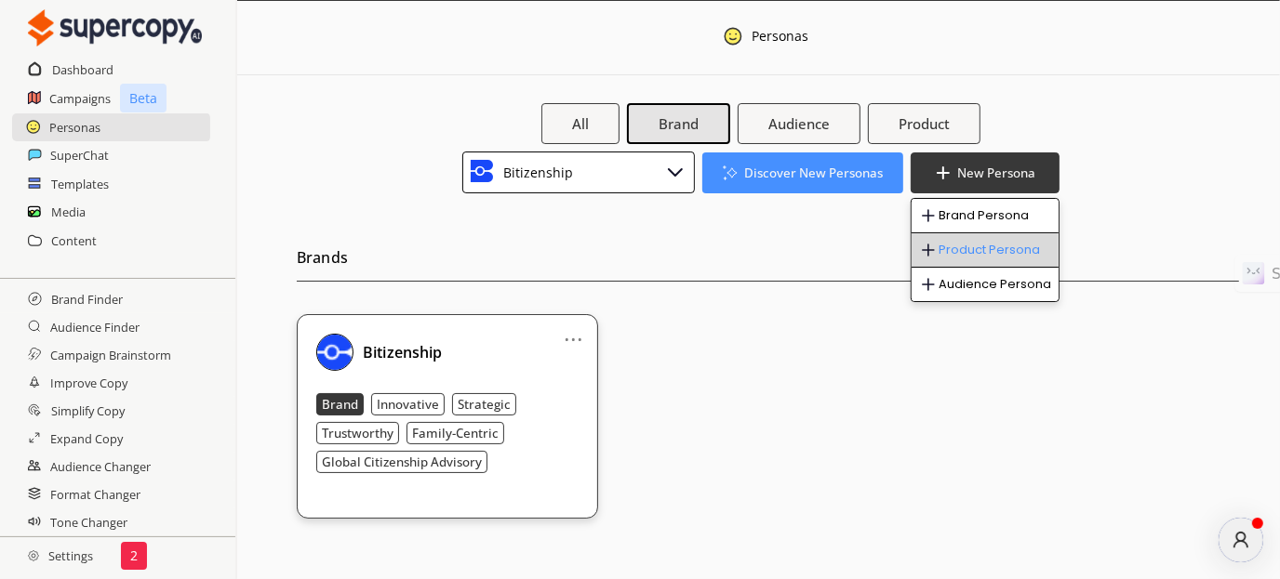
click at [959, 260] on li "Product Persona" at bounding box center [984, 250] width 147 height 34
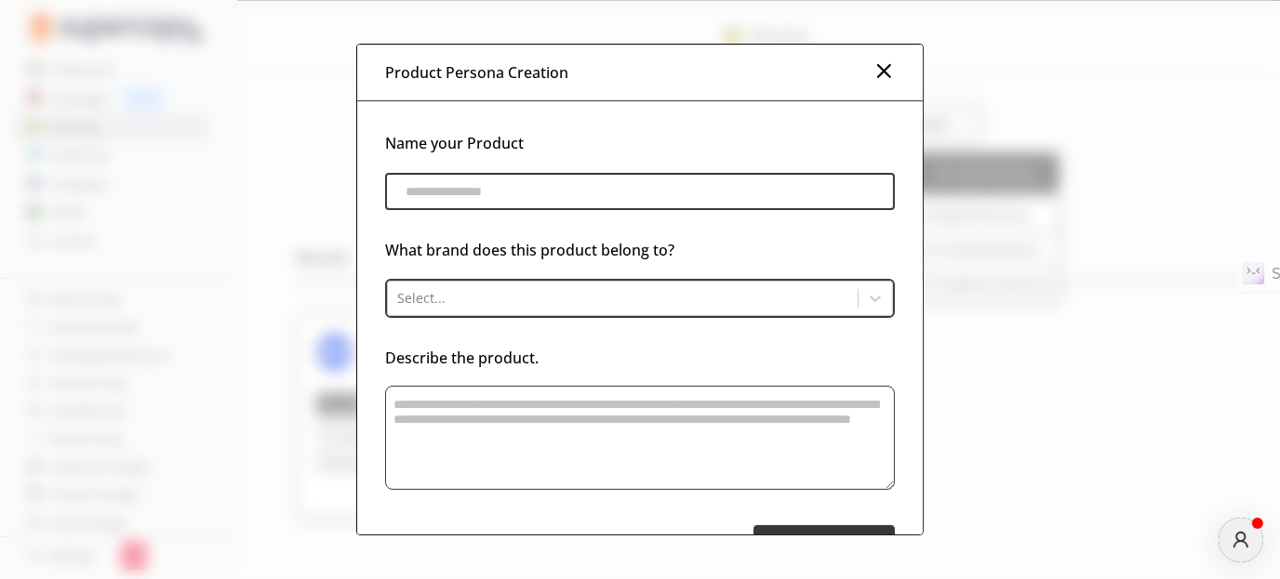
scroll to position [70, 0]
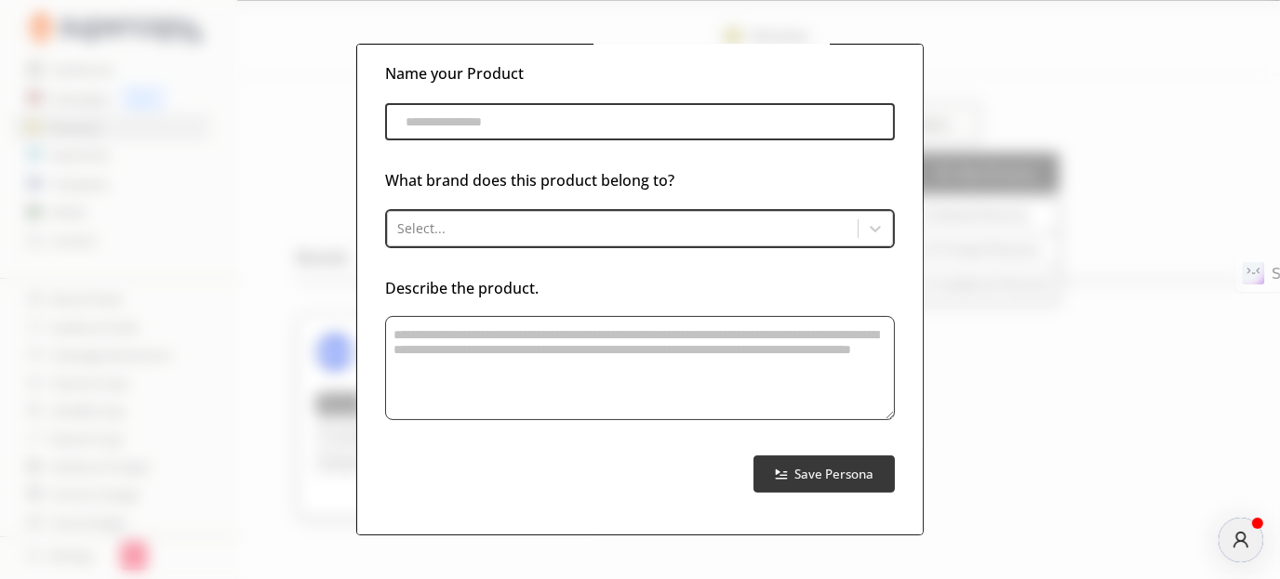
click at [1066, 491] on div "Product Persona Creation Name your Product What brand does this product belong …" at bounding box center [640, 289] width 1280 height 579
click at [385, 153] on div "What brand does this product belong to?" at bounding box center [640, 167] width 511 height 55
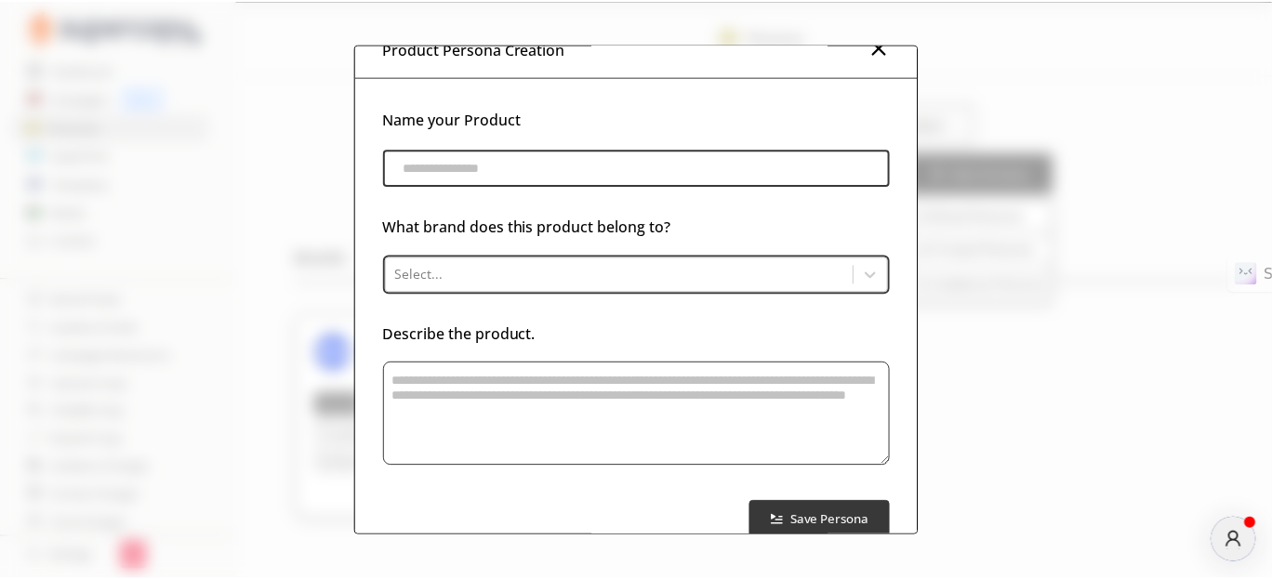
scroll to position [0, 0]
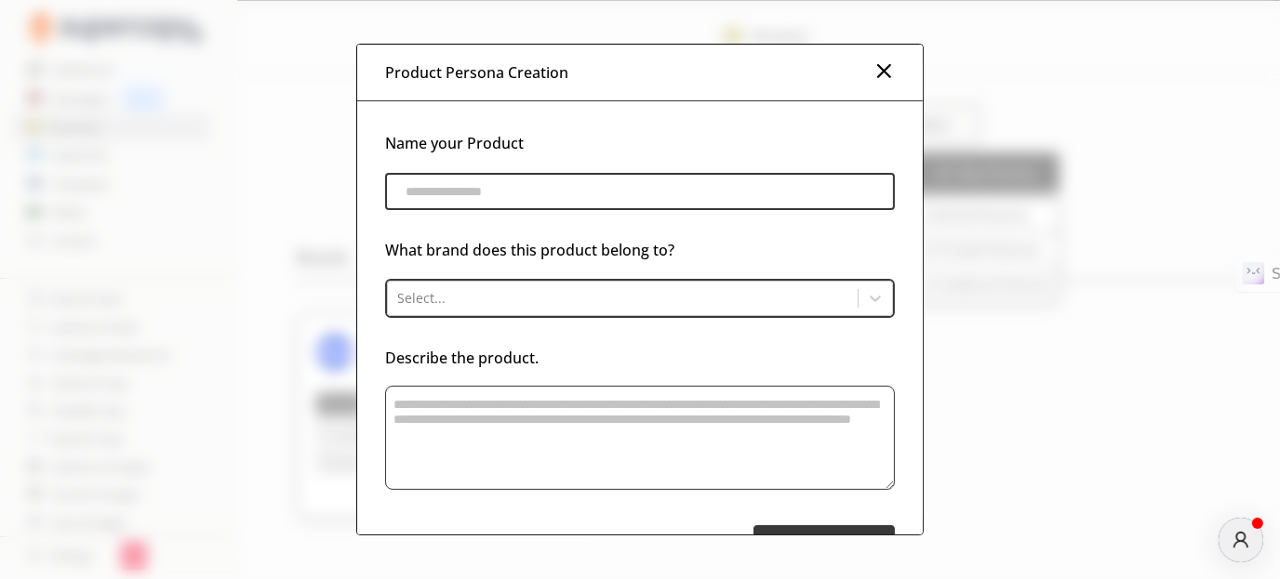
click at [879, 80] on img at bounding box center [883, 71] width 22 height 22
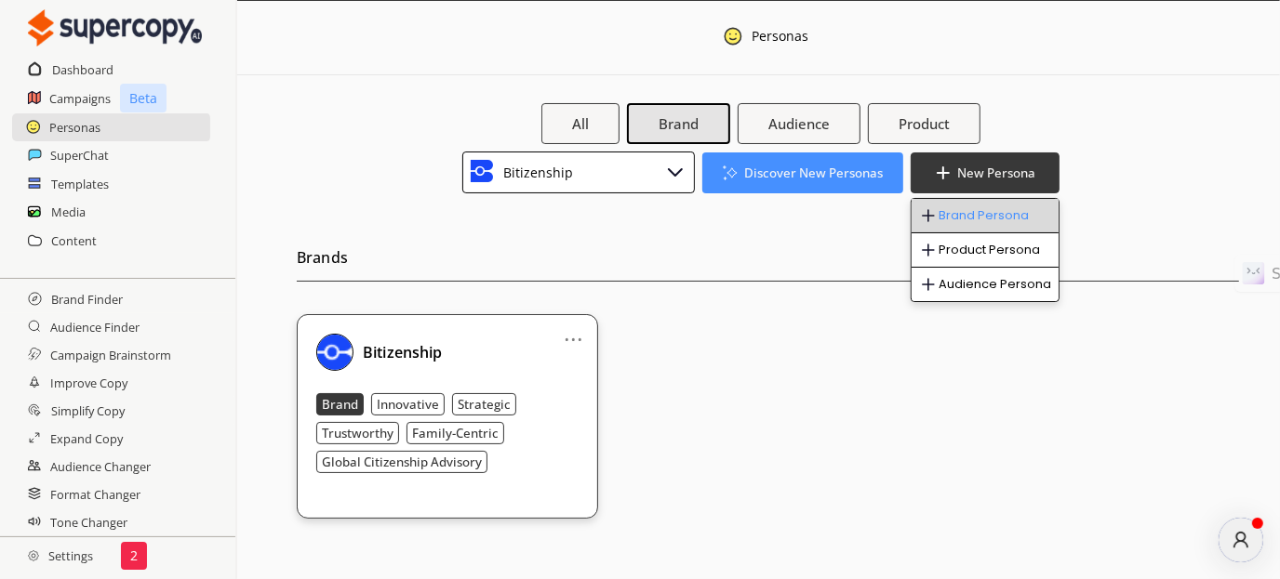
click at [979, 210] on li "Brand Persona" at bounding box center [984, 216] width 147 height 34
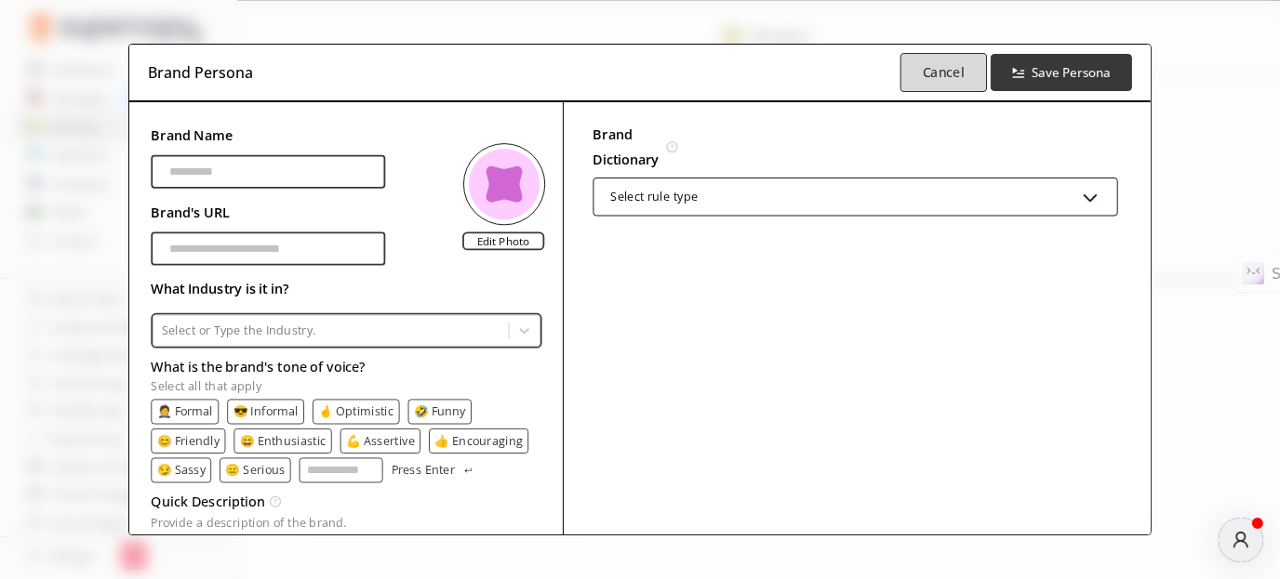
click at [937, 78] on b "Cancel" at bounding box center [944, 72] width 42 height 18
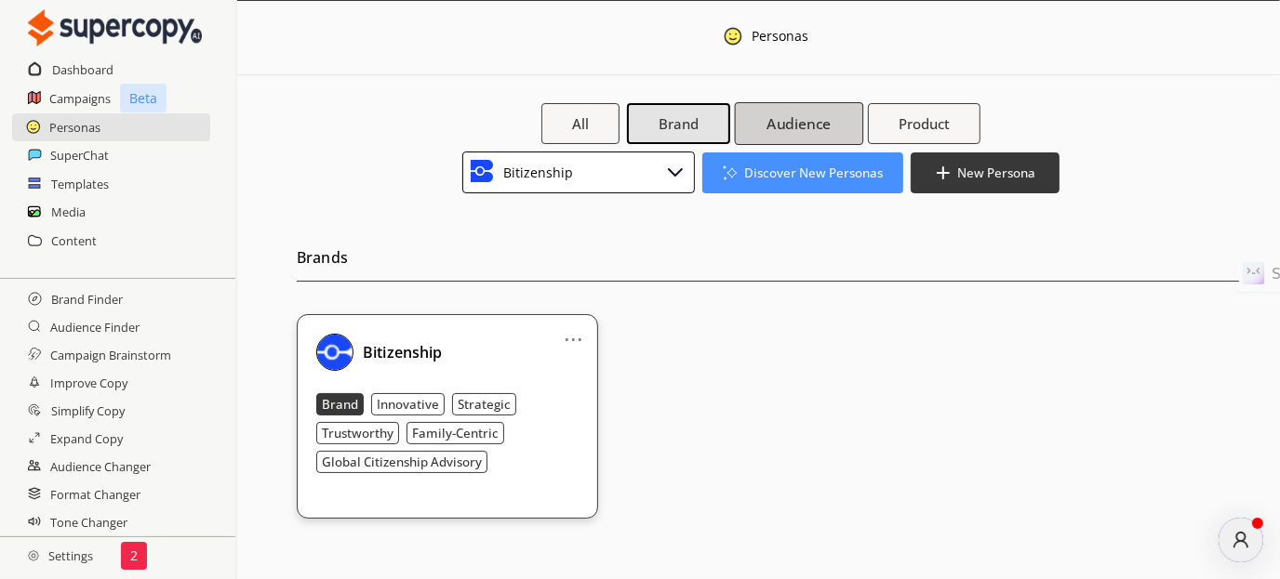
click at [764, 131] on button "Audience" at bounding box center [799, 123] width 129 height 43
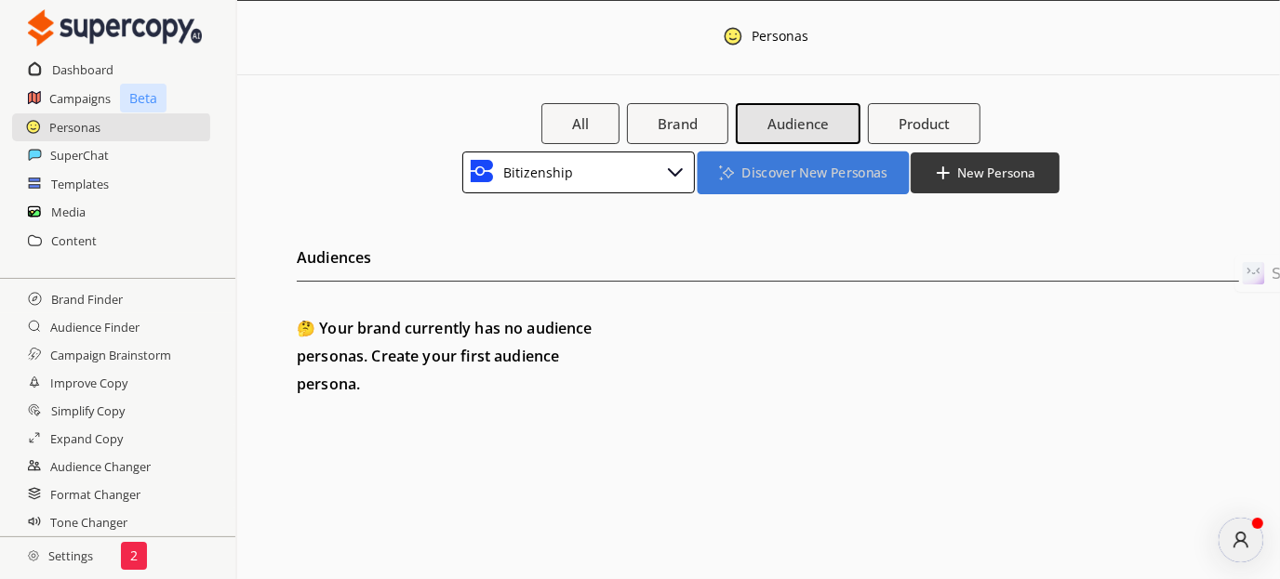
click at [799, 173] on b "Discover New Personas" at bounding box center [813, 173] width 145 height 18
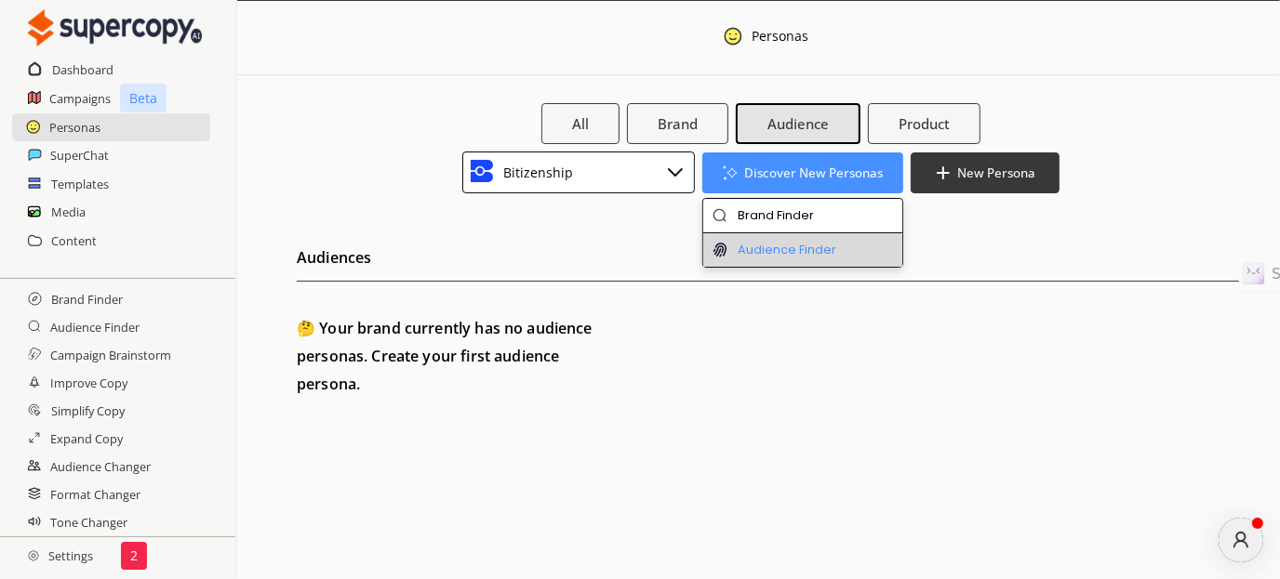
click at [764, 257] on li "Audience Finder" at bounding box center [803, 249] width 200 height 33
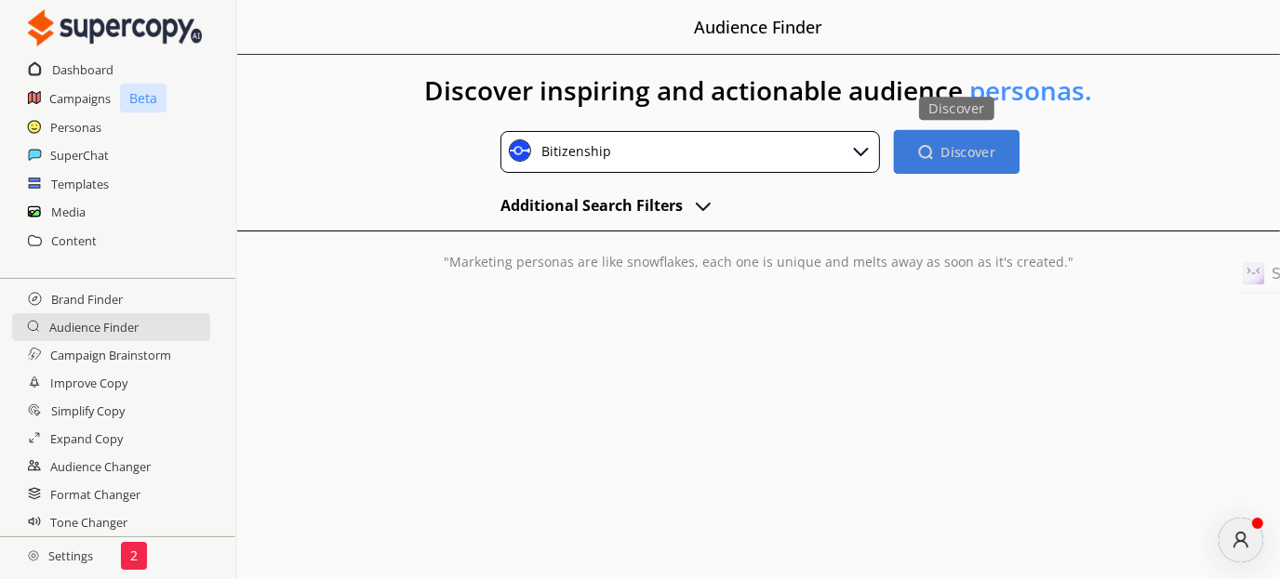
click at [959, 150] on b "Discover" at bounding box center [968, 152] width 55 height 18
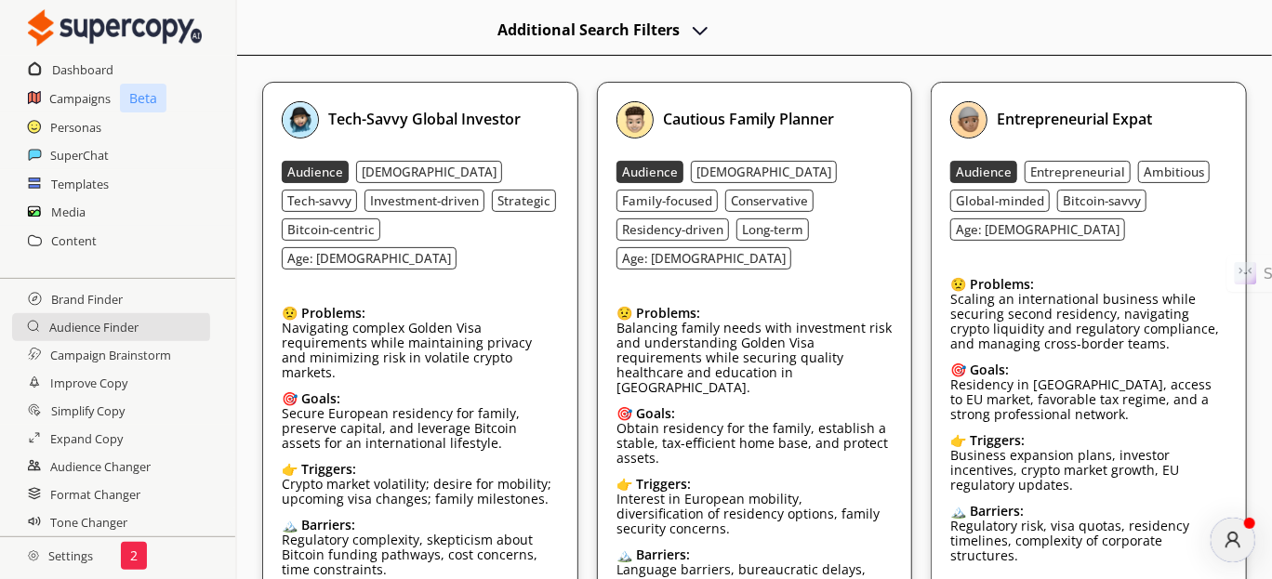
scroll to position [185, 0]
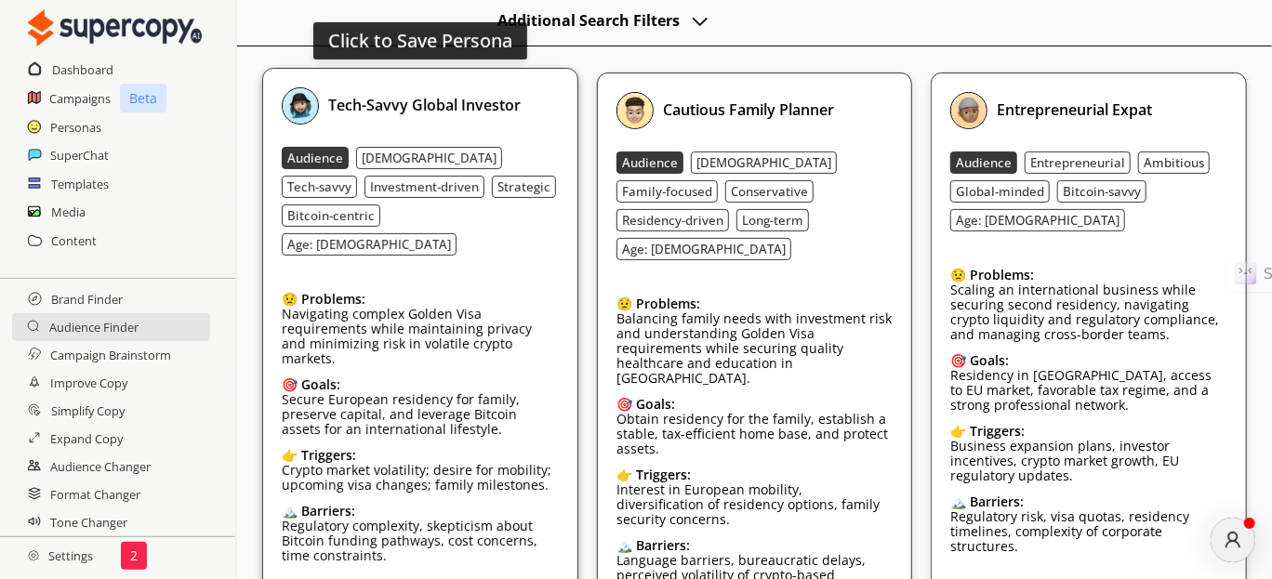
click at [525, 98] on div "Tech-Savvy Global Investor" at bounding box center [420, 105] width 276 height 37
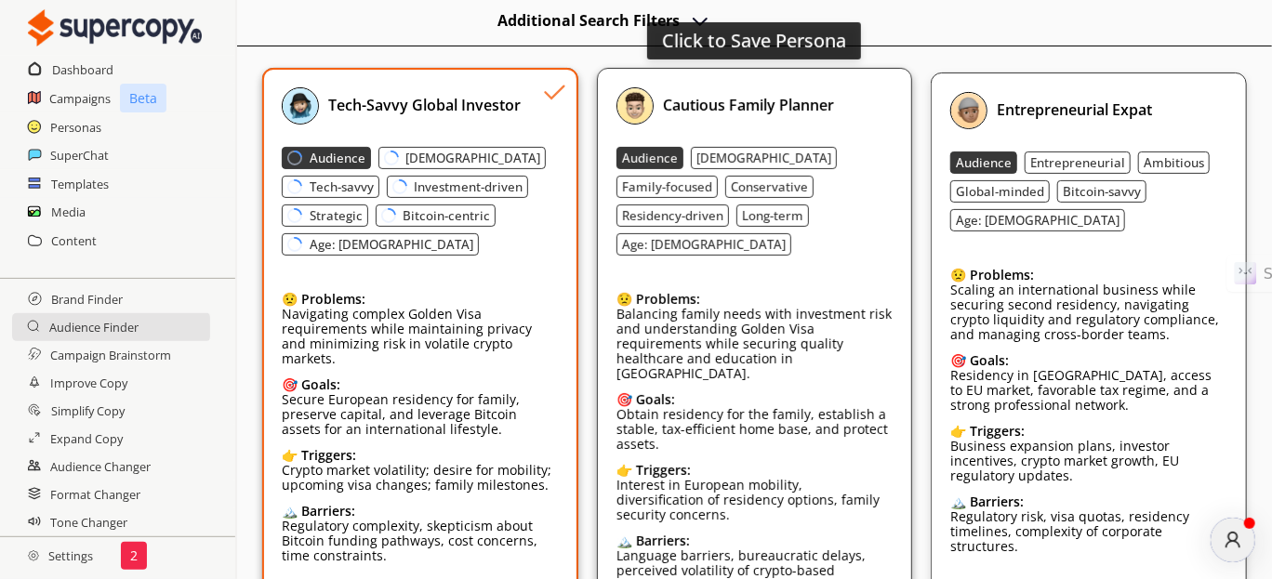
click at [862, 100] on div "Cautious Family Planner" at bounding box center [755, 105] width 276 height 37
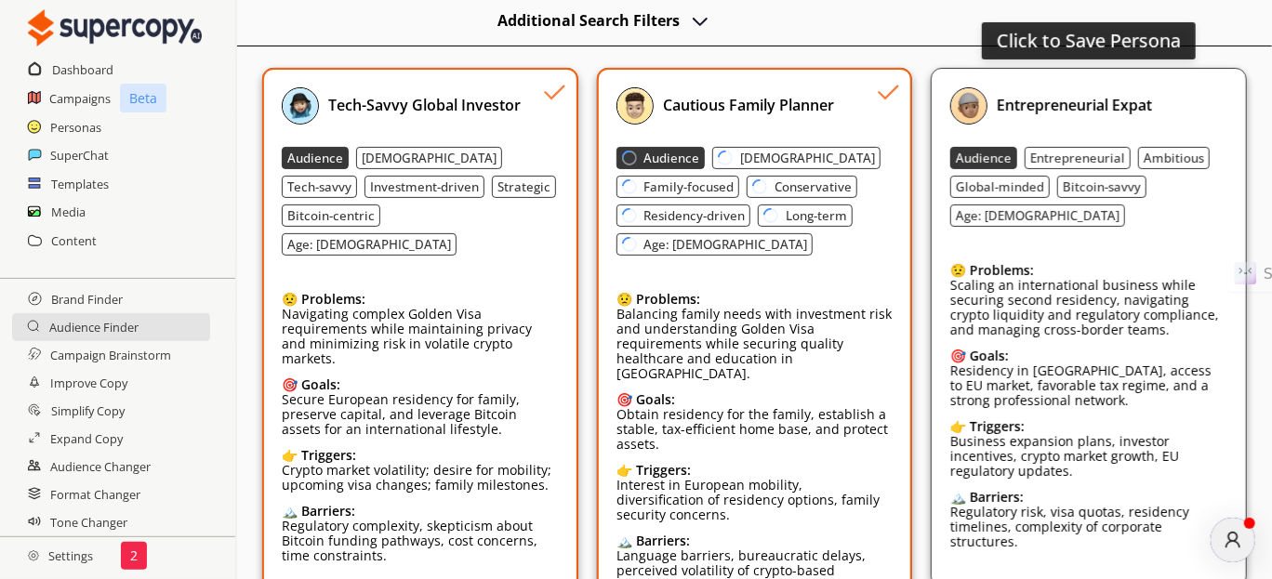
click at [1156, 99] on div "Entrepreneurial Expat" at bounding box center [1088, 105] width 276 height 37
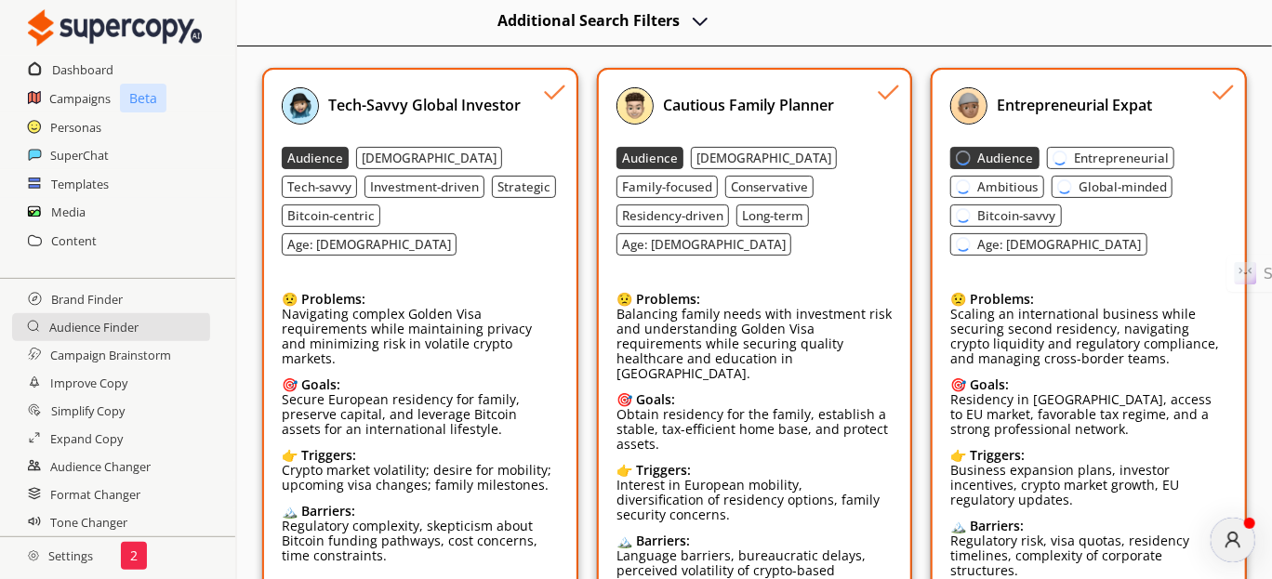
scroll to position [277, 0]
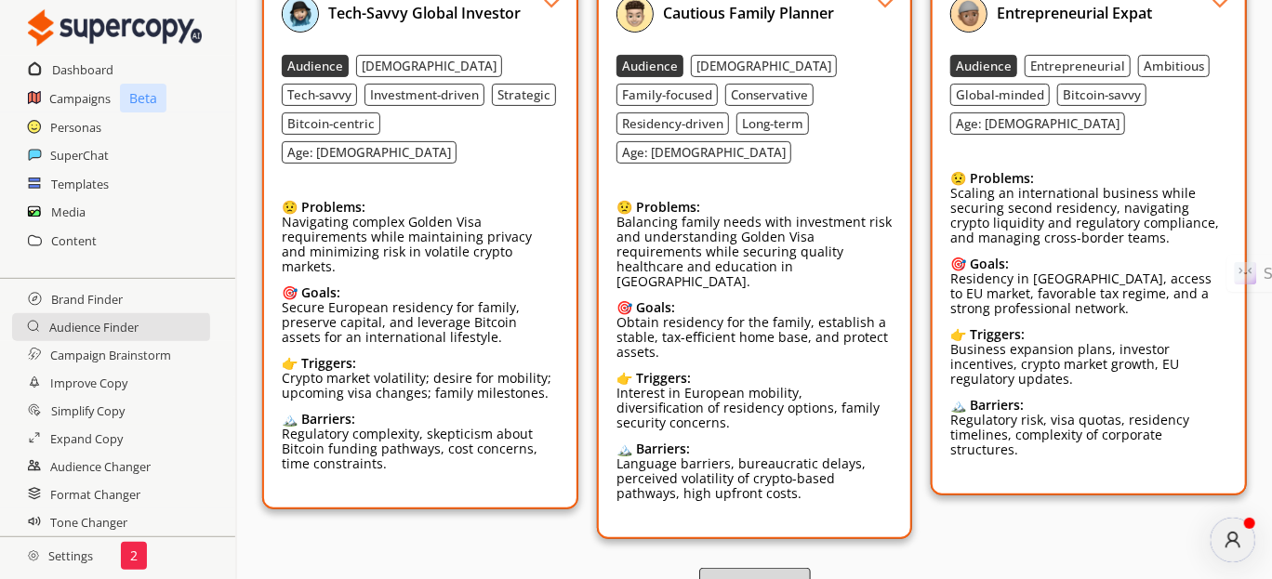
click at [791, 568] on button "Load More" at bounding box center [755, 587] width 112 height 39
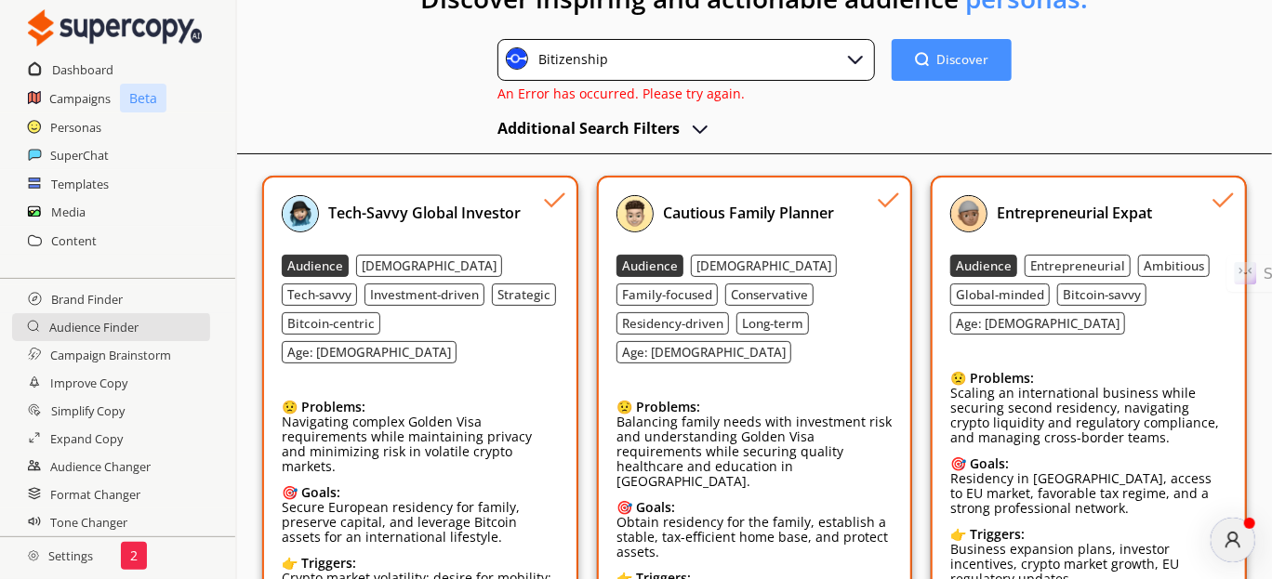
scroll to position [0, 0]
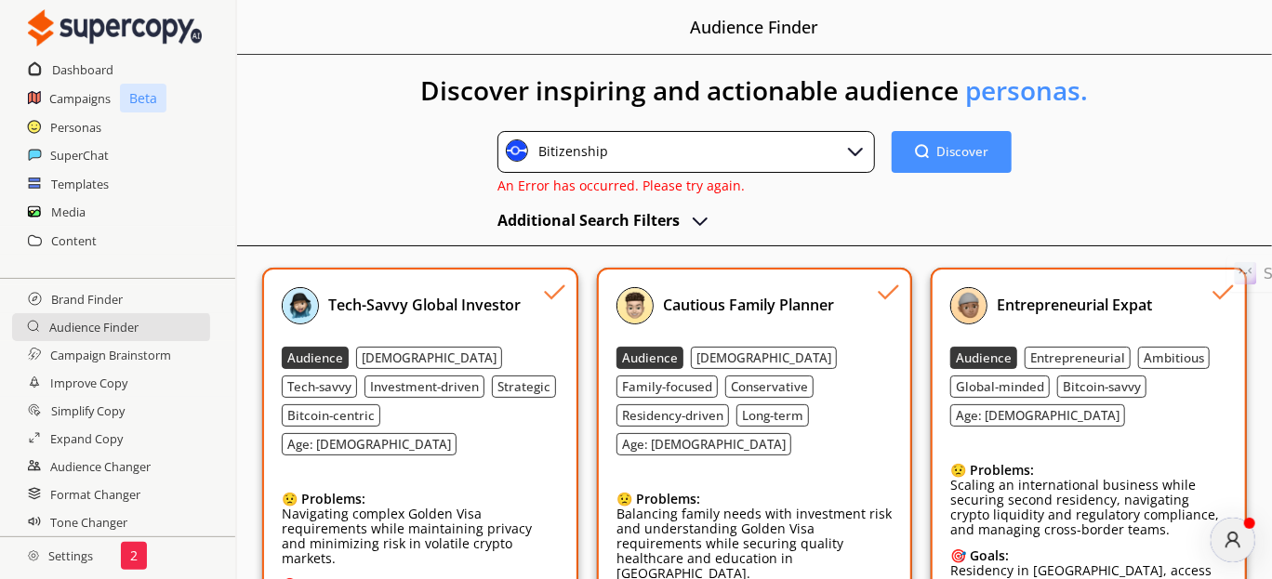
drag, startPoint x: 693, startPoint y: 182, endPoint x: 756, endPoint y: 191, distance: 63.8
click at [695, 182] on span "An Error has occurred. Please try again." at bounding box center [621, 186] width 247 height 18
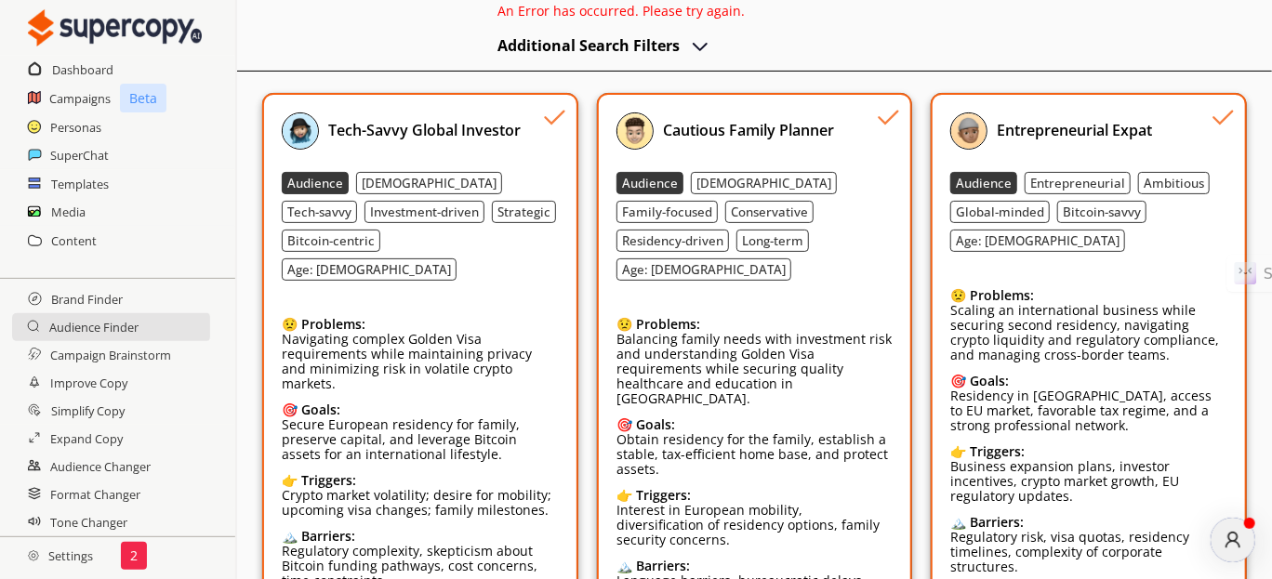
scroll to position [292, 0]
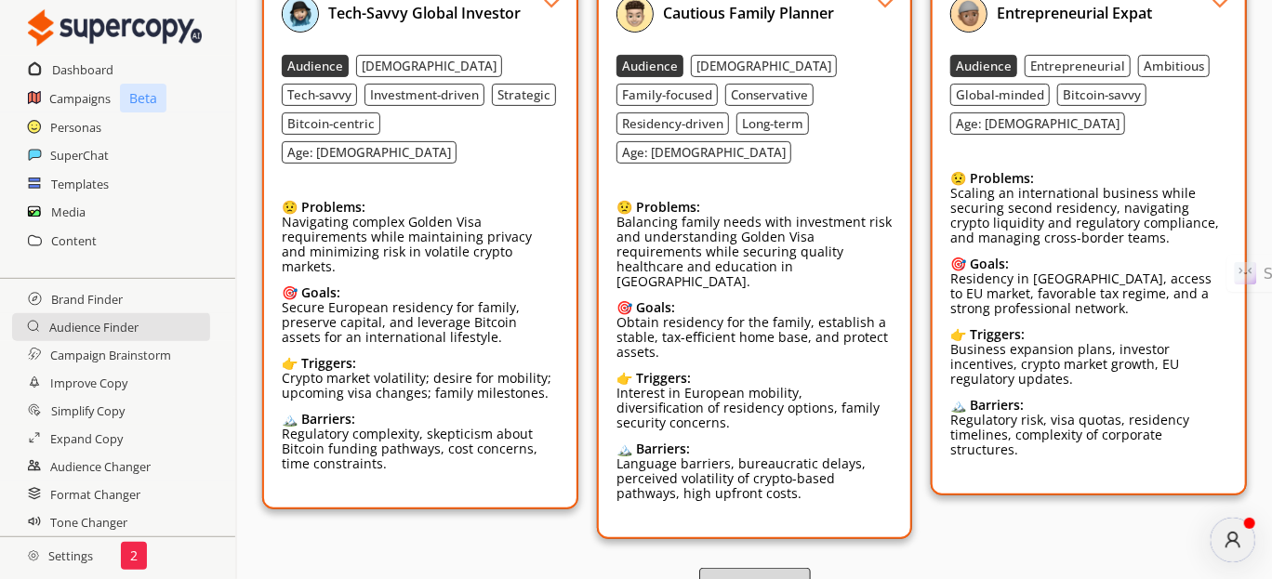
click at [764, 568] on button "Load More" at bounding box center [755, 587] width 112 height 39
click at [764, 569] on button "Load More" at bounding box center [755, 587] width 106 height 37
click at [1219, 550] on div "atlas-message-author-avatar" at bounding box center [1233, 540] width 45 height 45
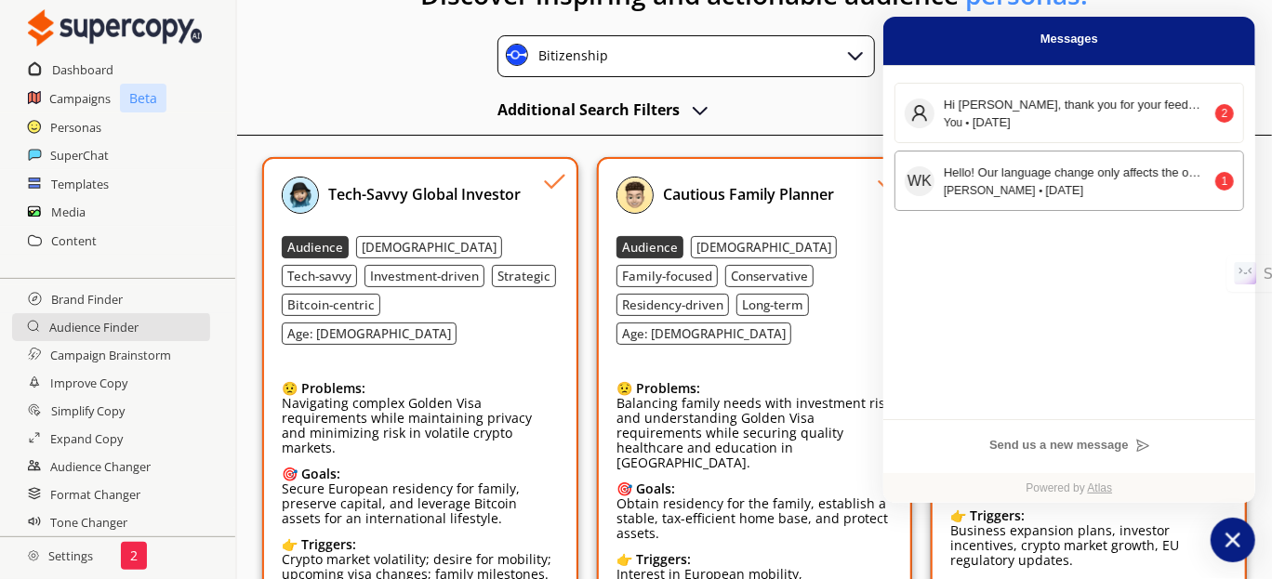
scroll to position [0, 0]
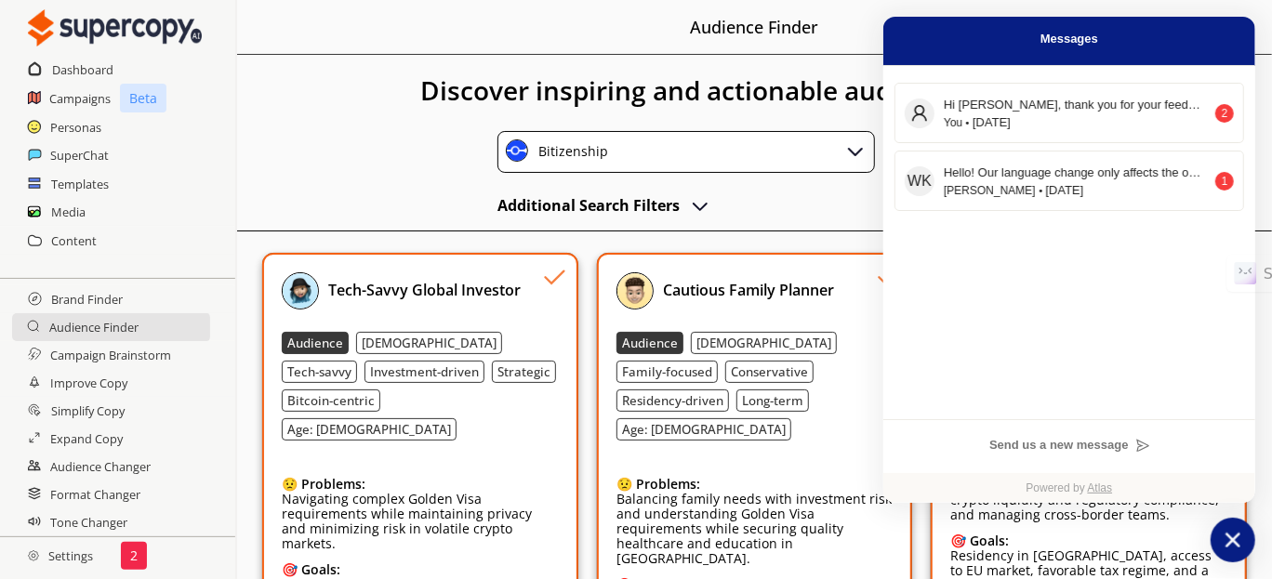
click at [368, 66] on h1 "Discover inspiring and actionable audience personas." at bounding box center [754, 92] width 1035 height 75
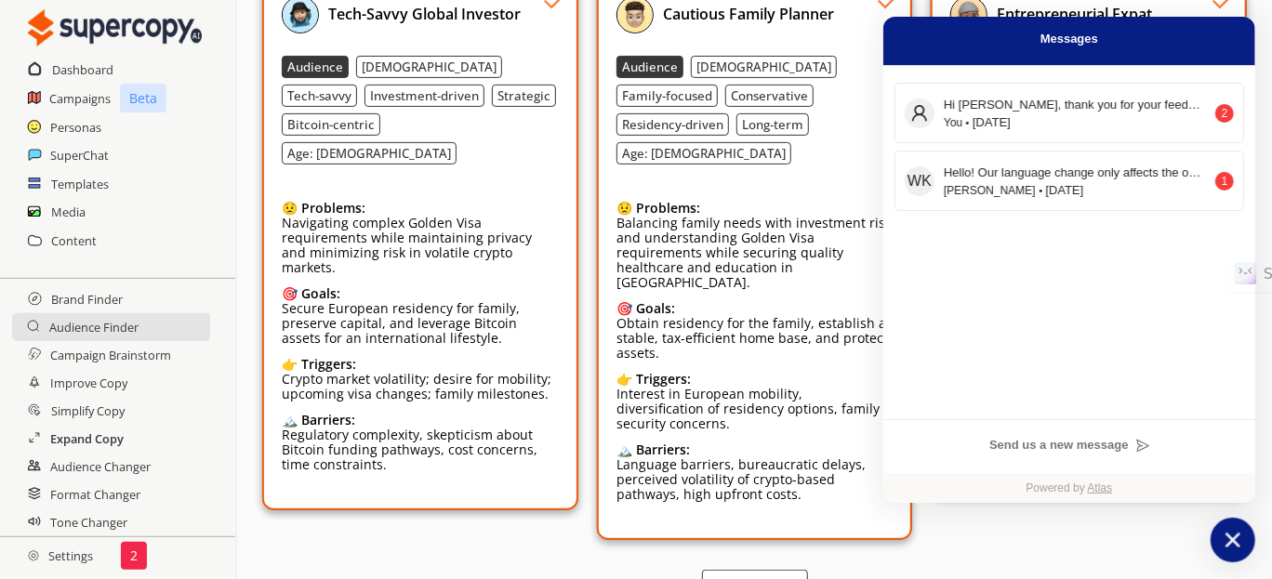
scroll to position [277, 0]
click at [130, 549] on p "2" at bounding box center [133, 556] width 7 height 15
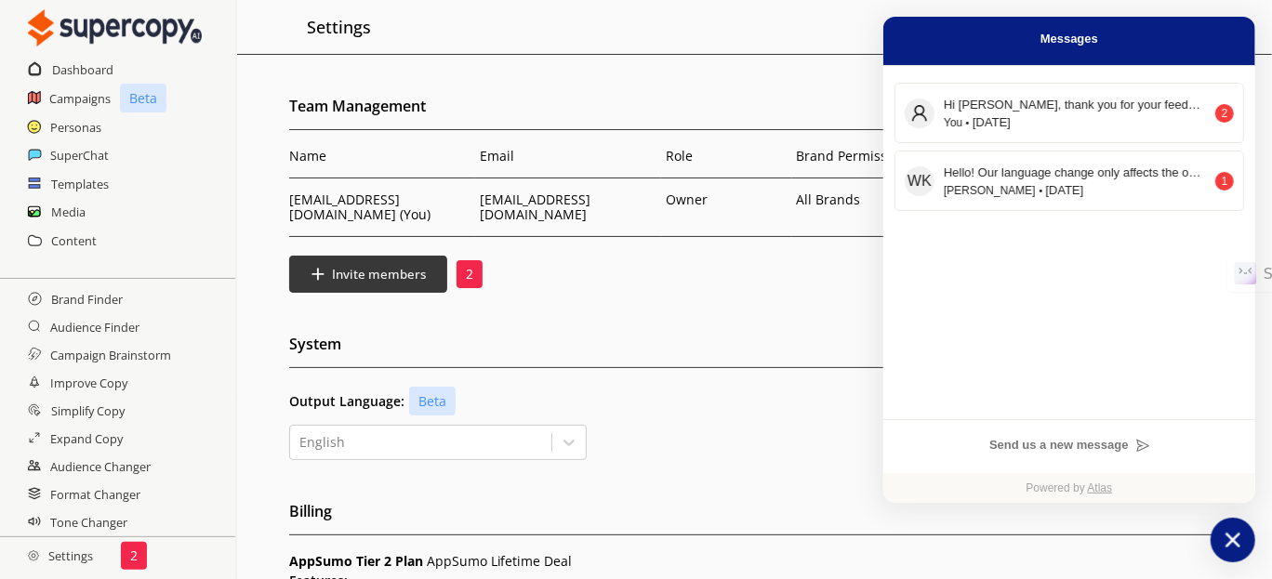
drag, startPoint x: 598, startPoint y: 280, endPoint x: 818, endPoint y: 223, distance: 227.6
click at [604, 275] on div "Invite members 2" at bounding box center [755, 274] width 932 height 37
click at [1221, 539] on icon "atlas-launcher" at bounding box center [1233, 540] width 27 height 27
